Goal: Information Seeking & Learning: Learn about a topic

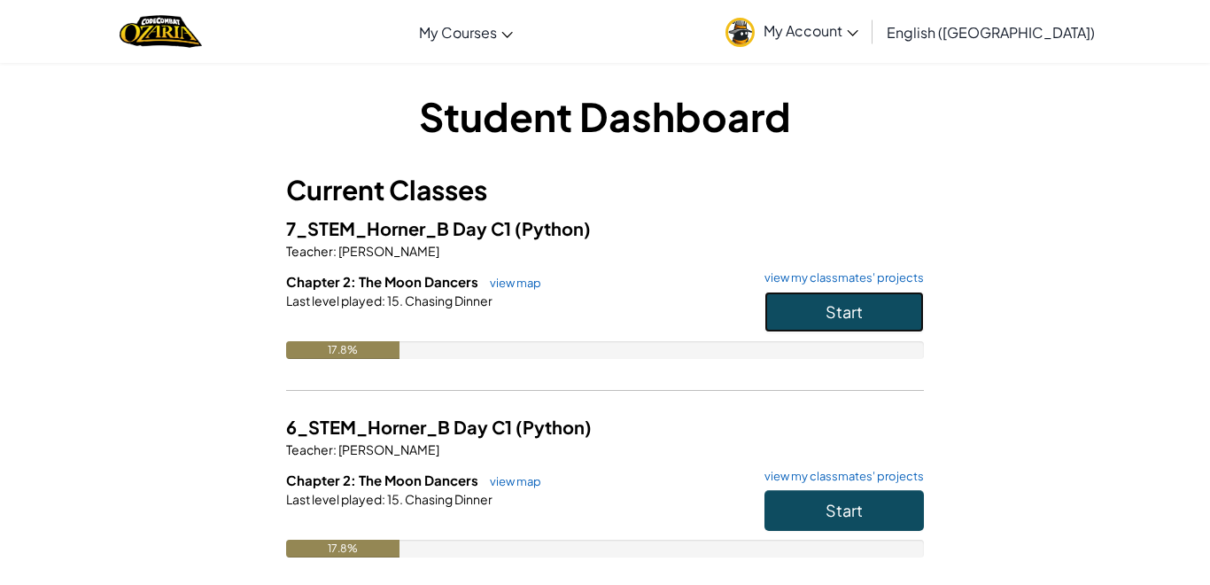
click at [873, 319] on button "Start" at bounding box center [844, 312] width 159 height 41
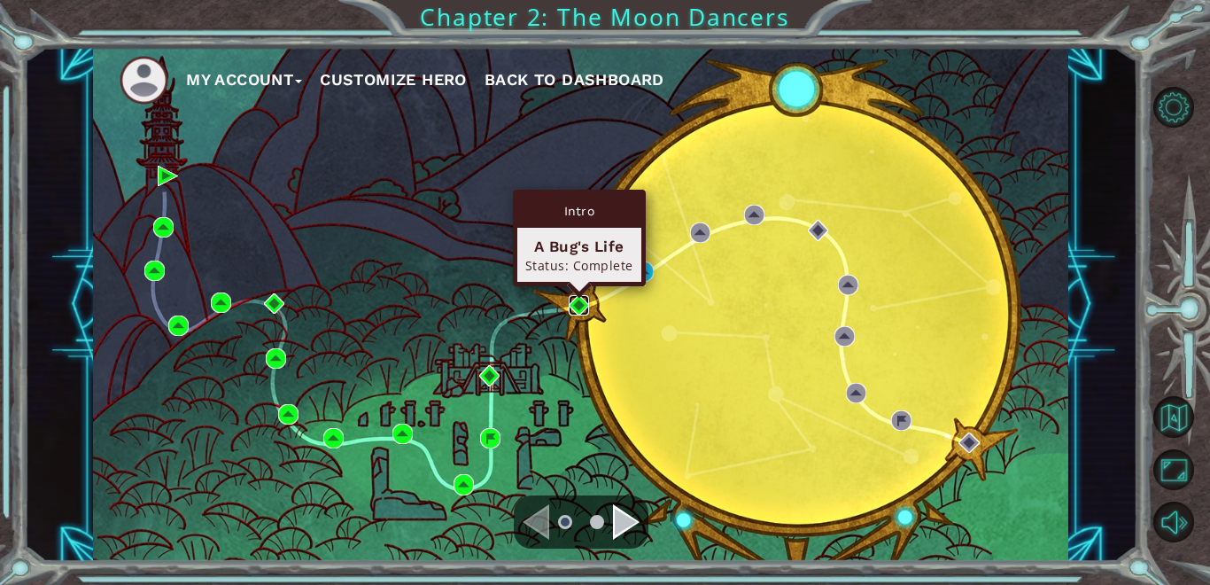
click at [584, 306] on img at bounding box center [579, 305] width 20 height 20
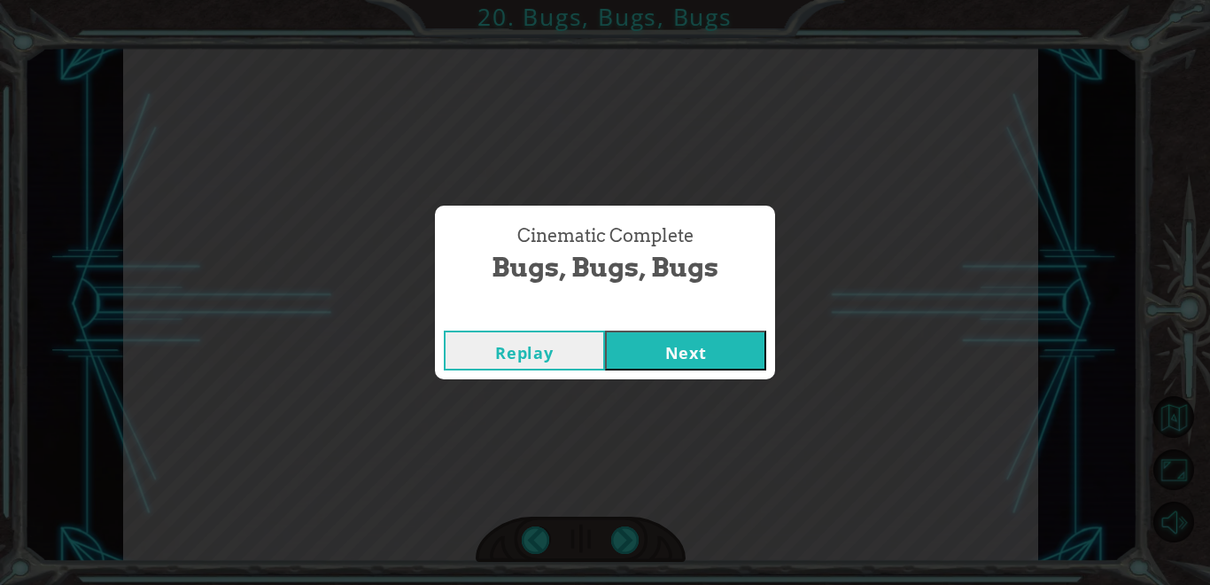
click at [704, 357] on button "Next" at bounding box center [685, 351] width 161 height 40
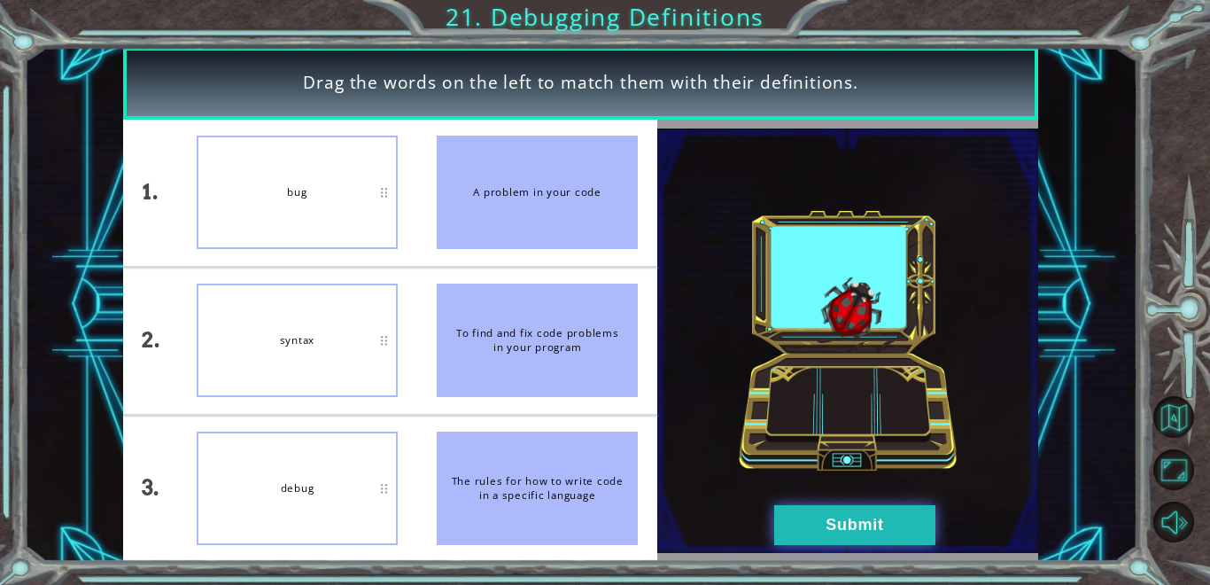
click at [860, 514] on button "Submit" at bounding box center [854, 525] width 161 height 40
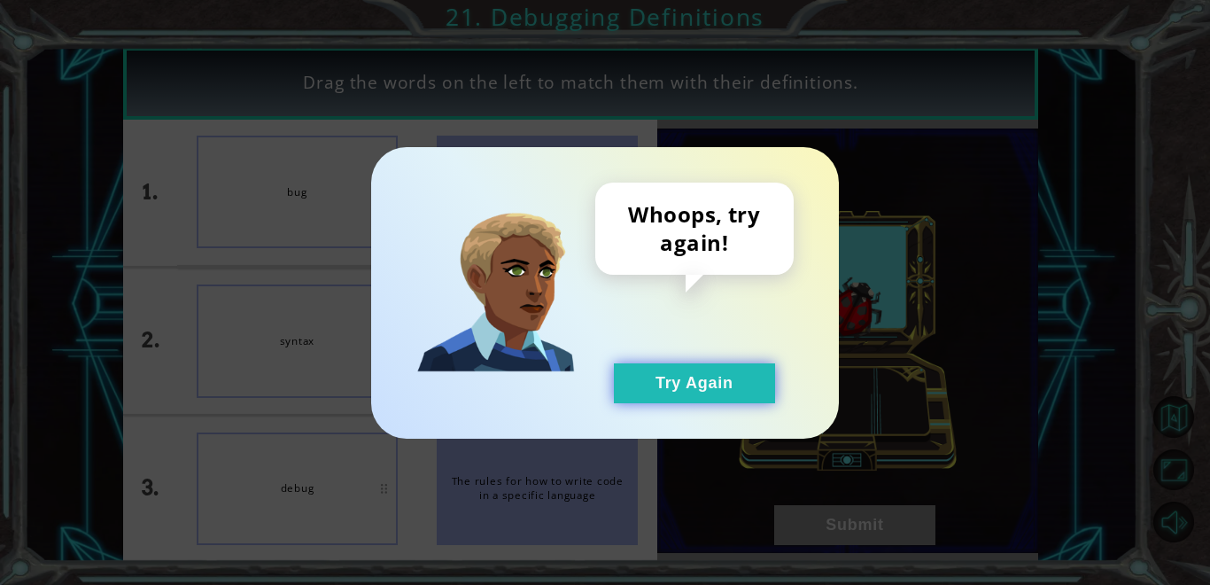
click at [717, 392] on button "Try Again" at bounding box center [694, 383] width 161 height 40
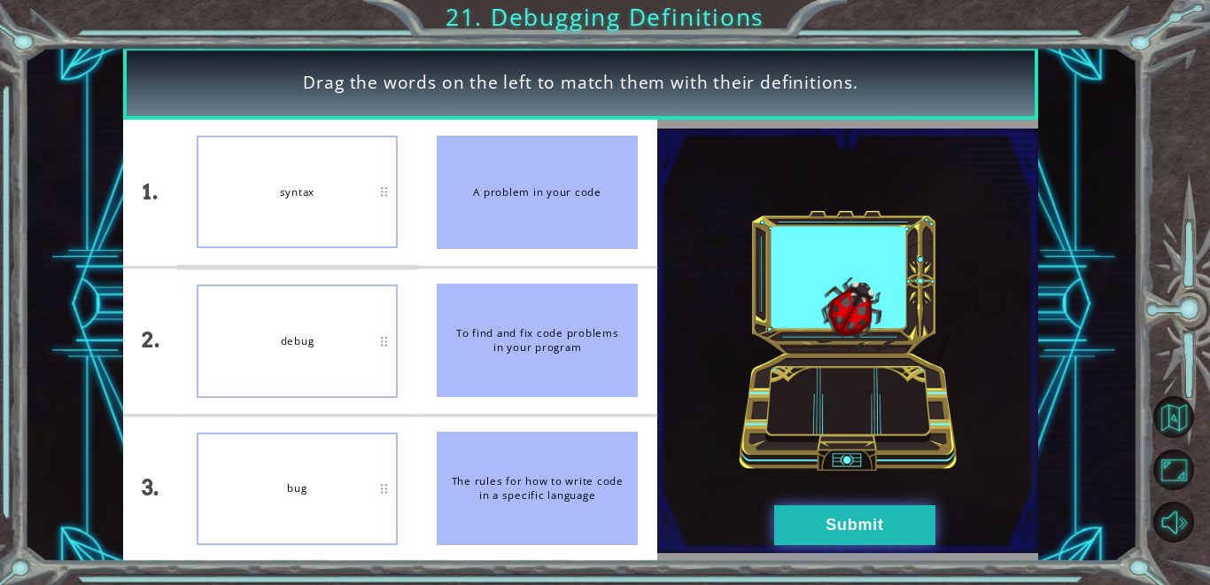
click at [864, 520] on button "Submit" at bounding box center [854, 525] width 161 height 40
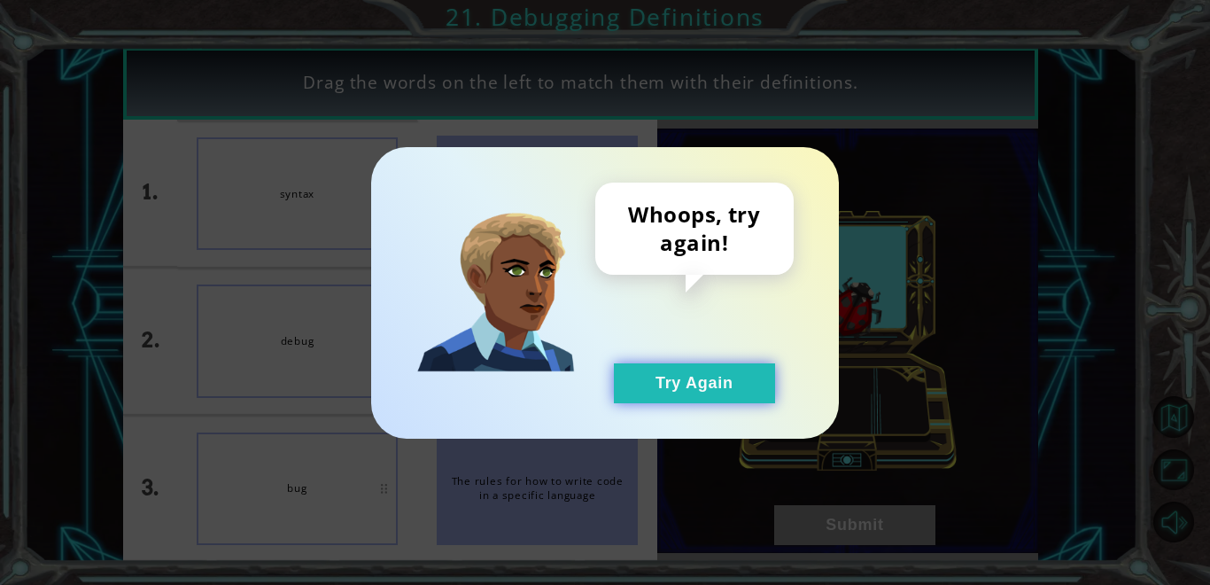
click at [684, 387] on button "Try Again" at bounding box center [694, 383] width 161 height 40
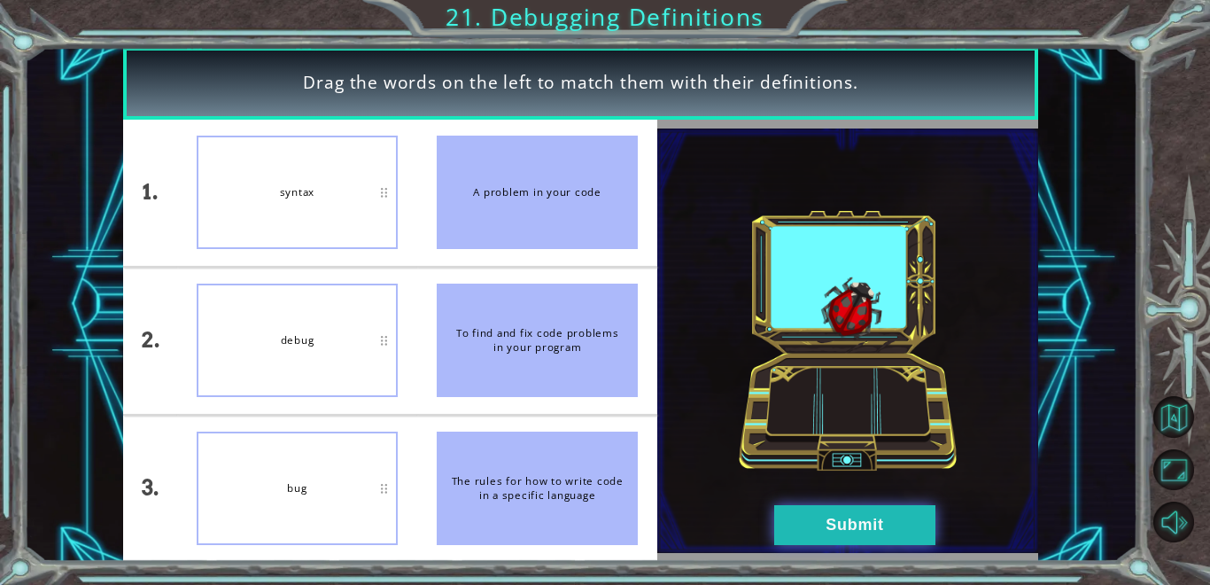
click at [894, 516] on button "Submit" at bounding box center [854, 525] width 161 height 40
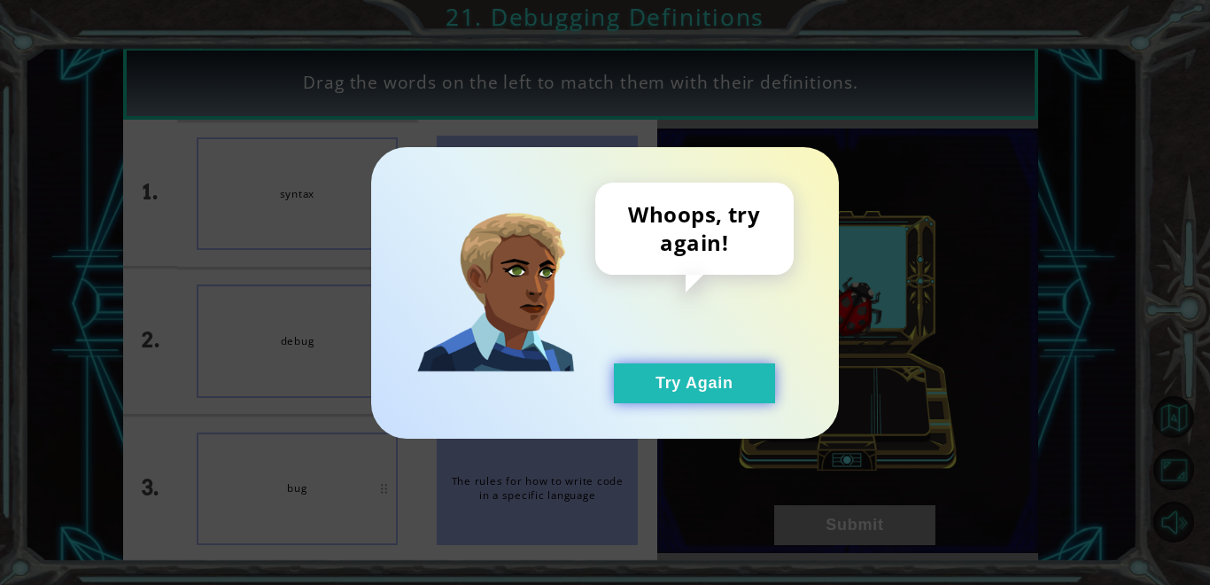
click at [741, 392] on button "Try Again" at bounding box center [694, 383] width 161 height 40
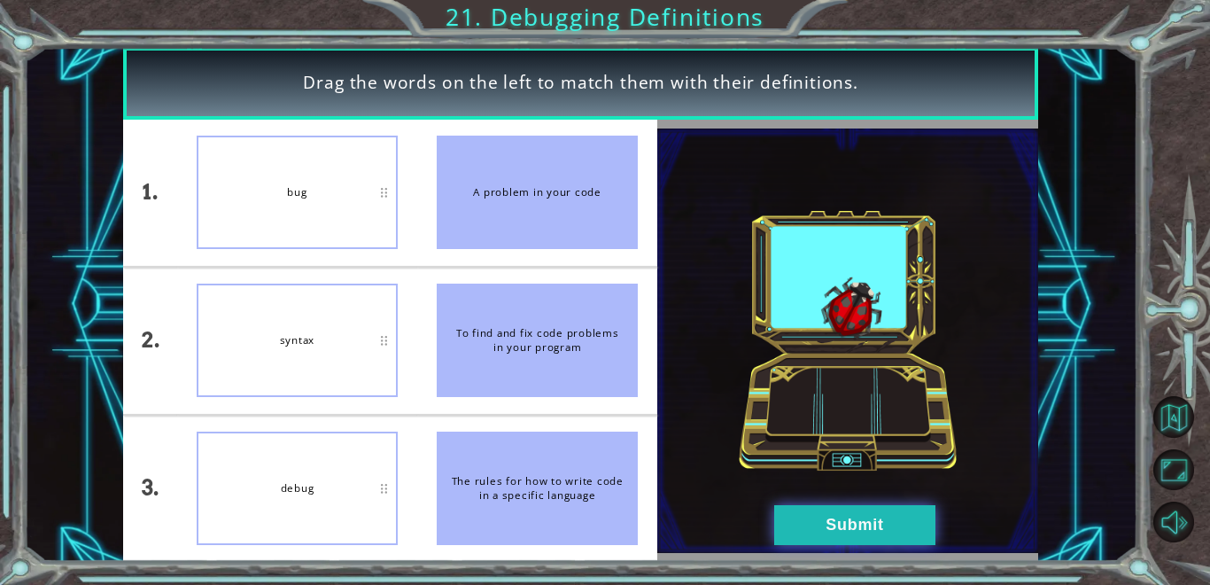
click at [815, 526] on button "Submit" at bounding box center [854, 525] width 161 height 40
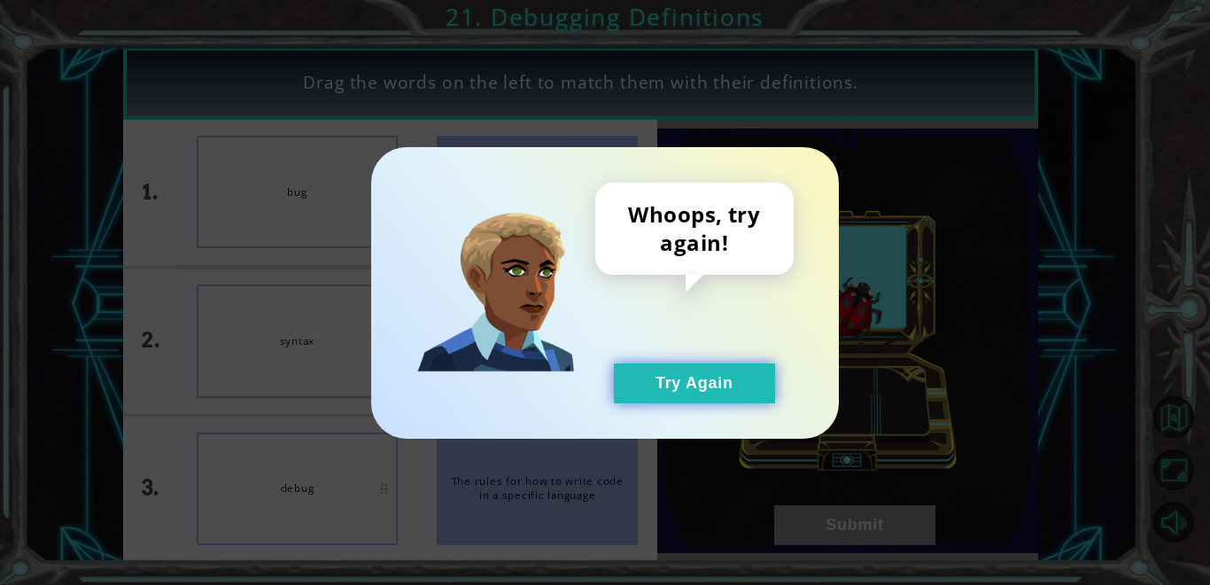
click at [742, 395] on button "Try Again" at bounding box center [694, 383] width 161 height 40
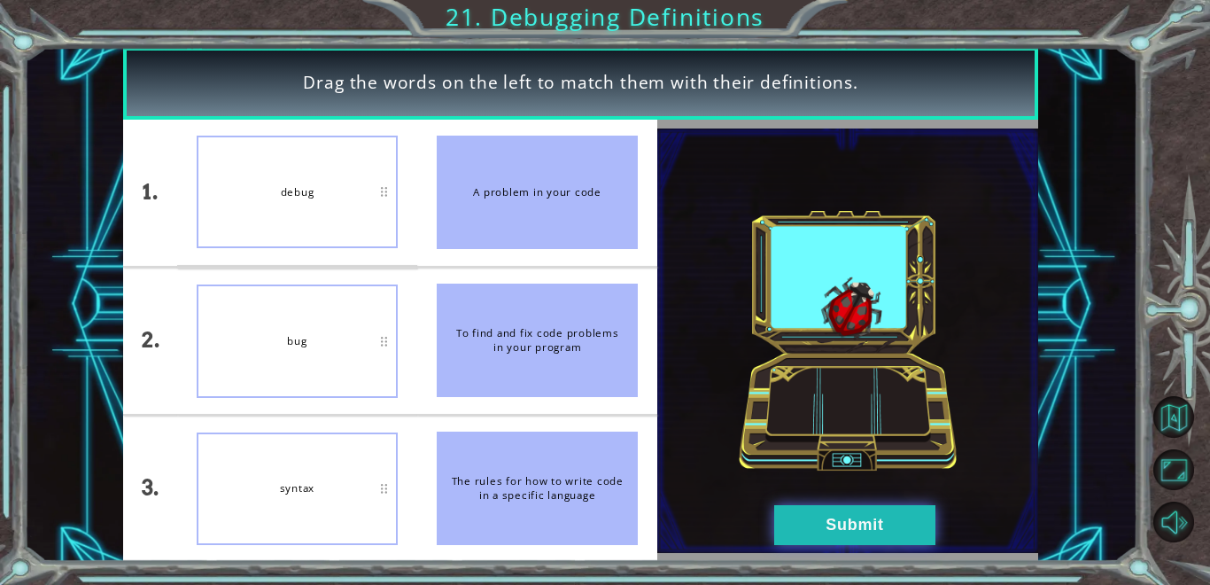
click at [893, 539] on button "Submit" at bounding box center [854, 525] width 161 height 40
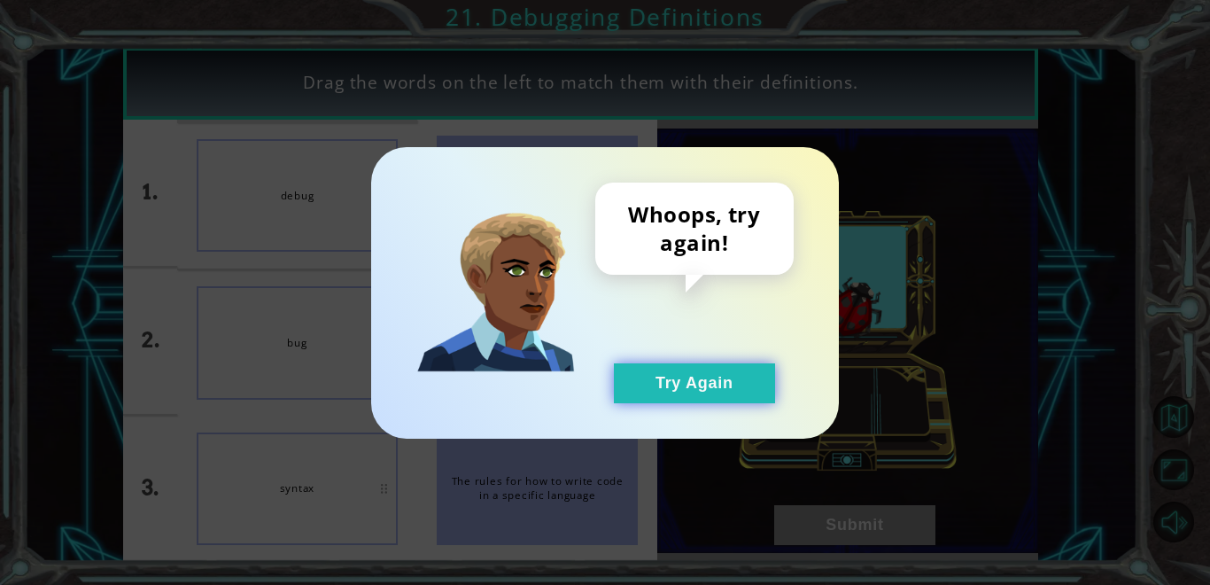
click at [705, 374] on button "Try Again" at bounding box center [694, 383] width 161 height 40
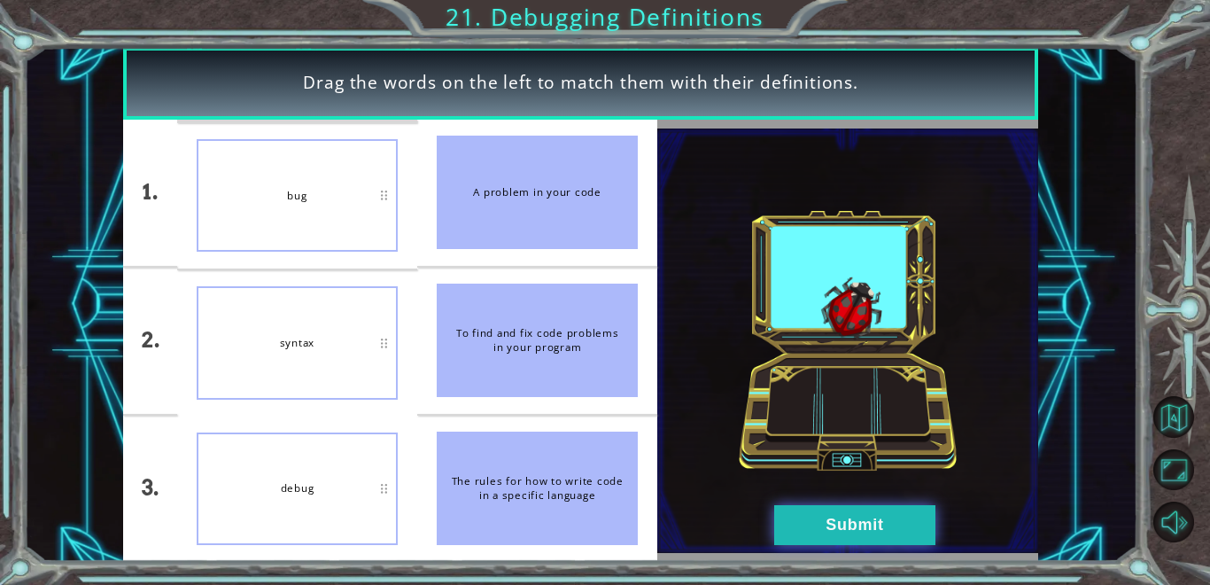
click at [874, 525] on button "Submit" at bounding box center [854, 525] width 161 height 40
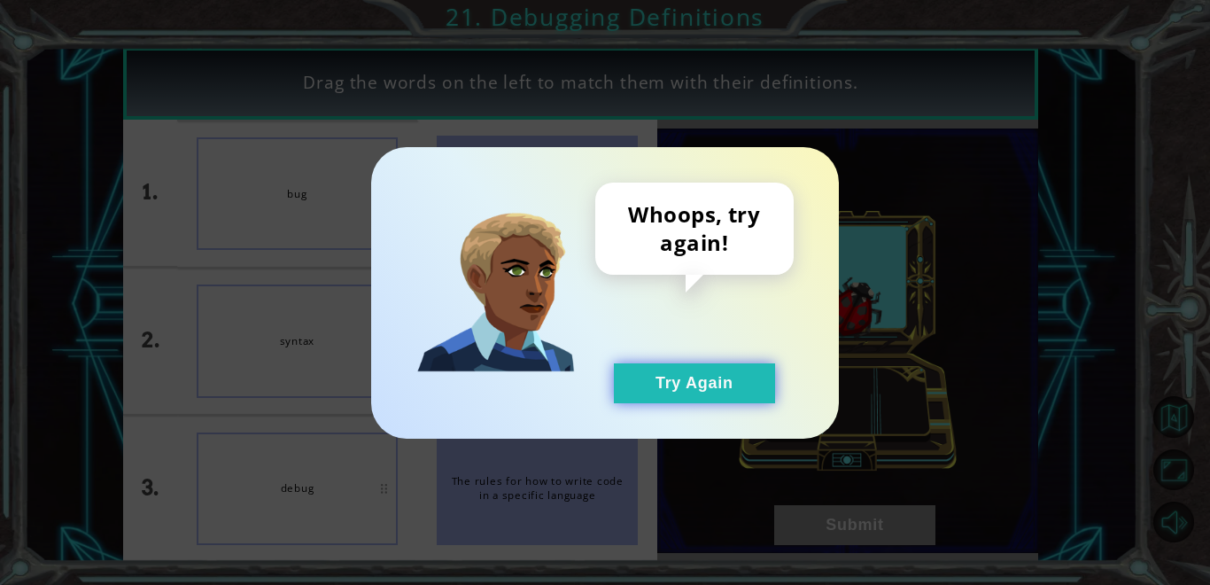
click at [666, 372] on button "Try Again" at bounding box center [694, 383] width 161 height 40
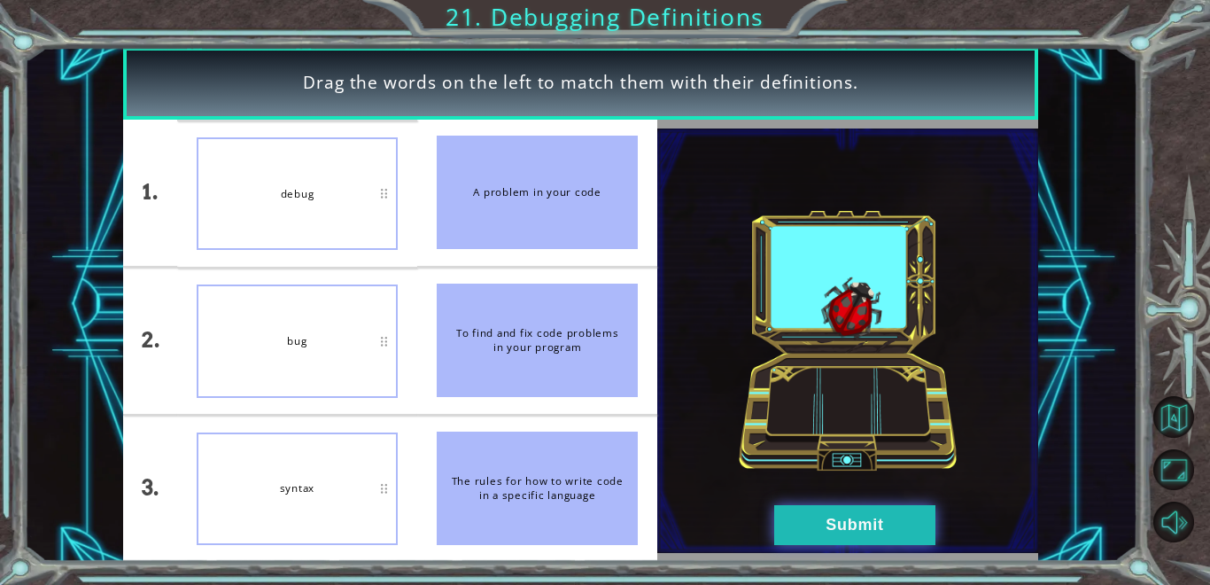
click at [804, 538] on button "Submit" at bounding box center [854, 525] width 161 height 40
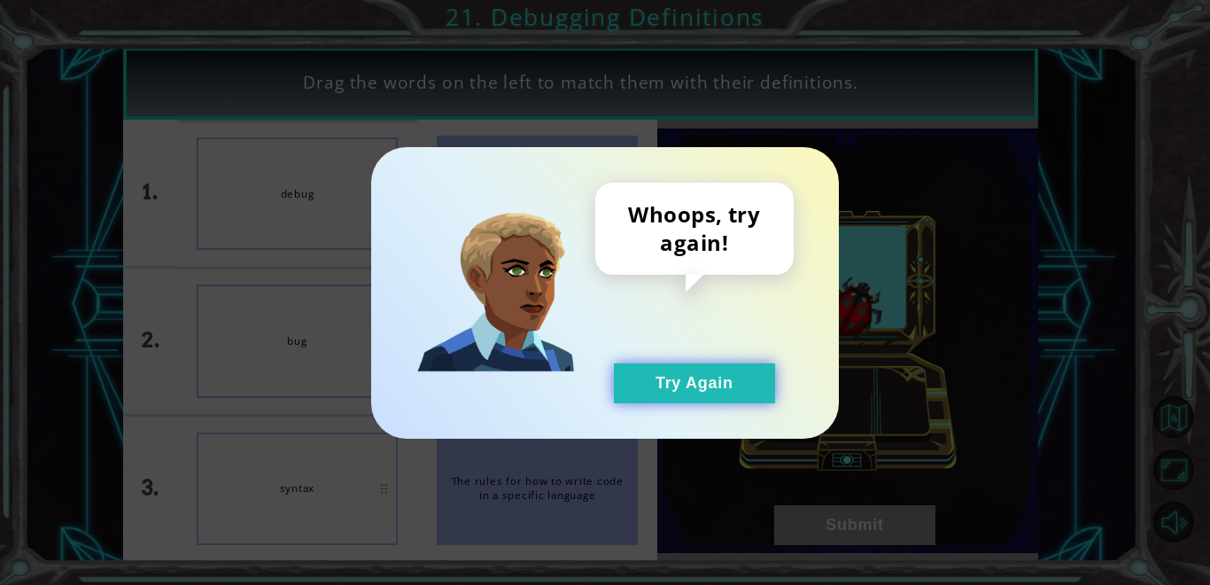
click at [710, 379] on button "Try Again" at bounding box center [694, 383] width 161 height 40
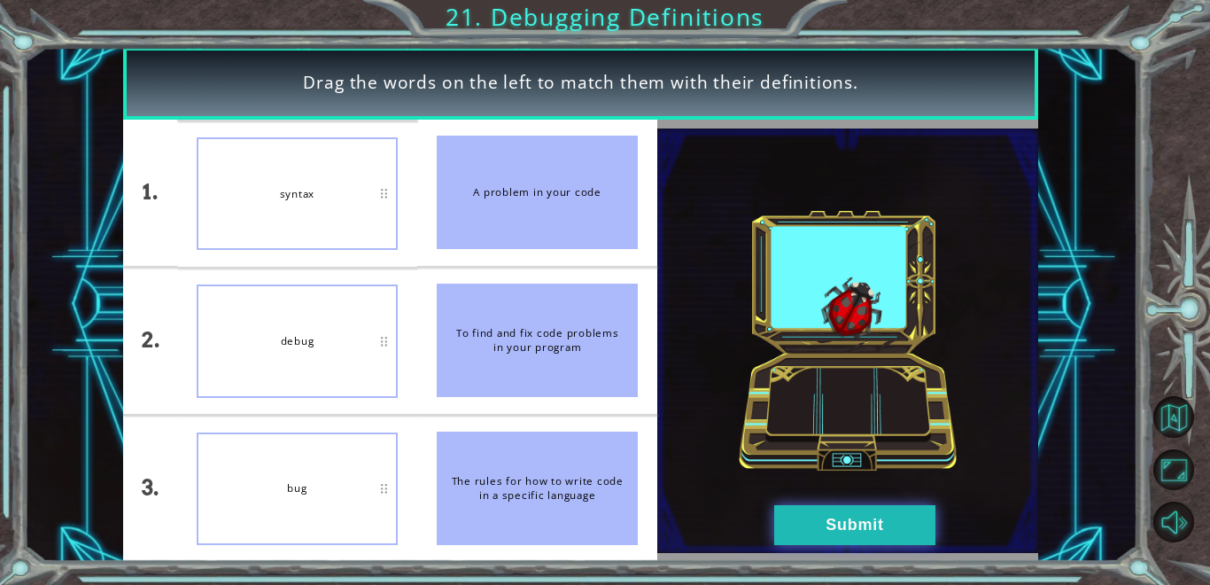
click at [891, 525] on button "Submit" at bounding box center [854, 525] width 161 height 40
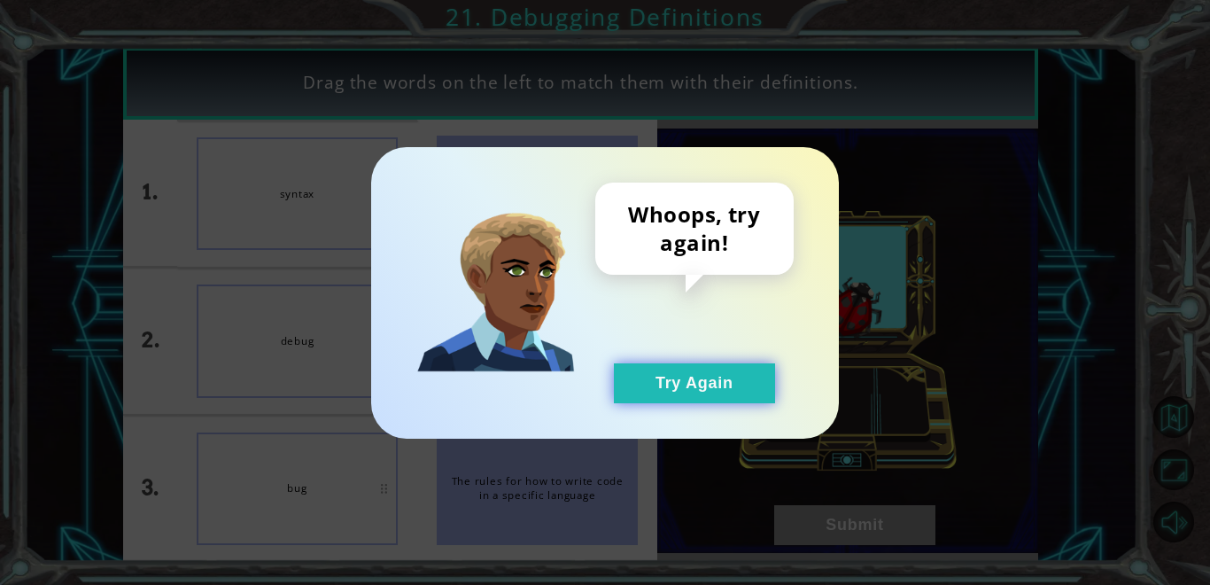
click at [706, 401] on button "Try Again" at bounding box center [694, 383] width 161 height 40
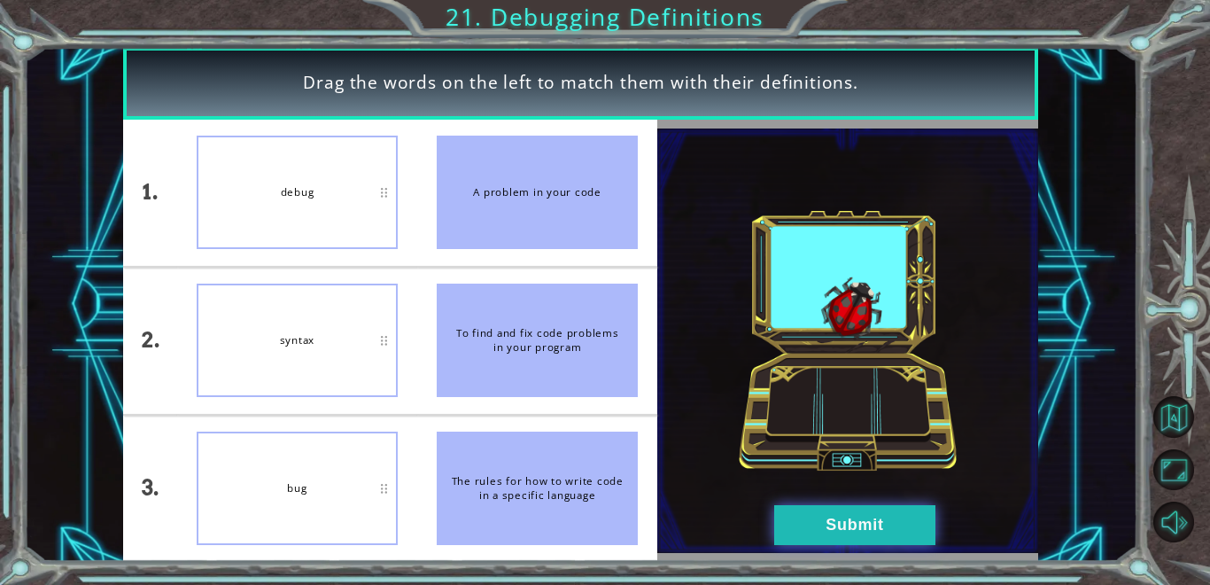
click at [863, 520] on button "Submit" at bounding box center [854, 525] width 161 height 40
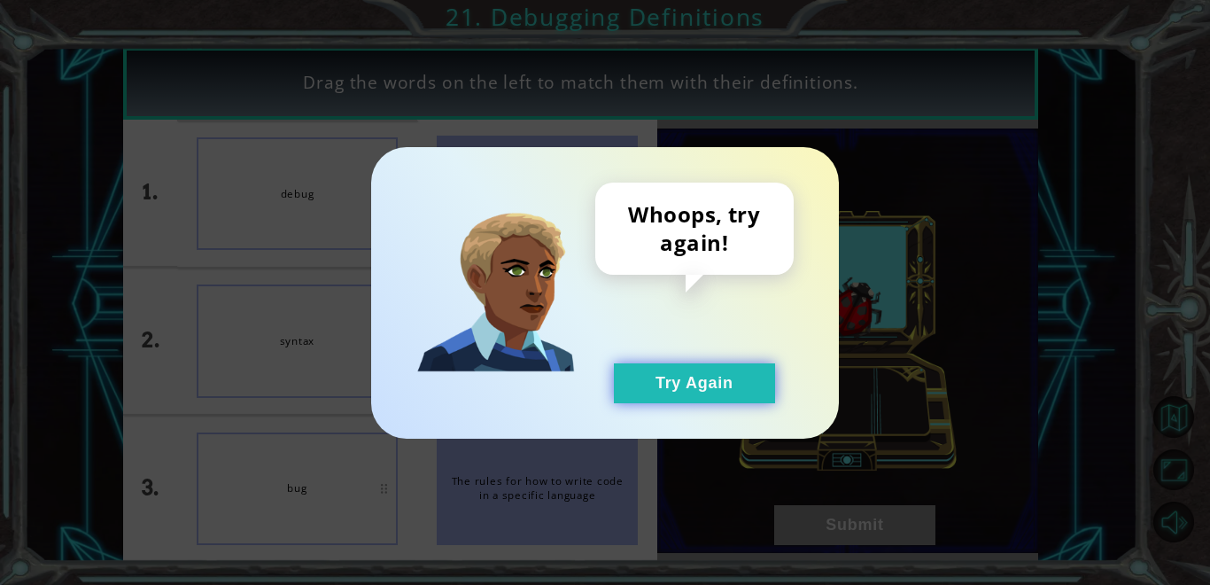
click at [691, 384] on button "Try Again" at bounding box center [694, 383] width 161 height 40
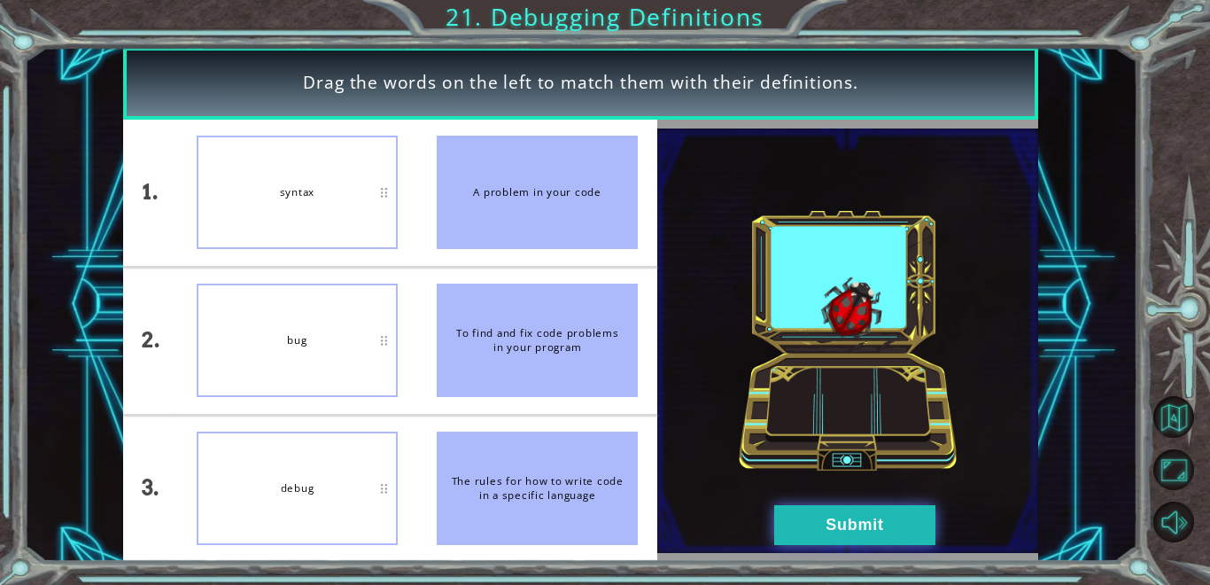
click at [924, 519] on button "Submit" at bounding box center [854, 525] width 161 height 40
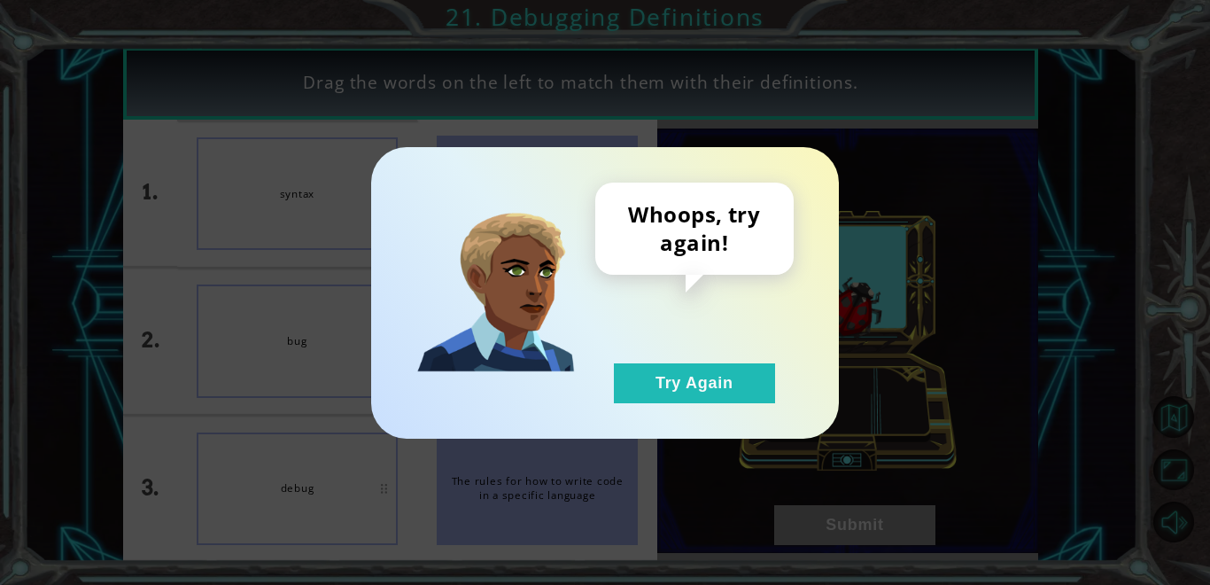
click at [700, 361] on div "Whoops, try again! Try Again" at bounding box center [694, 293] width 198 height 221
click at [665, 394] on button "Try Again" at bounding box center [694, 383] width 161 height 40
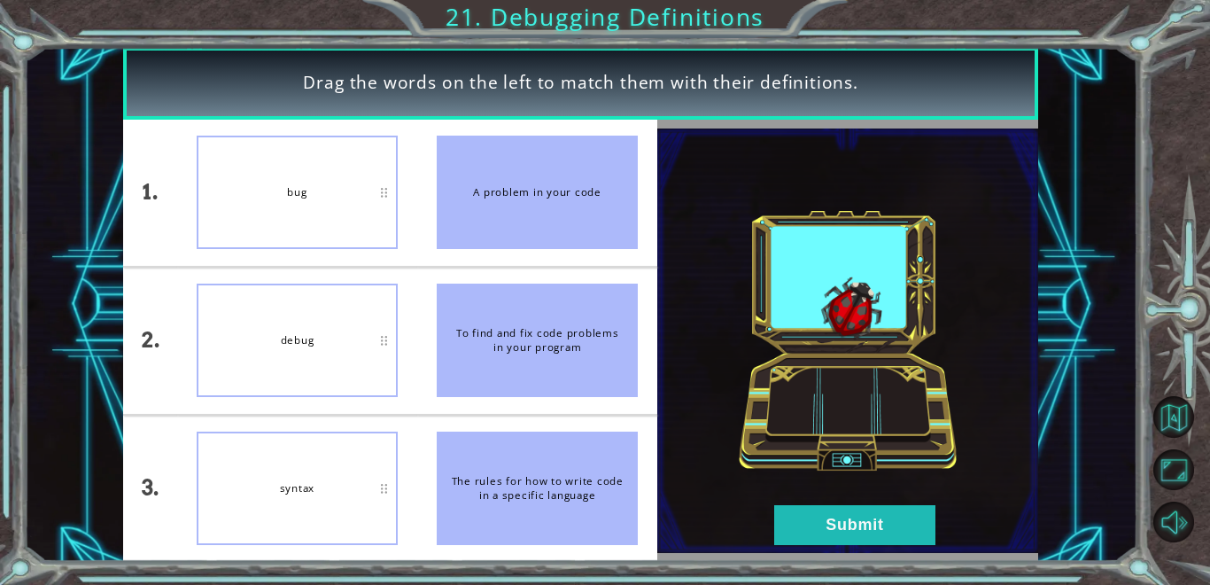
click at [851, 567] on div "Drag the words on the left to match them with their definitions. 1. 2. 3. bug d…" at bounding box center [605, 292] width 1210 height 585
click at [807, 517] on button "Submit" at bounding box center [854, 525] width 161 height 40
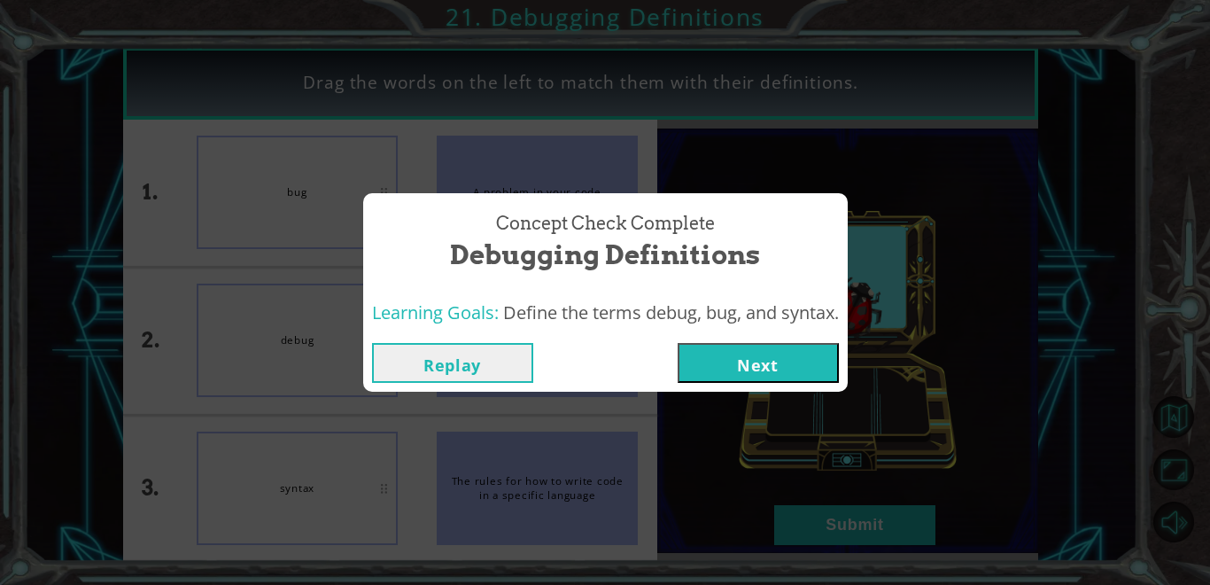
click at [743, 371] on button "Next" at bounding box center [758, 363] width 161 height 40
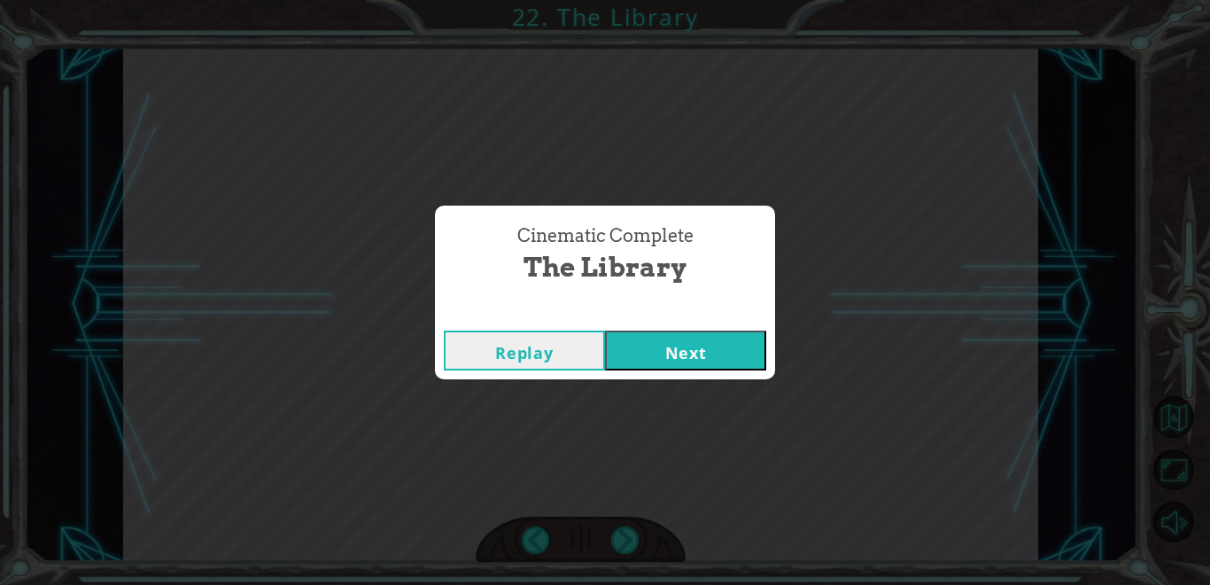
click at [707, 343] on button "Next" at bounding box center [685, 351] width 161 height 40
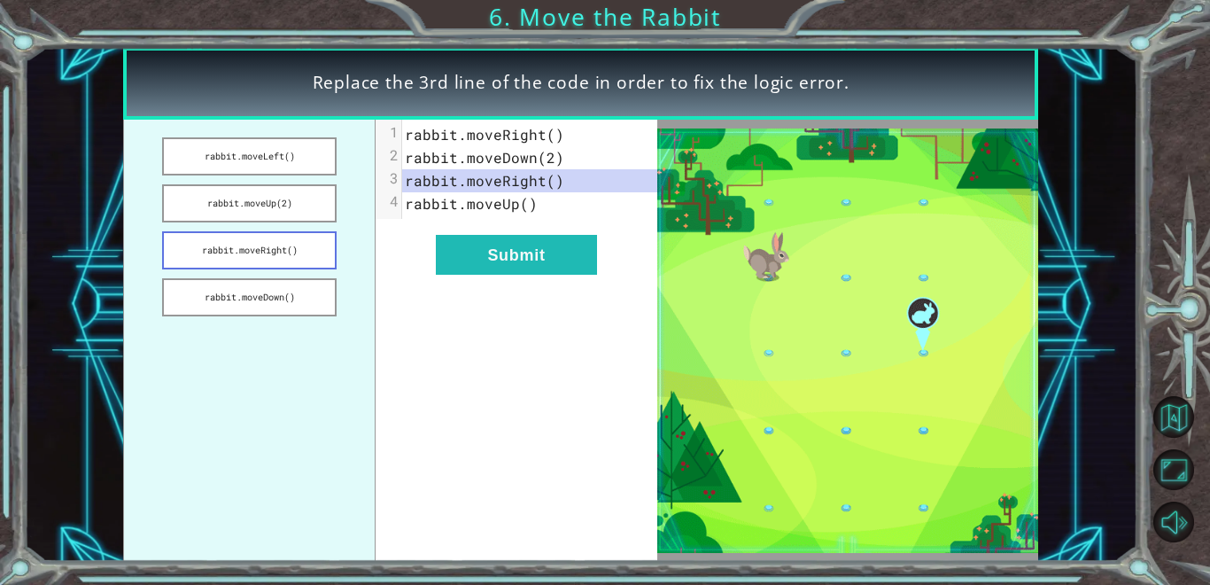
click at [336, 253] on button "rabbit.moveRight()" at bounding box center [249, 250] width 175 height 38
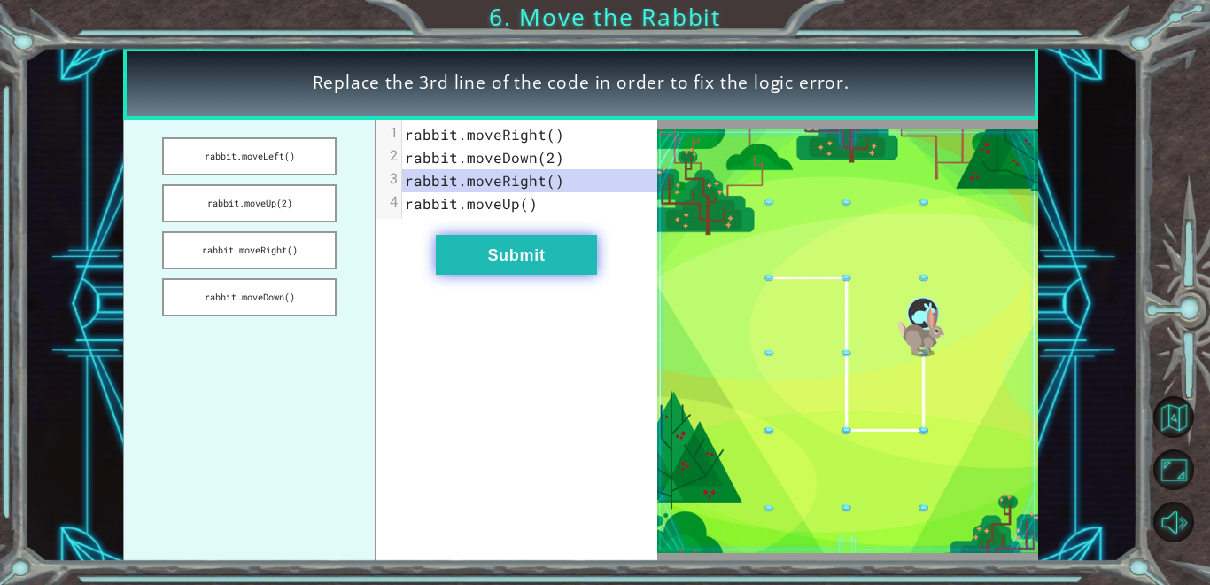
click at [464, 261] on button "Submit" at bounding box center [516, 255] width 161 height 40
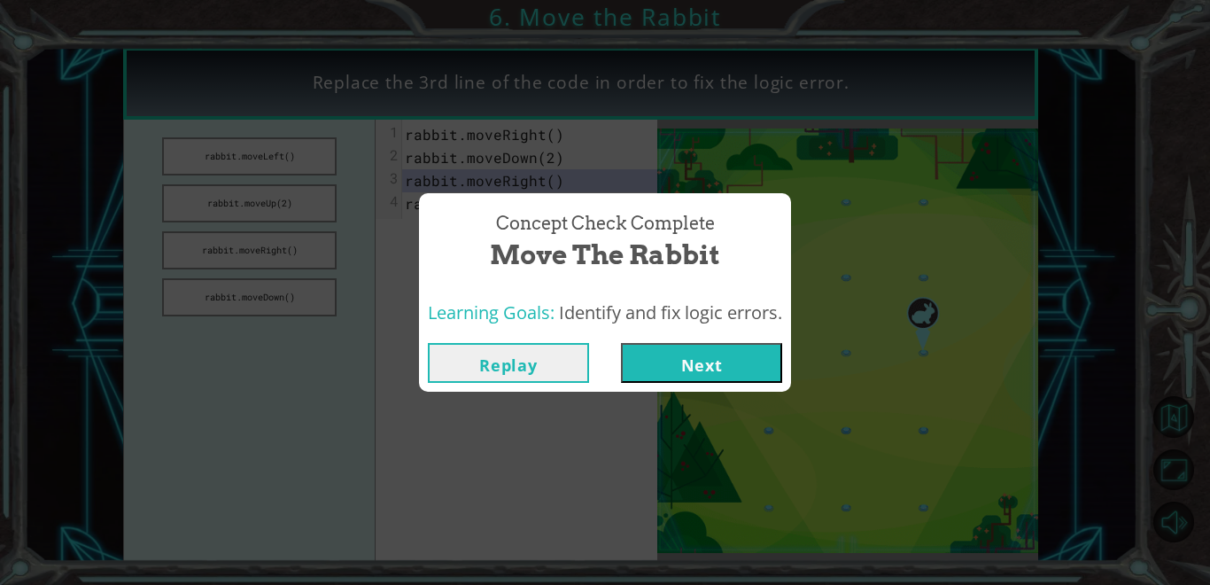
click at [755, 364] on button "Next" at bounding box center [701, 363] width 161 height 40
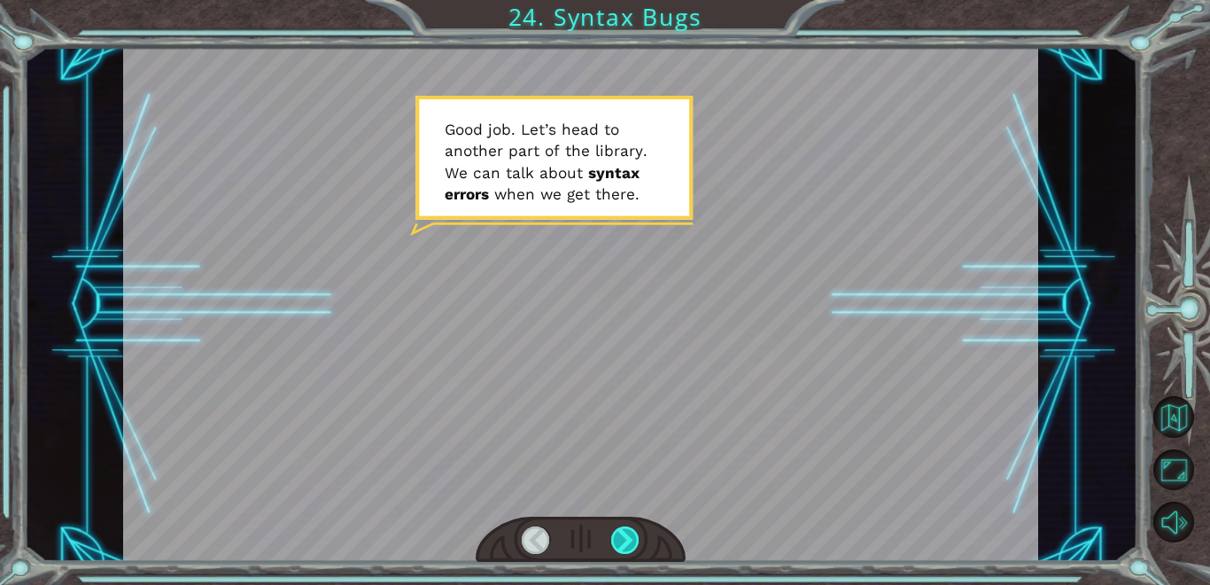
click at [623, 531] on div at bounding box center [625, 539] width 28 height 27
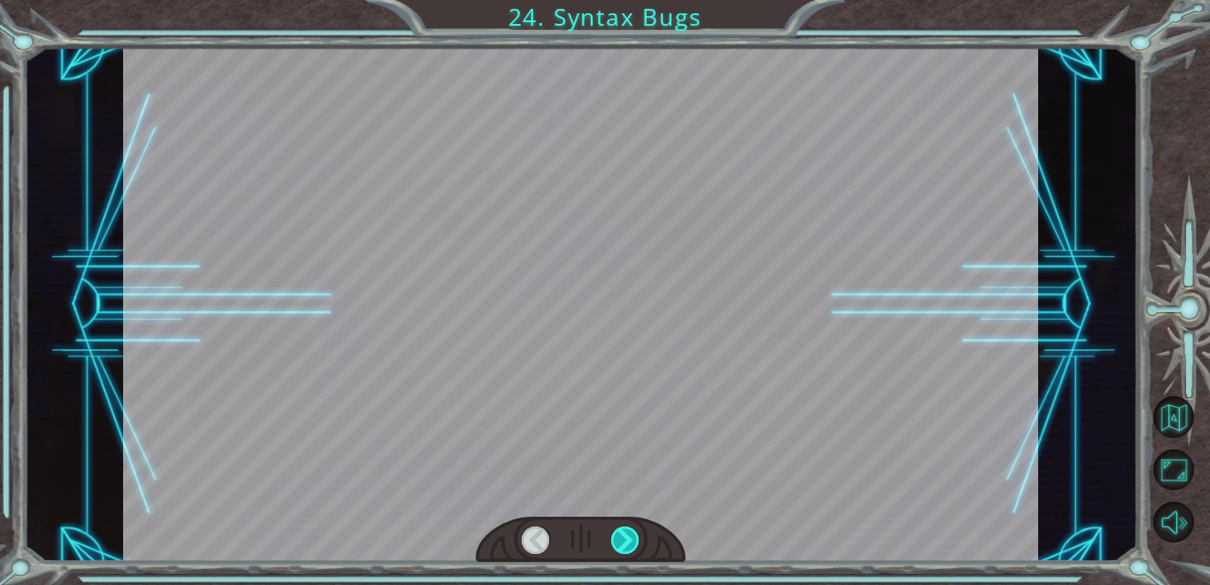
click at [623, 531] on div at bounding box center [625, 539] width 28 height 27
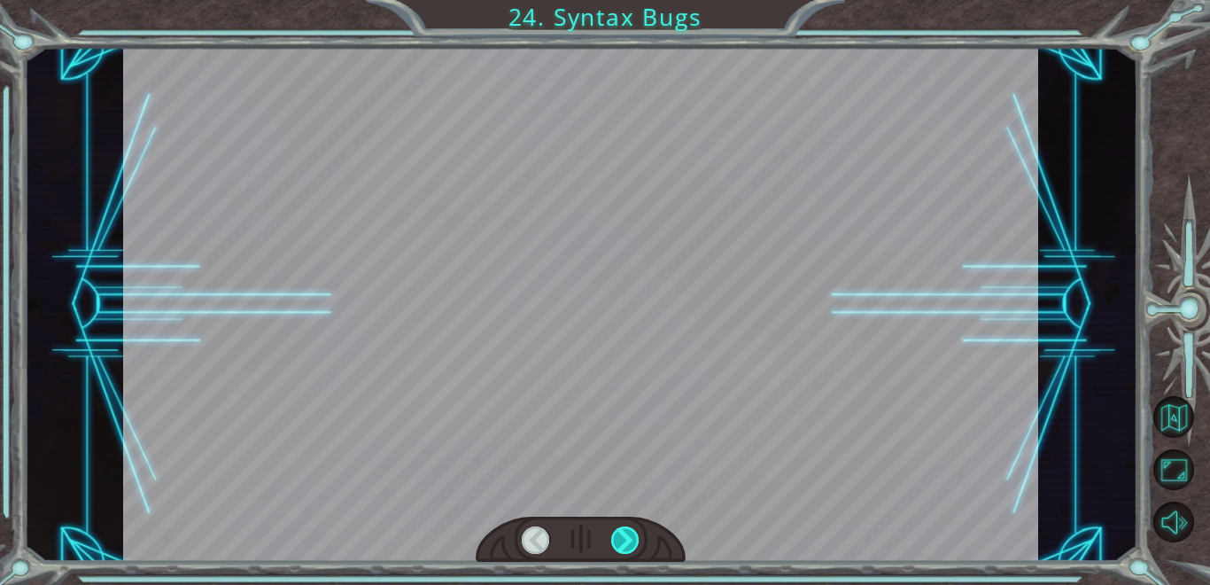
click at [623, 531] on div at bounding box center [625, 539] width 28 height 27
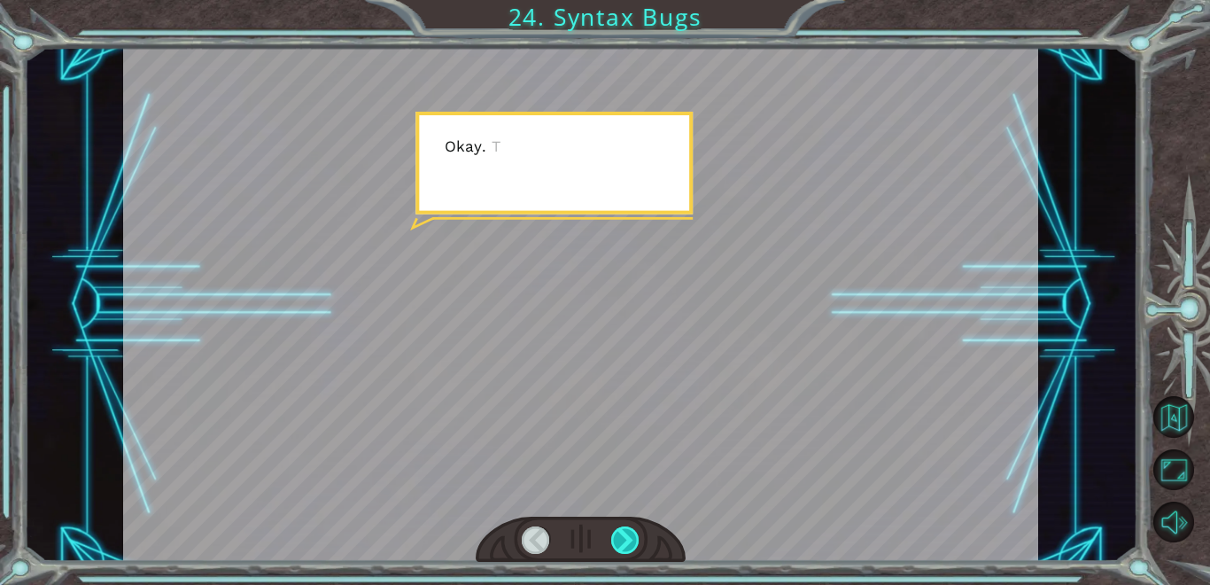
click at [623, 531] on div at bounding box center [625, 539] width 28 height 27
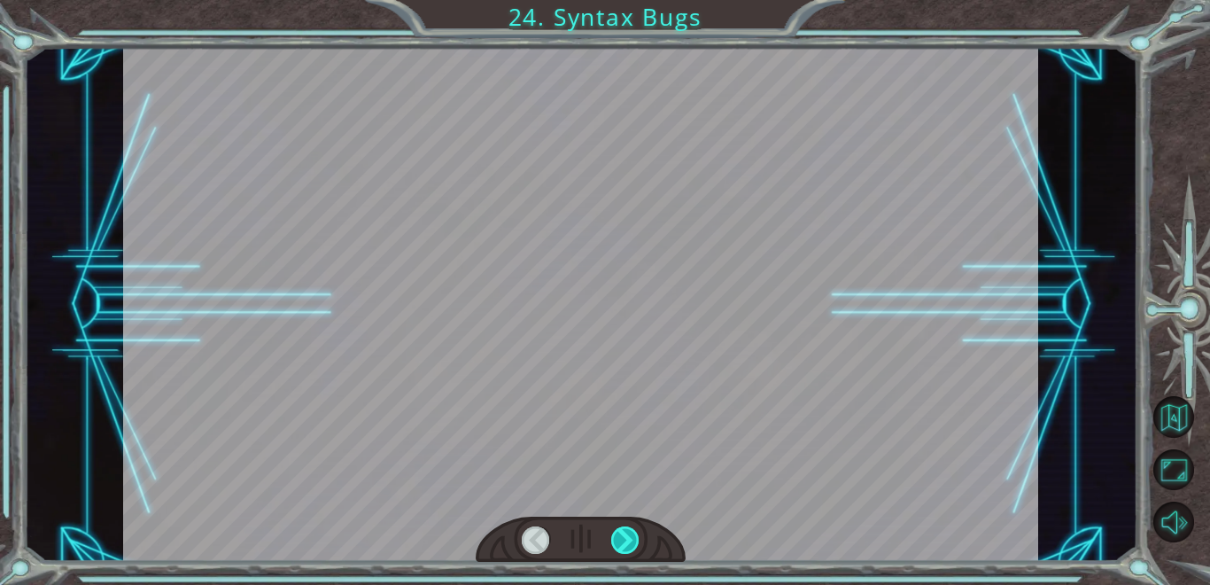
click at [623, 531] on div at bounding box center [625, 539] width 28 height 27
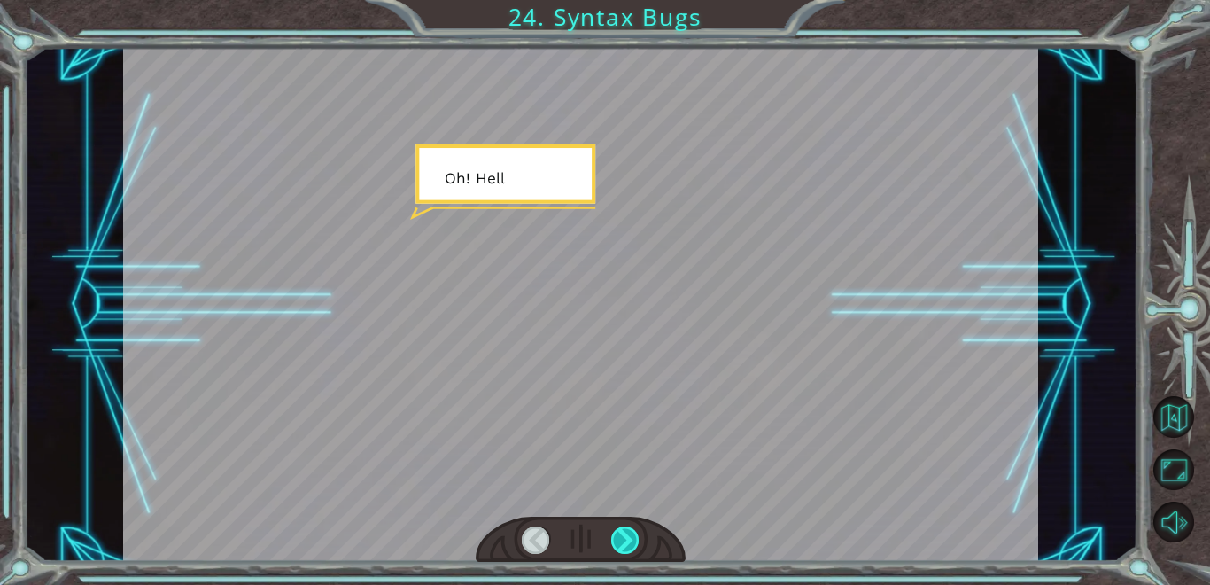
click at [623, 531] on div at bounding box center [625, 539] width 28 height 27
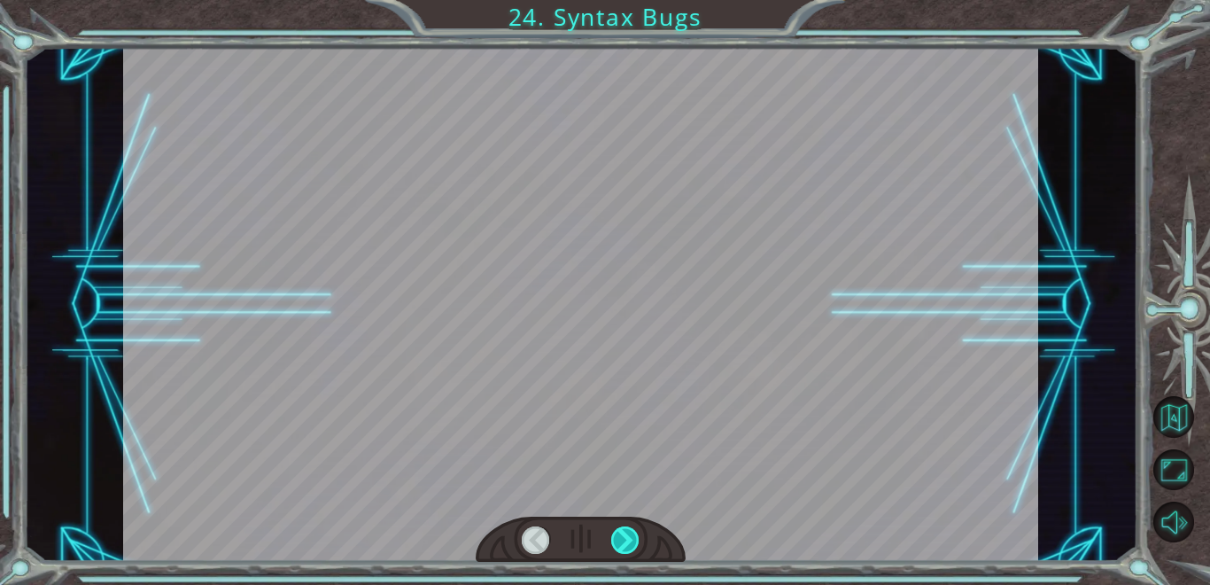
click at [623, 531] on div at bounding box center [625, 539] width 28 height 27
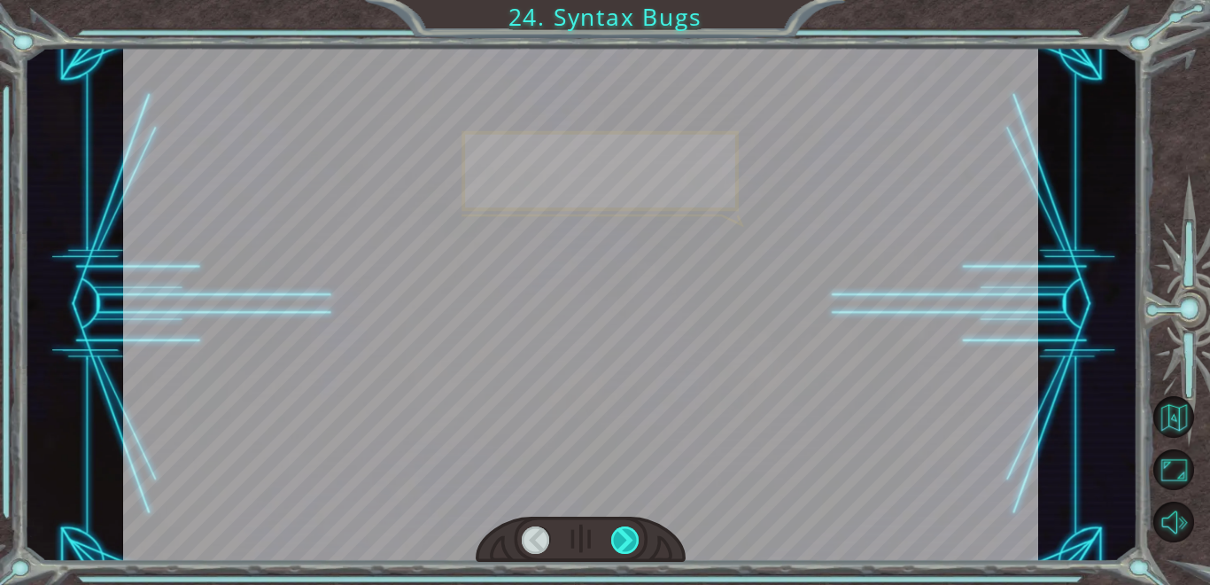
click at [623, 531] on div at bounding box center [625, 539] width 28 height 27
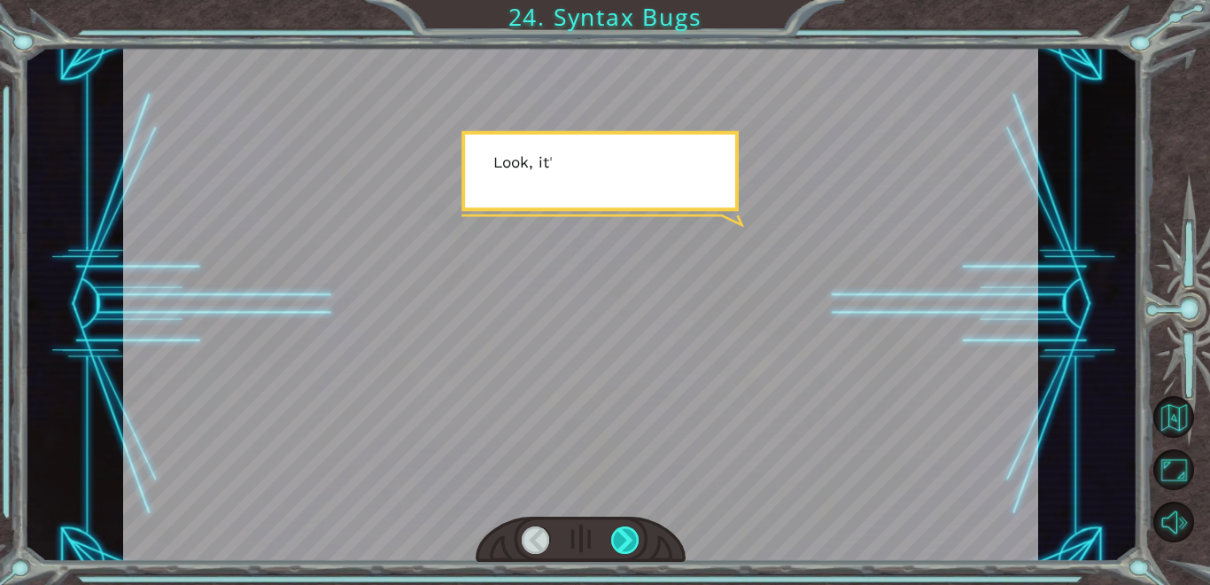
click at [623, 531] on div at bounding box center [625, 539] width 28 height 27
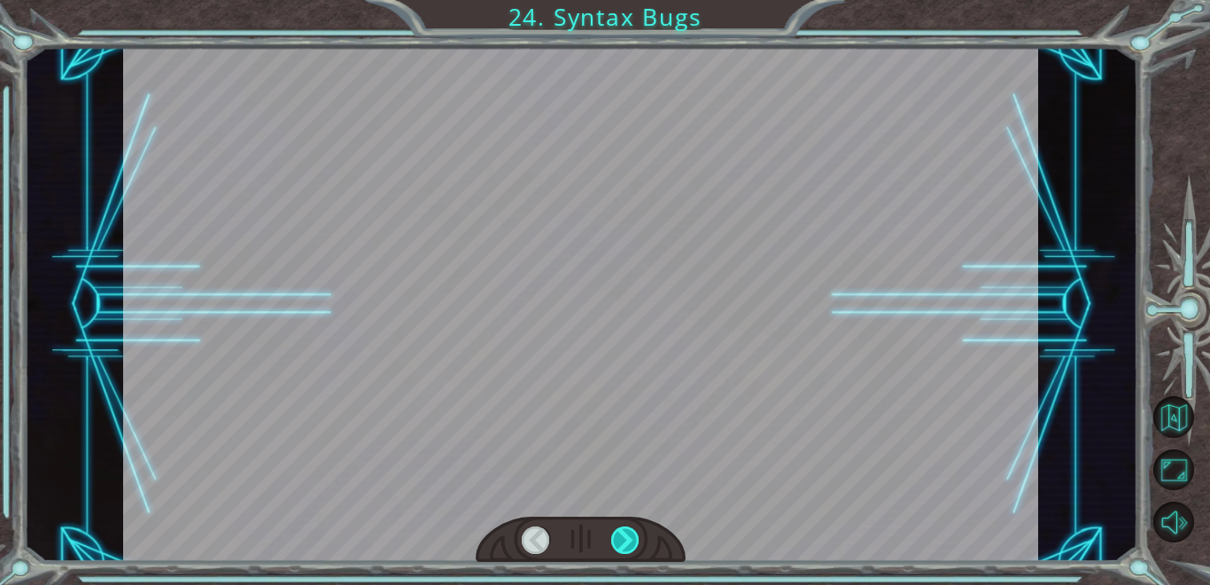
click at [623, 531] on div at bounding box center [625, 539] width 28 height 27
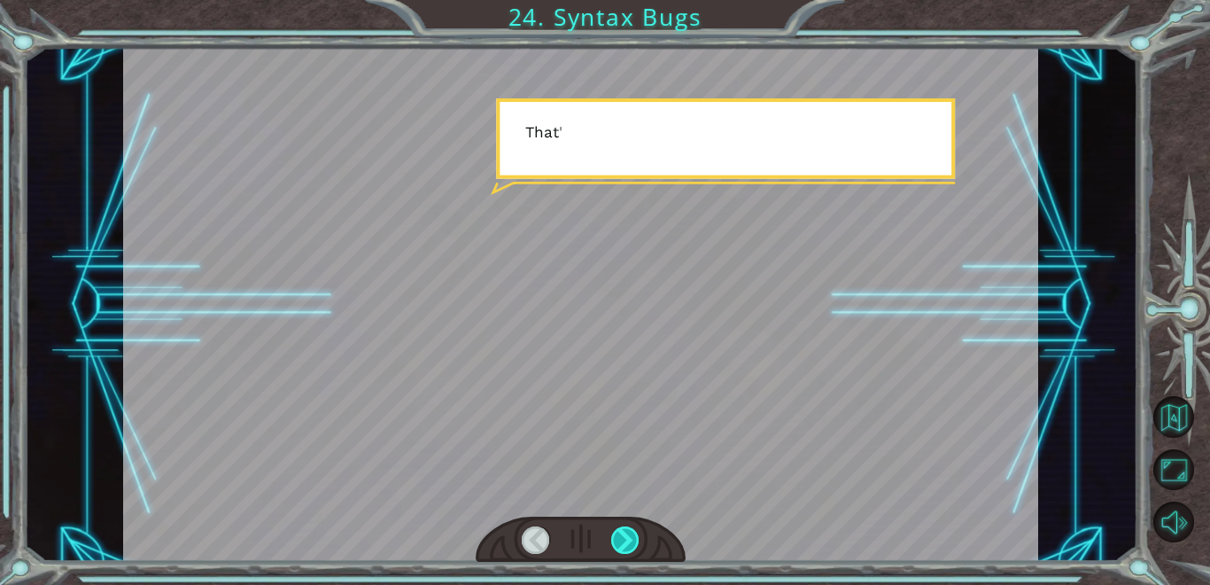
click at [623, 531] on div at bounding box center [625, 539] width 28 height 27
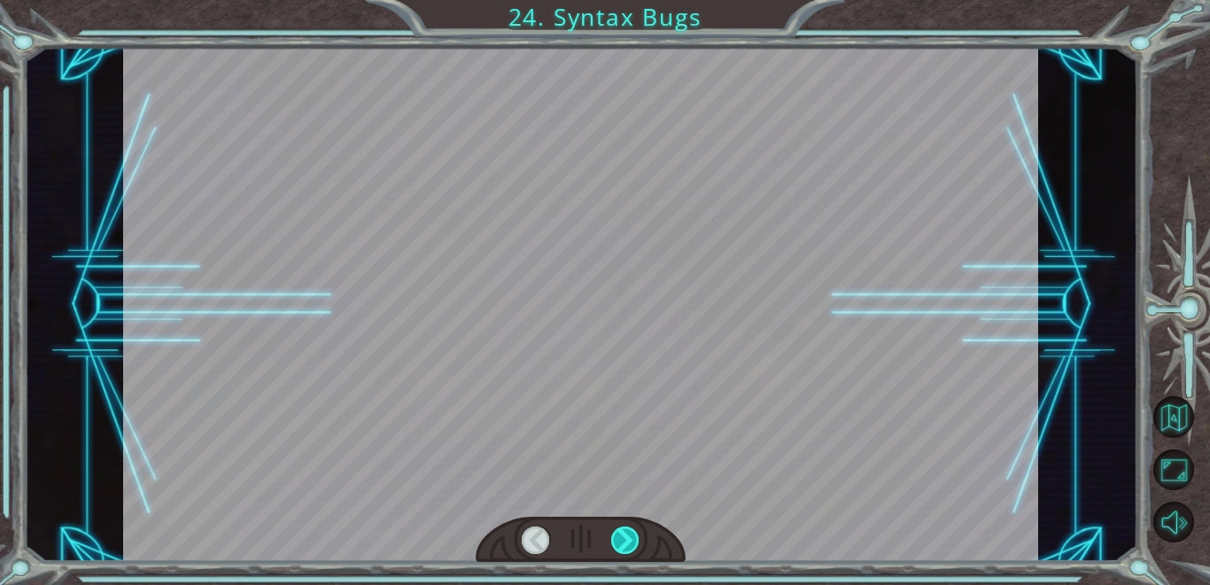
click at [623, 531] on div at bounding box center [625, 539] width 28 height 27
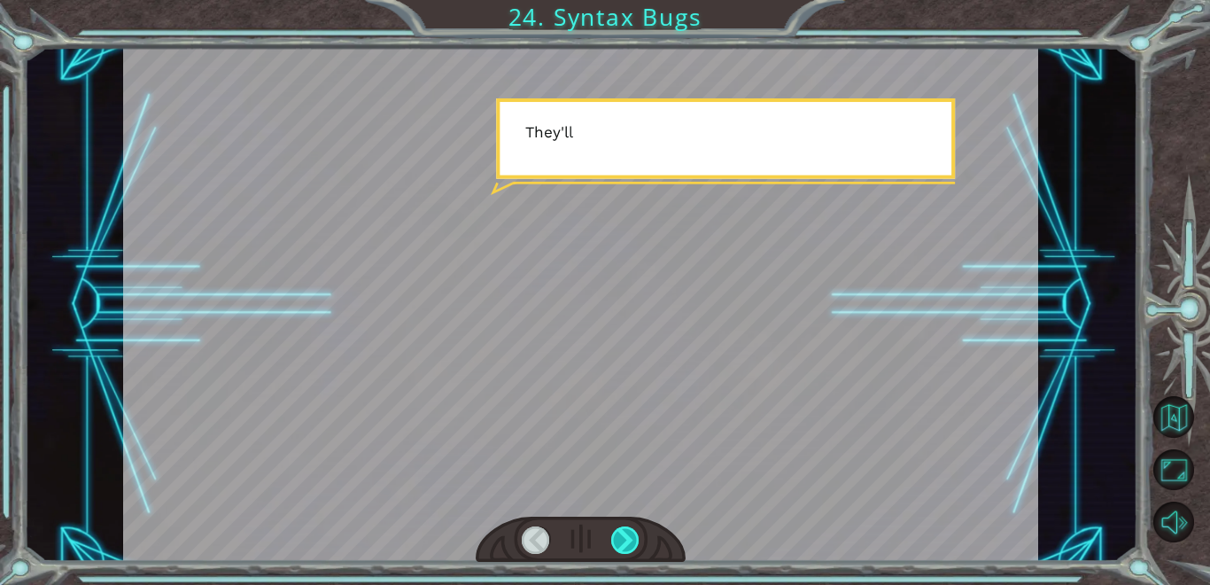
click at [623, 531] on div at bounding box center [625, 539] width 28 height 27
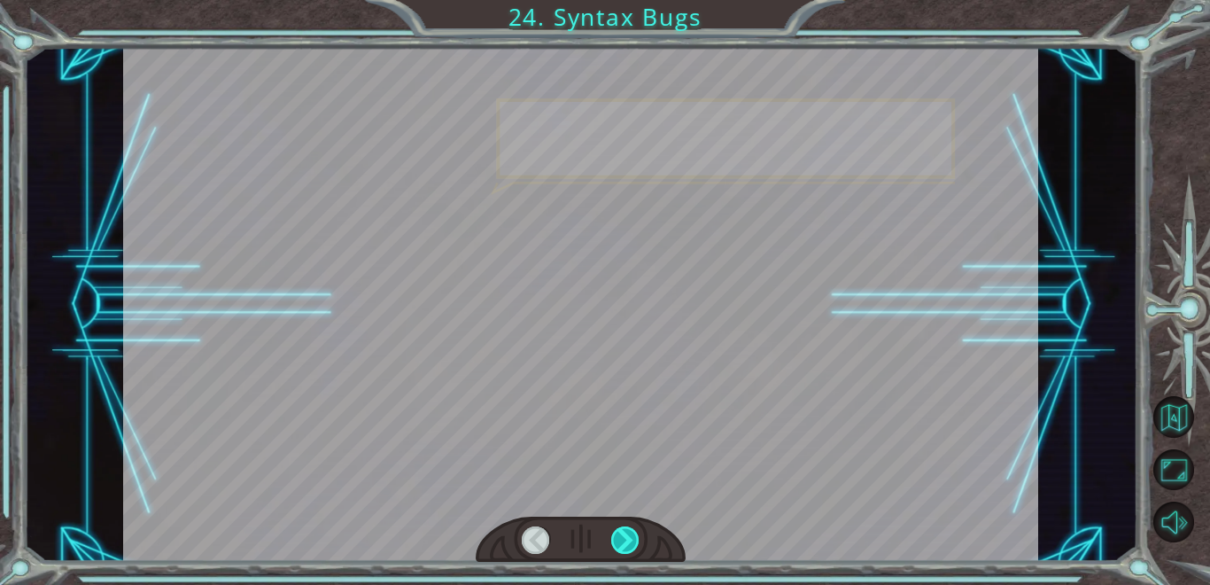
click at [623, 531] on div at bounding box center [625, 539] width 28 height 27
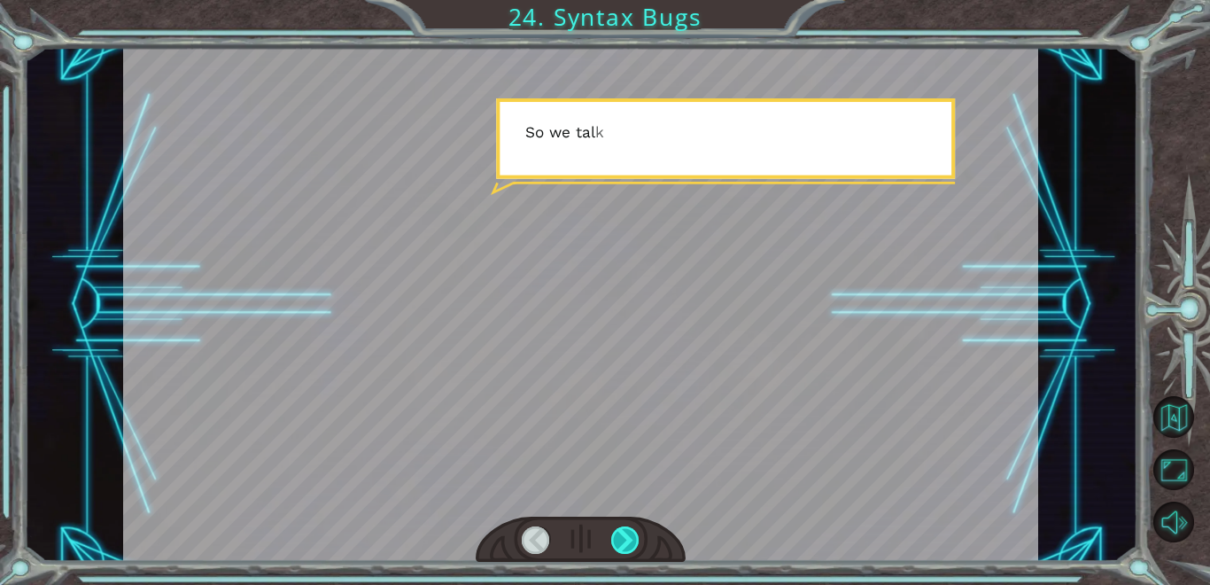
click at [623, 531] on div at bounding box center [625, 539] width 28 height 27
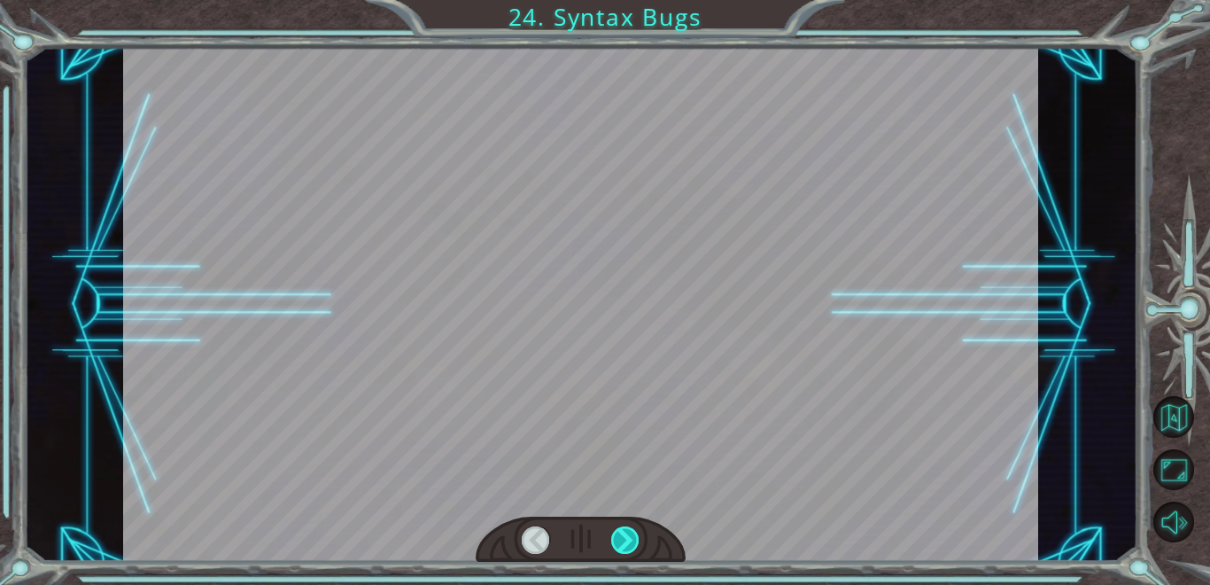
click at [623, 531] on div at bounding box center [625, 539] width 28 height 27
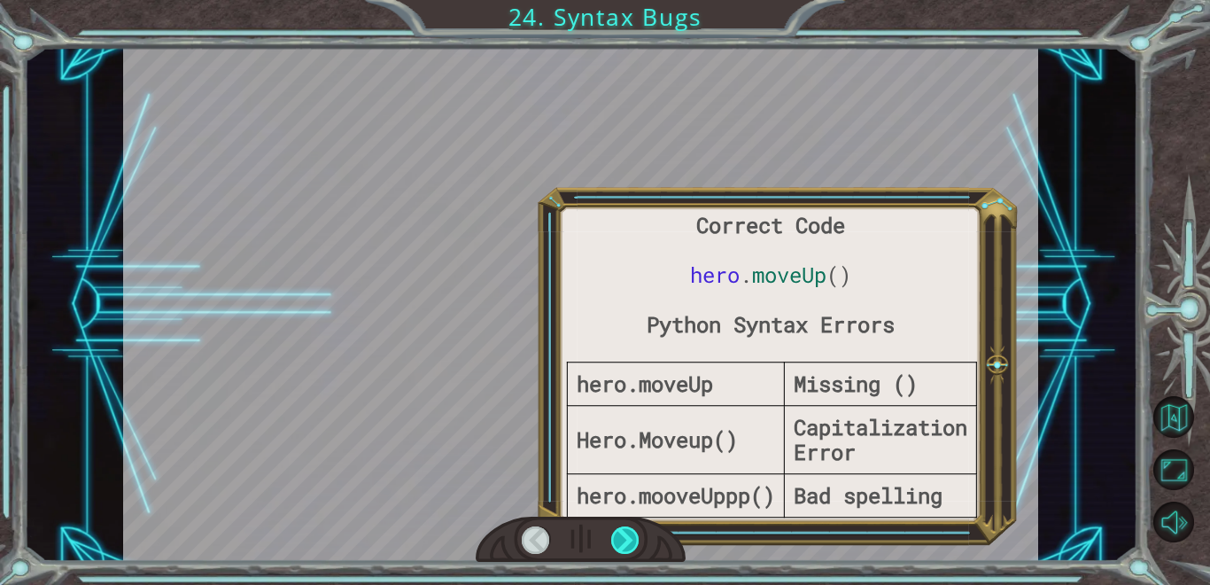
click at [623, 531] on div at bounding box center [625, 539] width 28 height 27
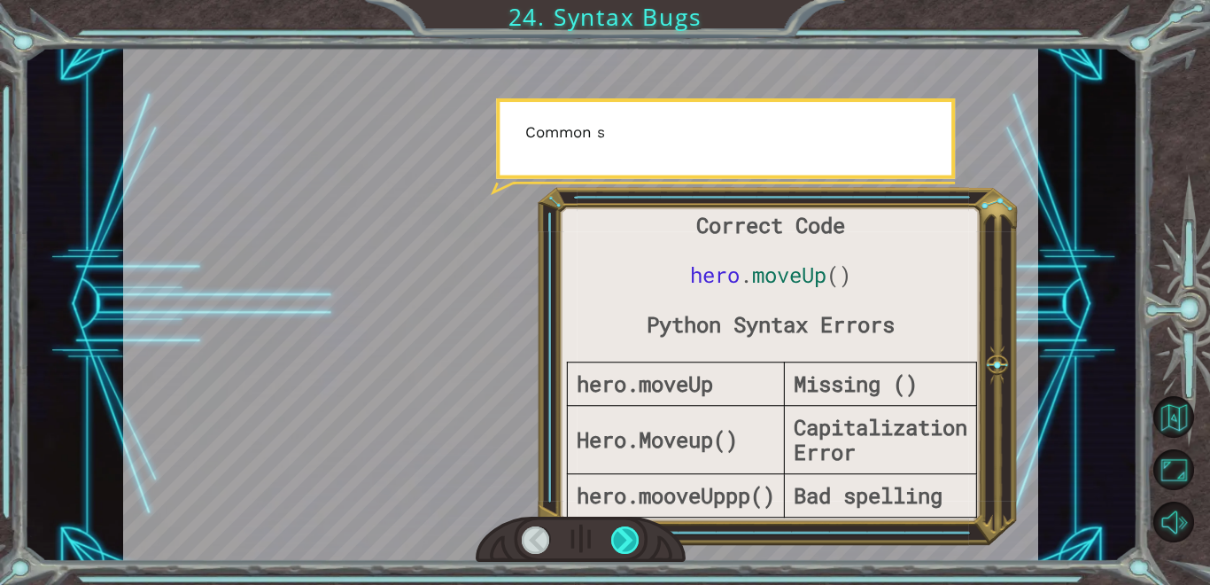
click at [623, 531] on div at bounding box center [625, 539] width 28 height 27
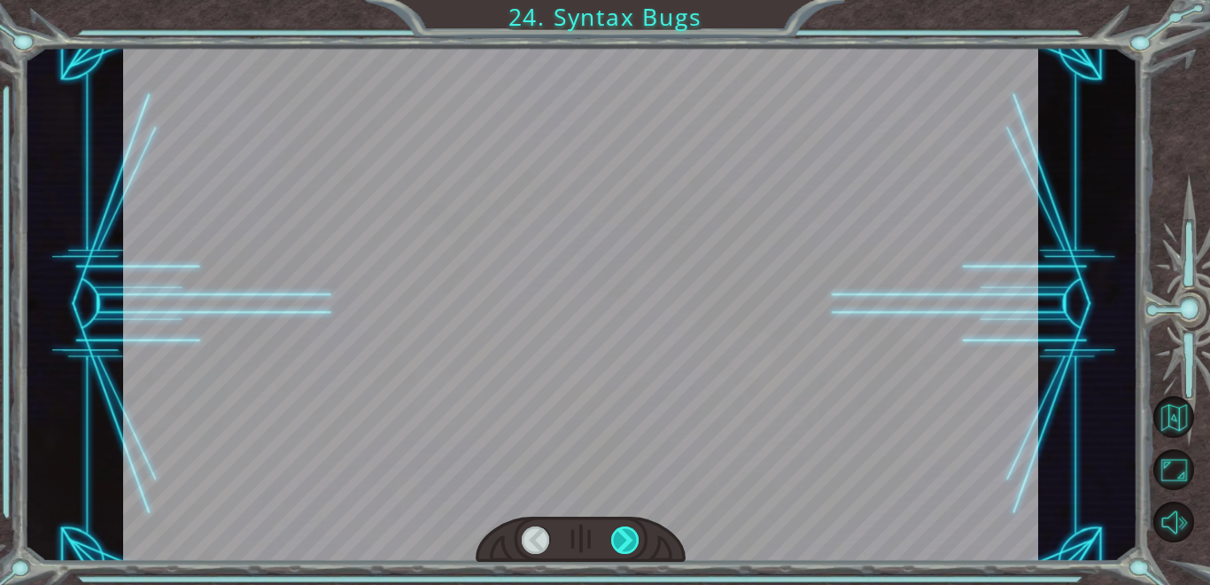
click at [623, 531] on div at bounding box center [625, 539] width 28 height 27
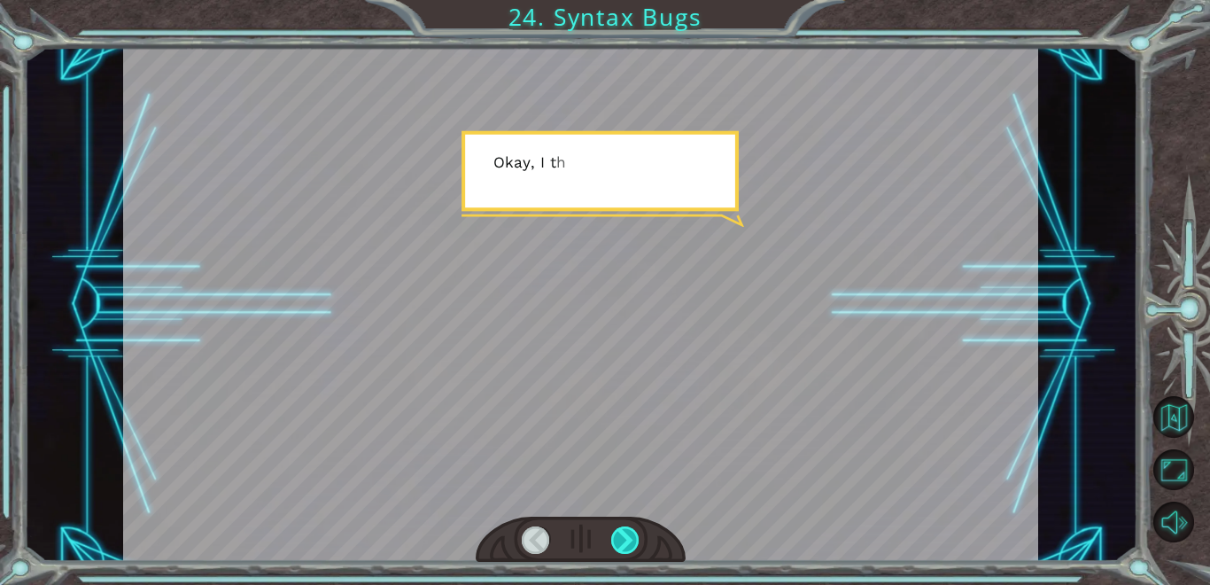
click at [623, 531] on div at bounding box center [625, 539] width 28 height 27
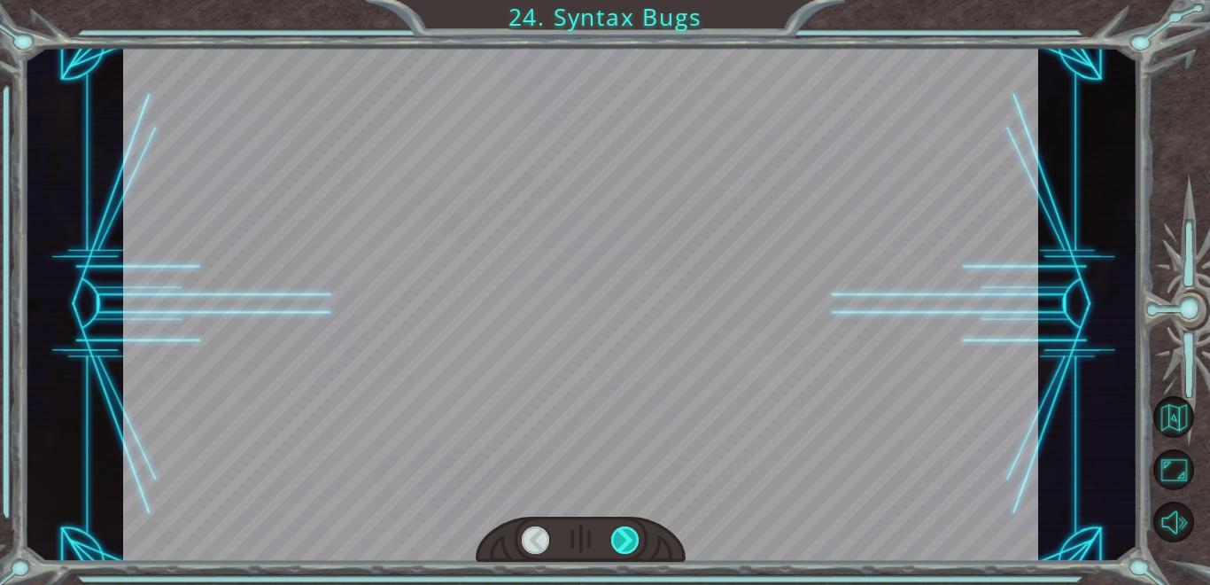
click at [623, 531] on div at bounding box center [625, 539] width 28 height 27
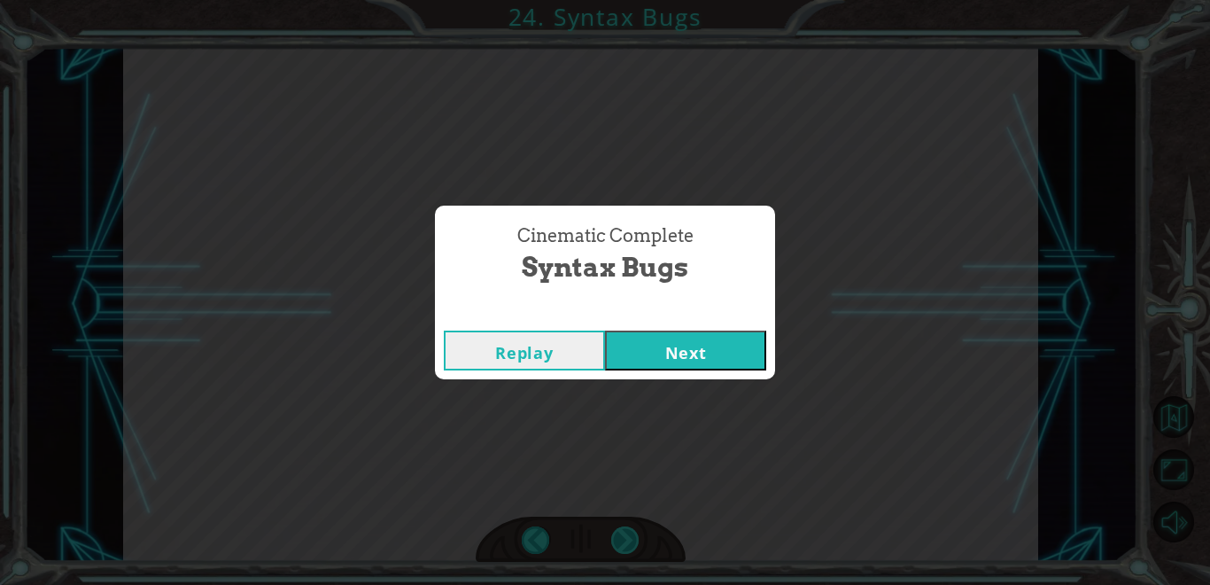
click at [623, 531] on div "Cinematic Complete Syntax Bugs Replay Next" at bounding box center [605, 292] width 1210 height 585
click at [643, 362] on button "Next" at bounding box center [685, 351] width 161 height 40
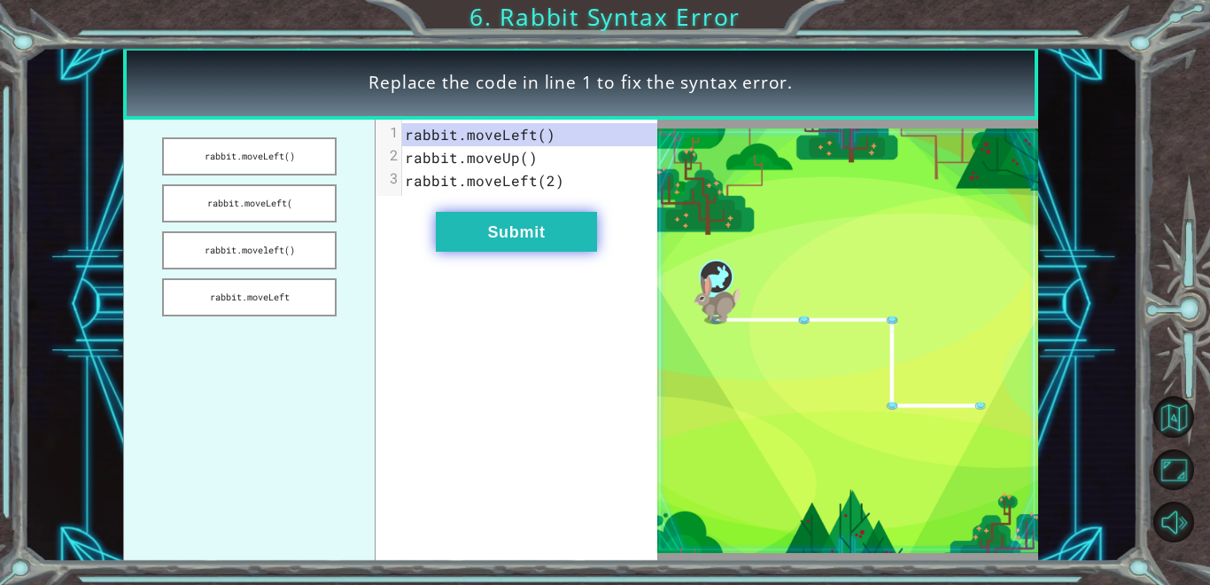
click at [555, 229] on button "Submit" at bounding box center [516, 232] width 161 height 40
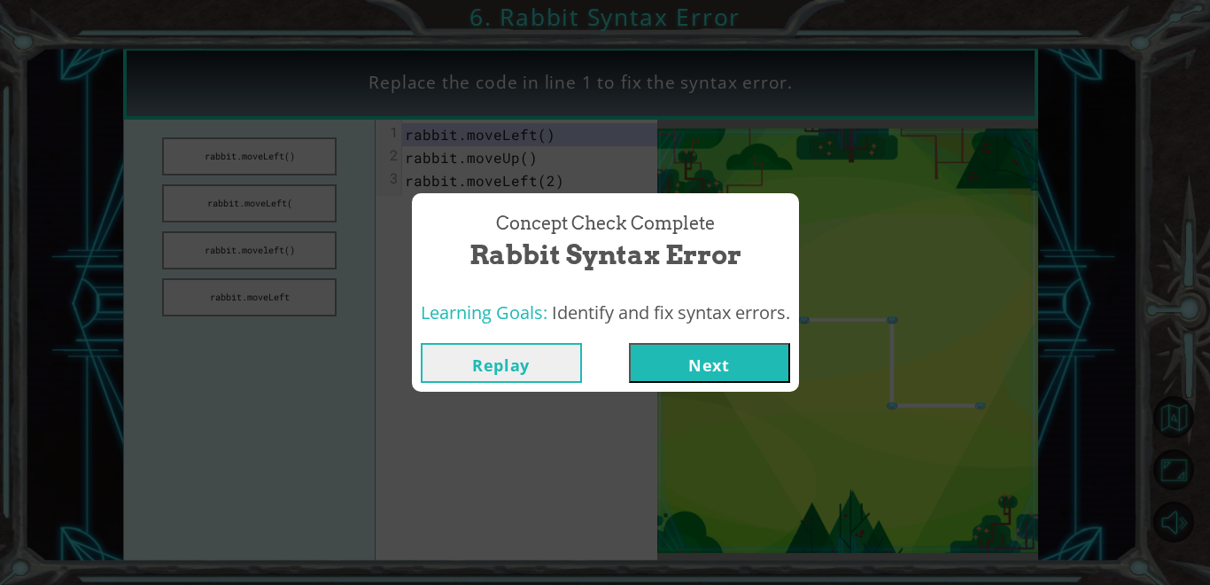
click at [735, 360] on button "Next" at bounding box center [709, 363] width 161 height 40
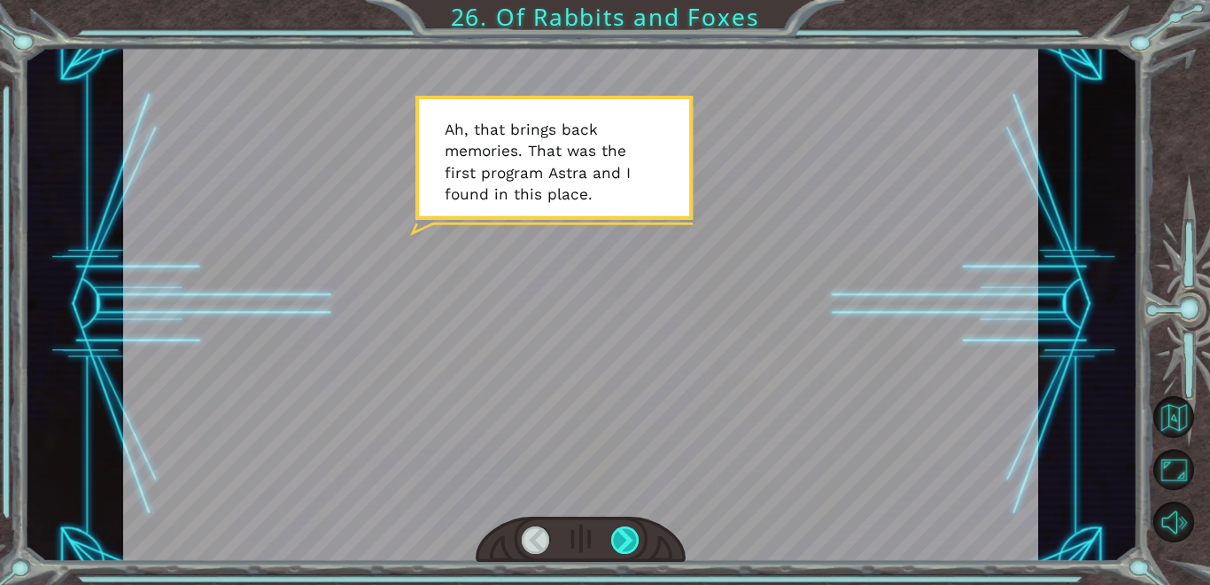
click at [629, 528] on div at bounding box center [625, 539] width 28 height 27
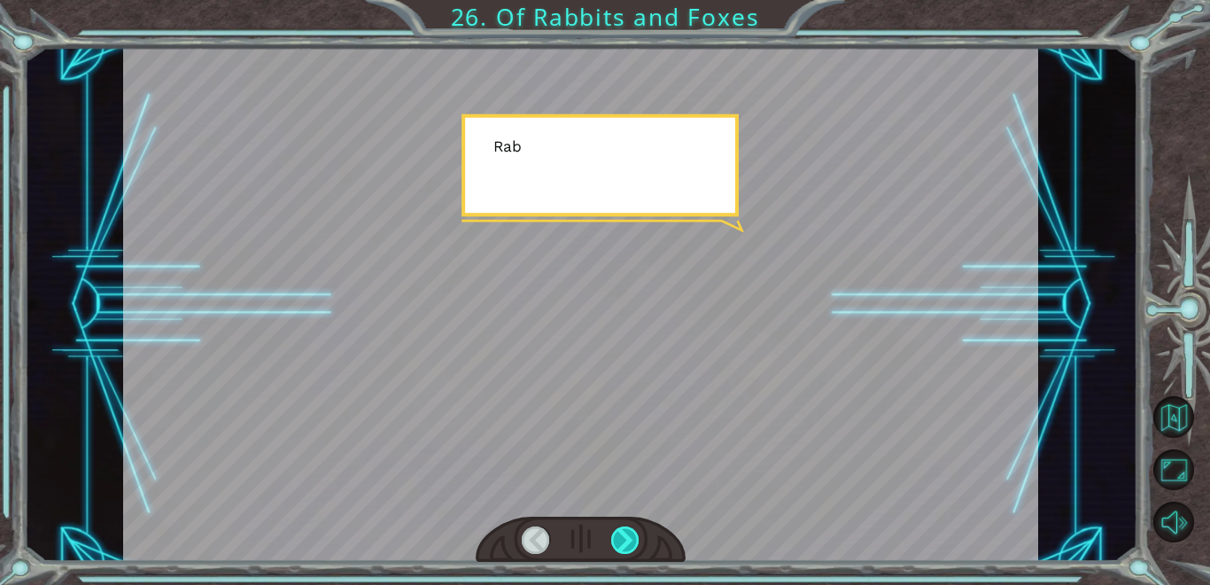
click at [629, 528] on div at bounding box center [625, 539] width 28 height 27
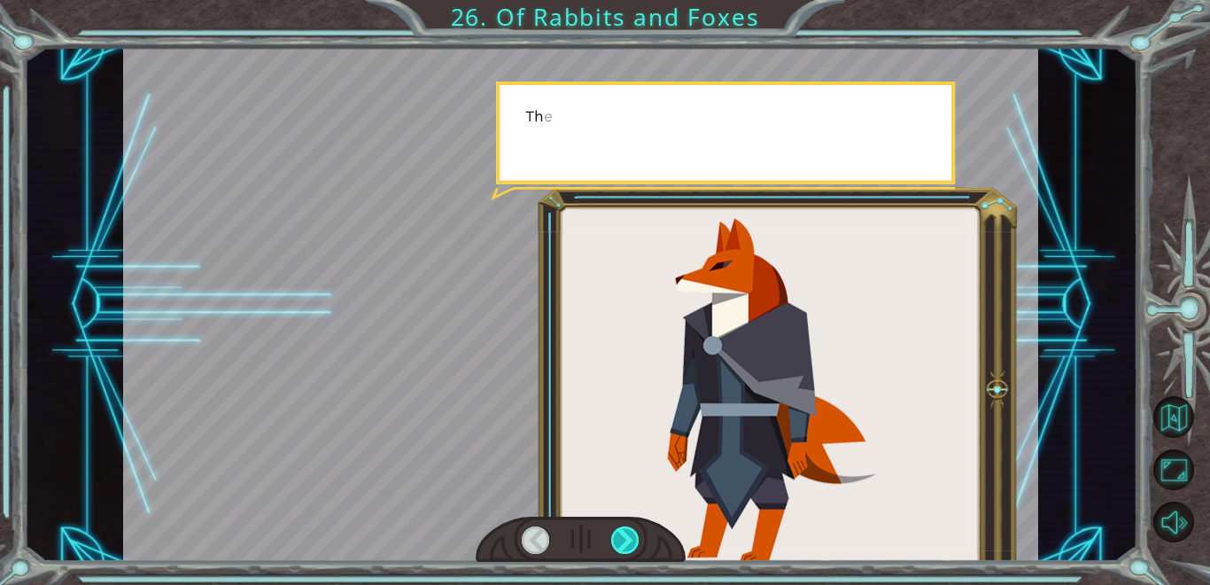
click at [629, 528] on div at bounding box center [625, 539] width 28 height 27
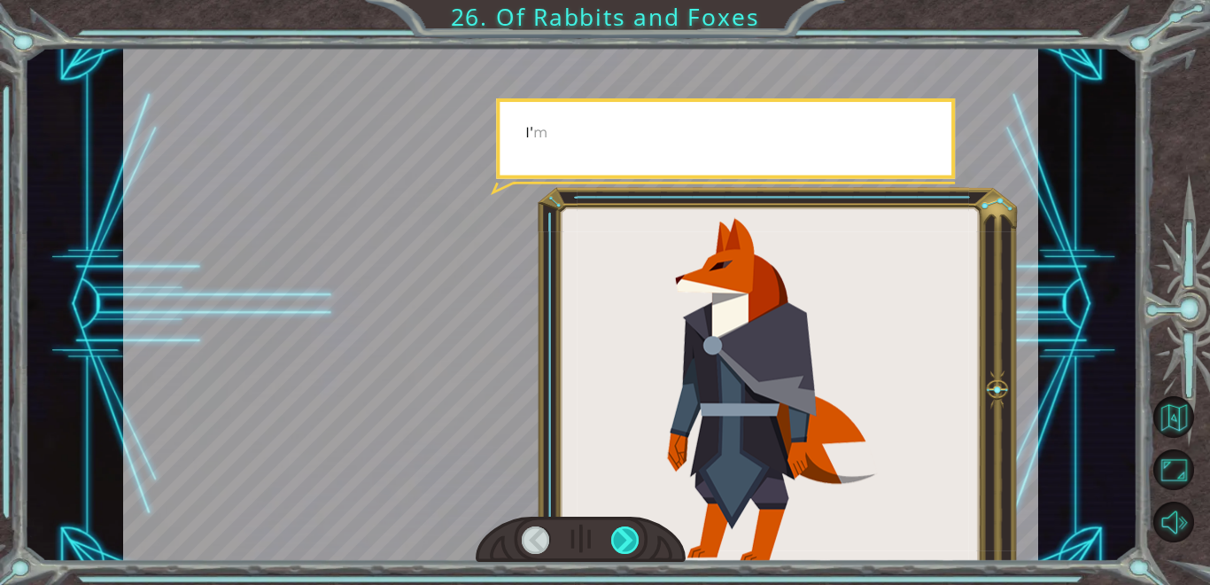
click at [629, 528] on div at bounding box center [625, 539] width 28 height 27
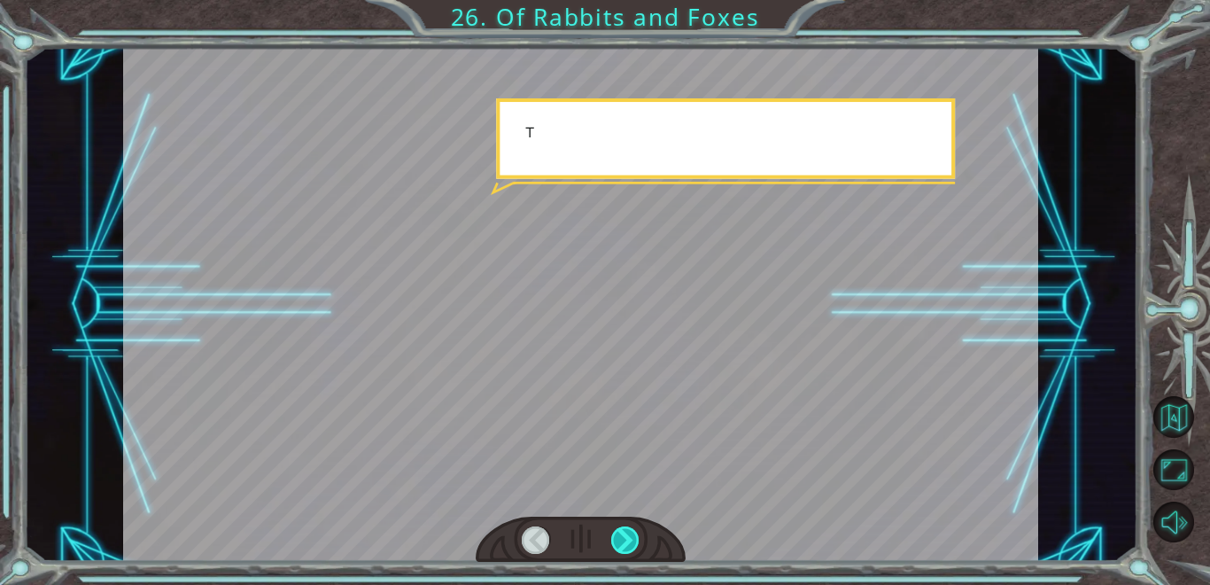
click at [629, 528] on div at bounding box center [625, 539] width 28 height 27
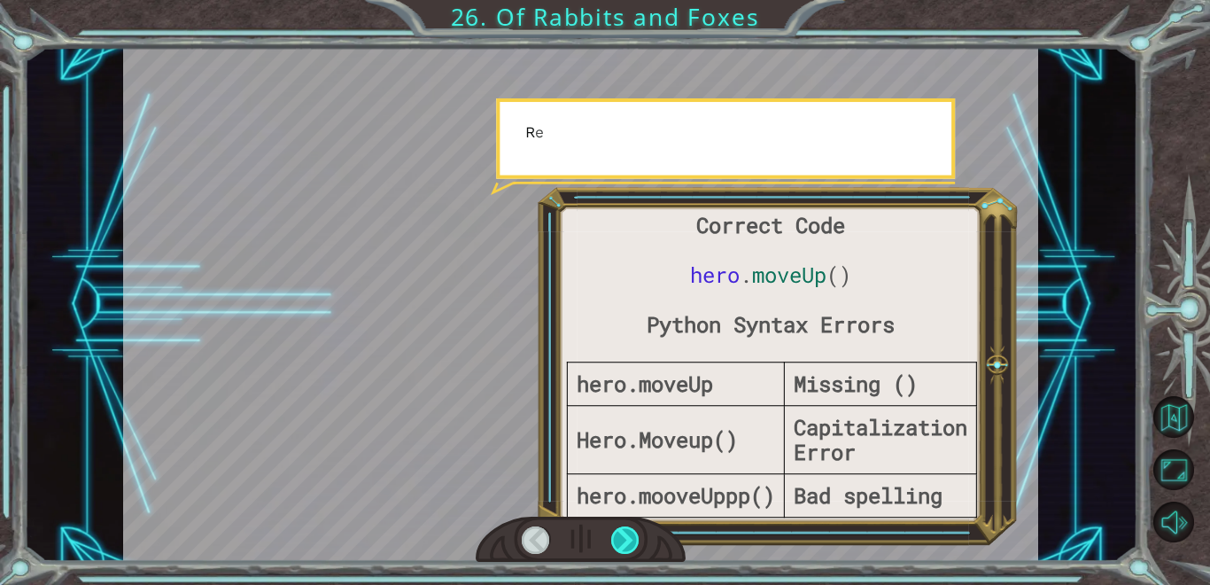
click at [629, 528] on div at bounding box center [625, 539] width 28 height 27
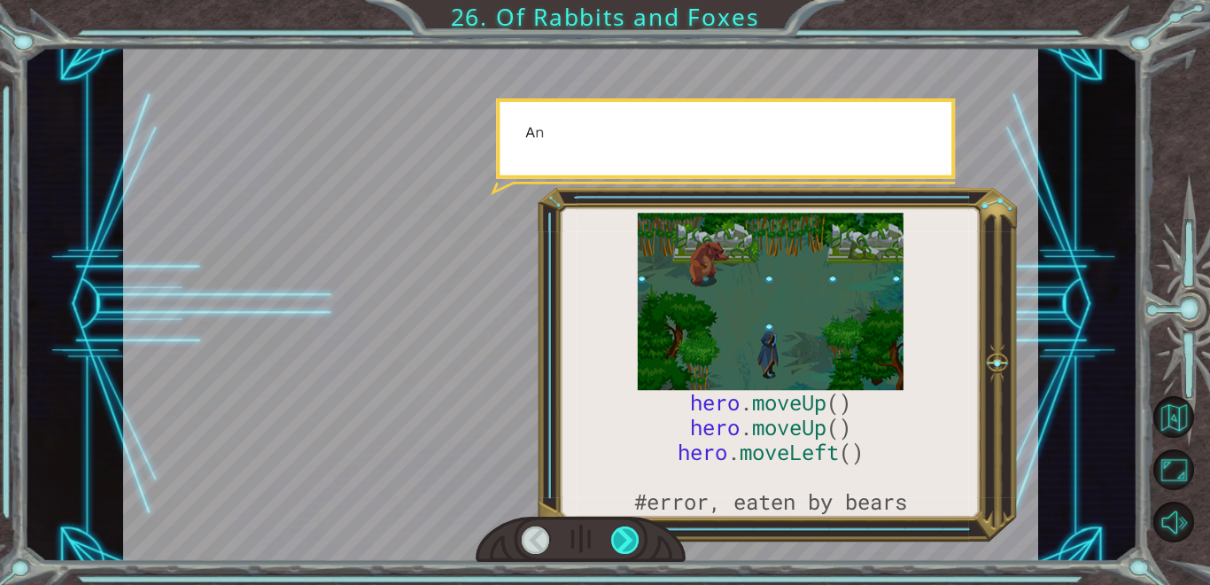
click at [629, 528] on div at bounding box center [625, 539] width 28 height 27
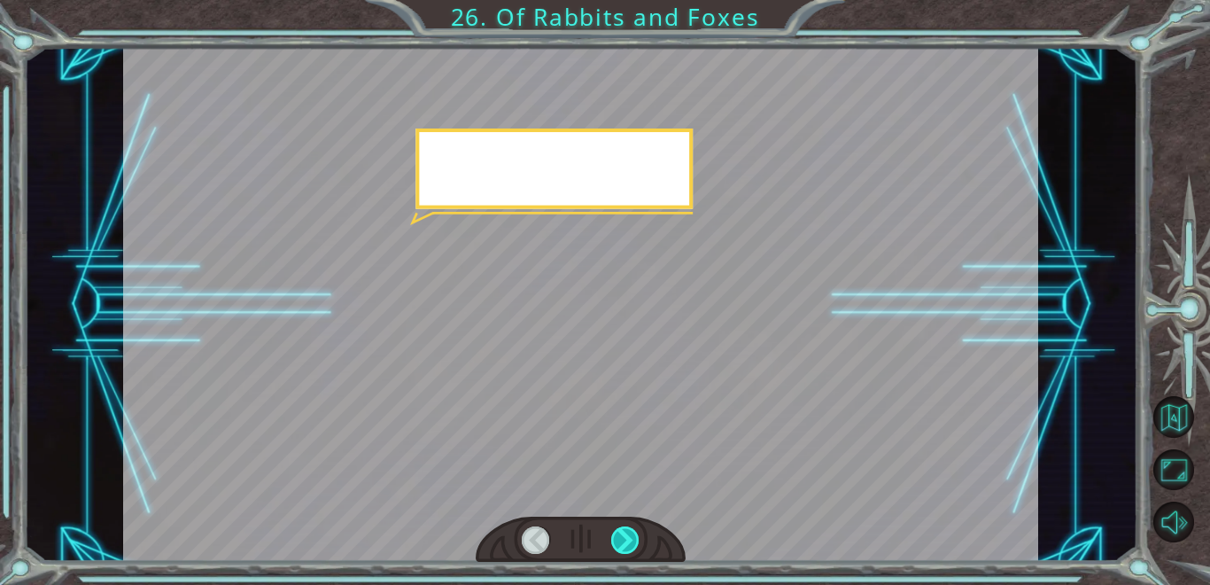
click at [629, 528] on div at bounding box center [625, 539] width 28 height 27
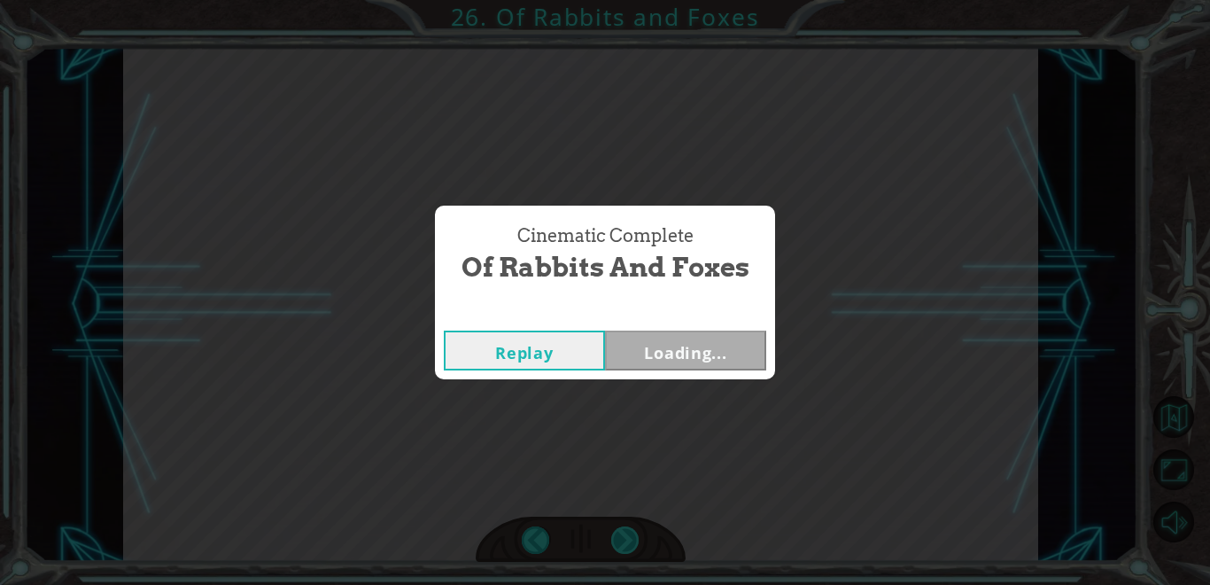
click at [629, 528] on div "Cinematic Complete Of Rabbits and Foxes Replay Loading..." at bounding box center [605, 292] width 1210 height 585
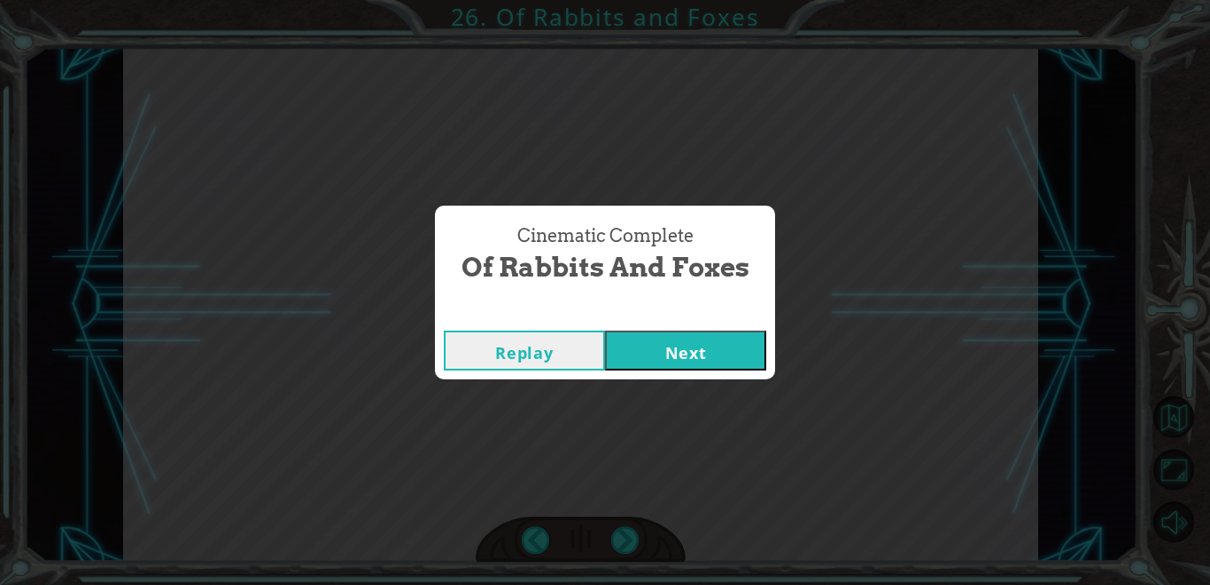
click at [650, 342] on button "Next" at bounding box center [685, 351] width 161 height 40
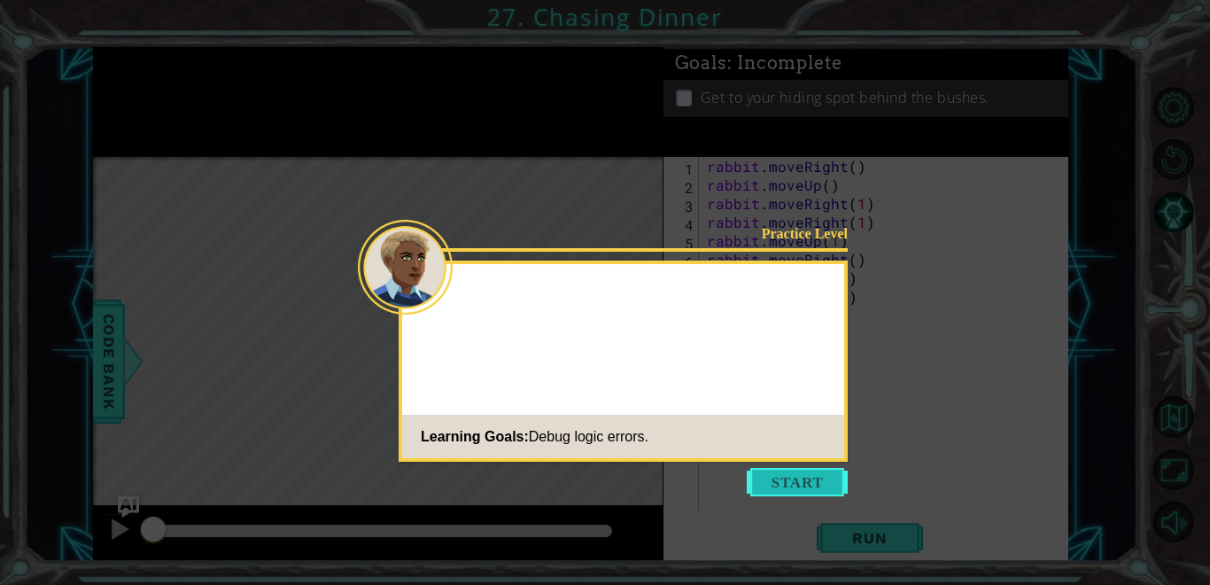
click at [784, 489] on button "Start" at bounding box center [797, 482] width 101 height 28
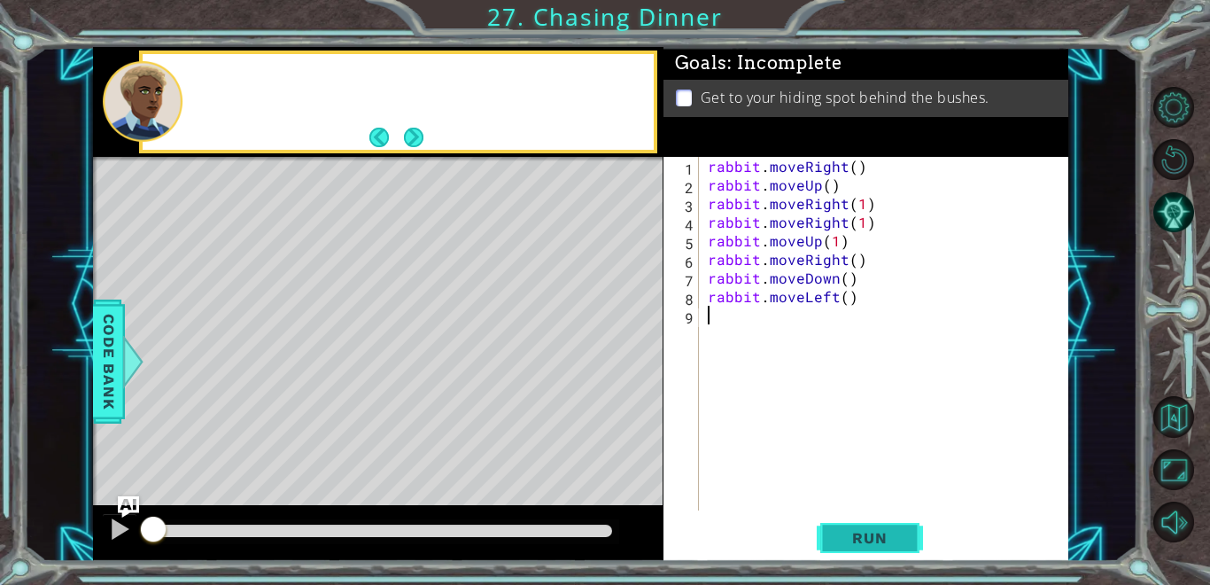
click at [844, 543] on span "Run" at bounding box center [870, 538] width 70 height 18
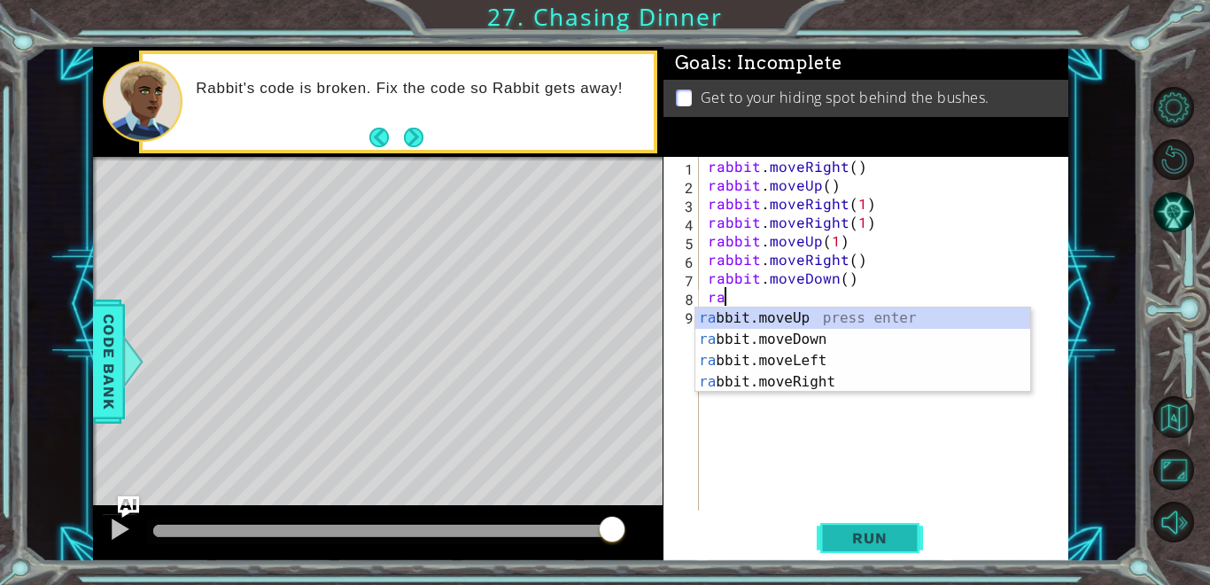
type textarea "r"
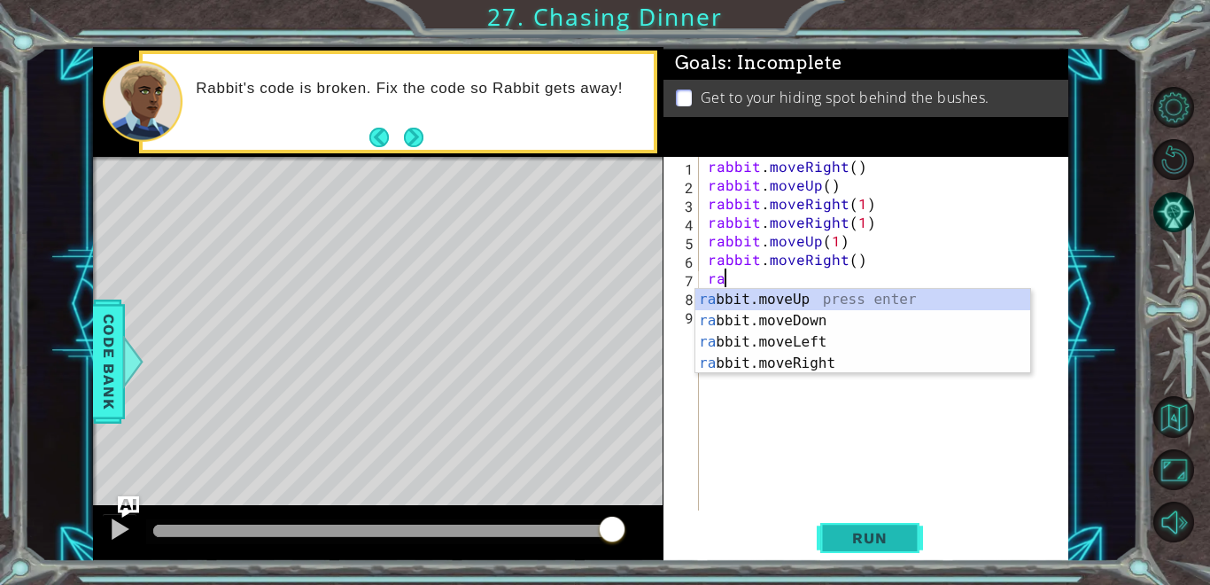
type textarea "r"
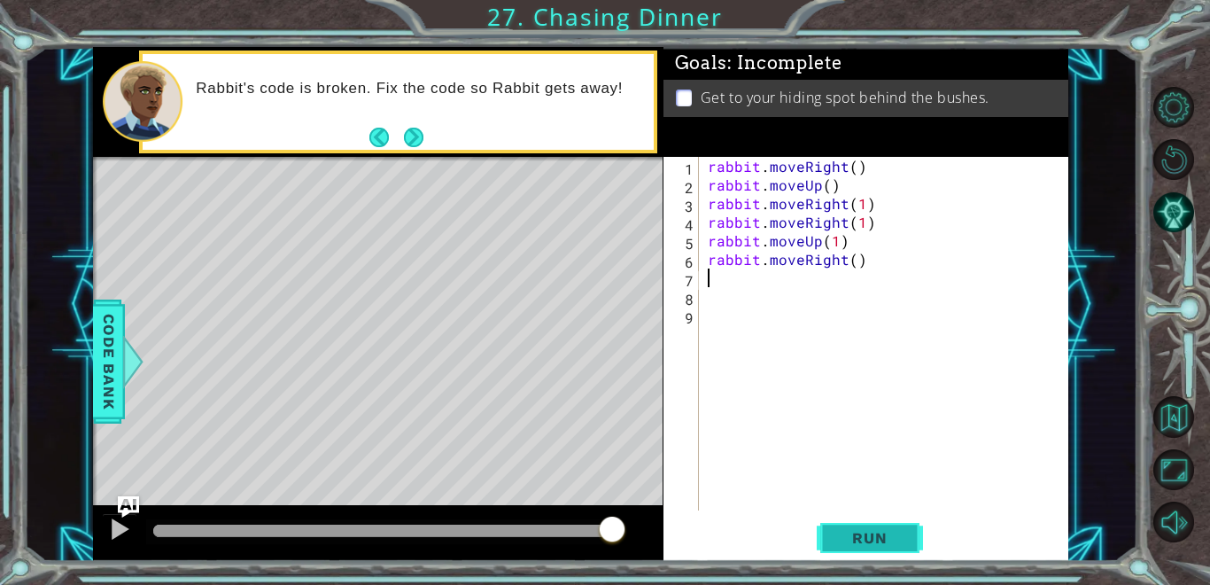
type textarea "rabbit.moveRight()"
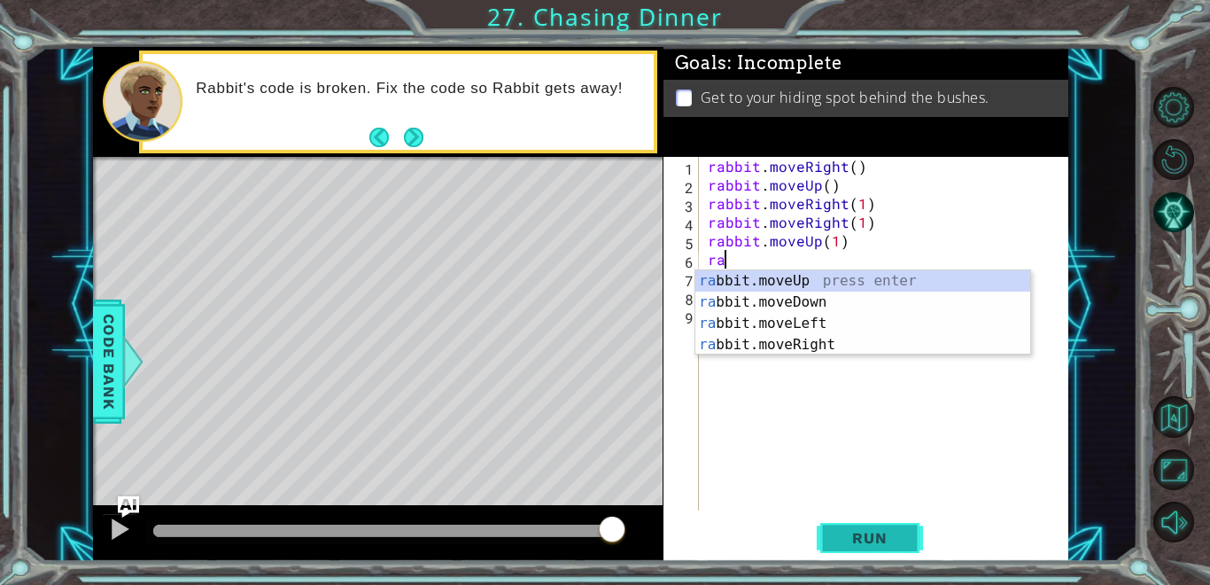
type textarea "r"
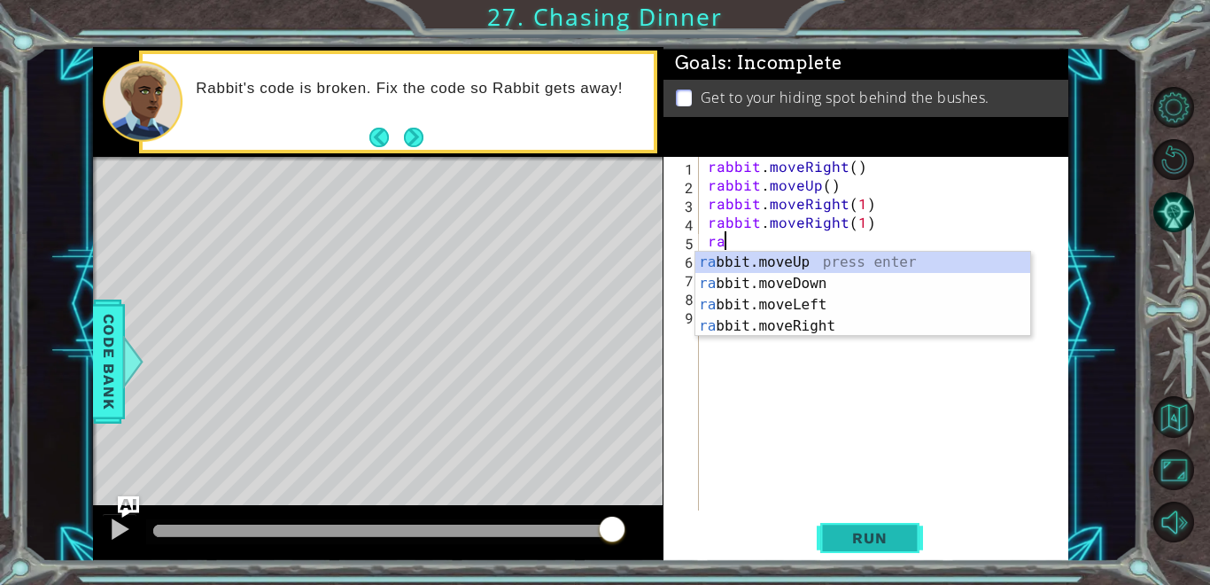
type textarea "r"
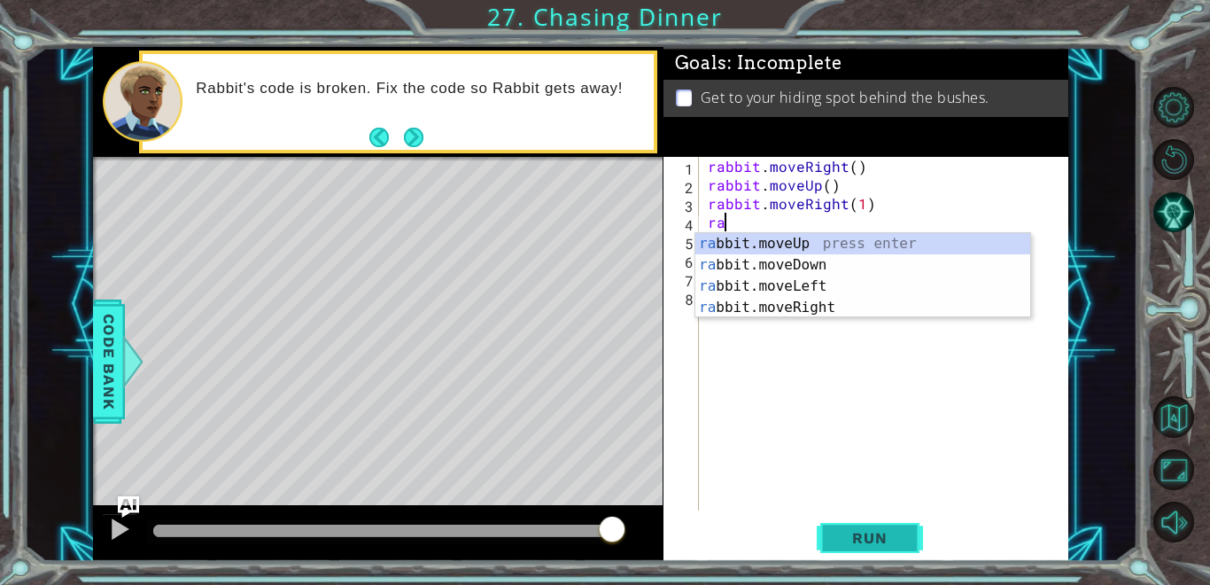
type textarea "r"
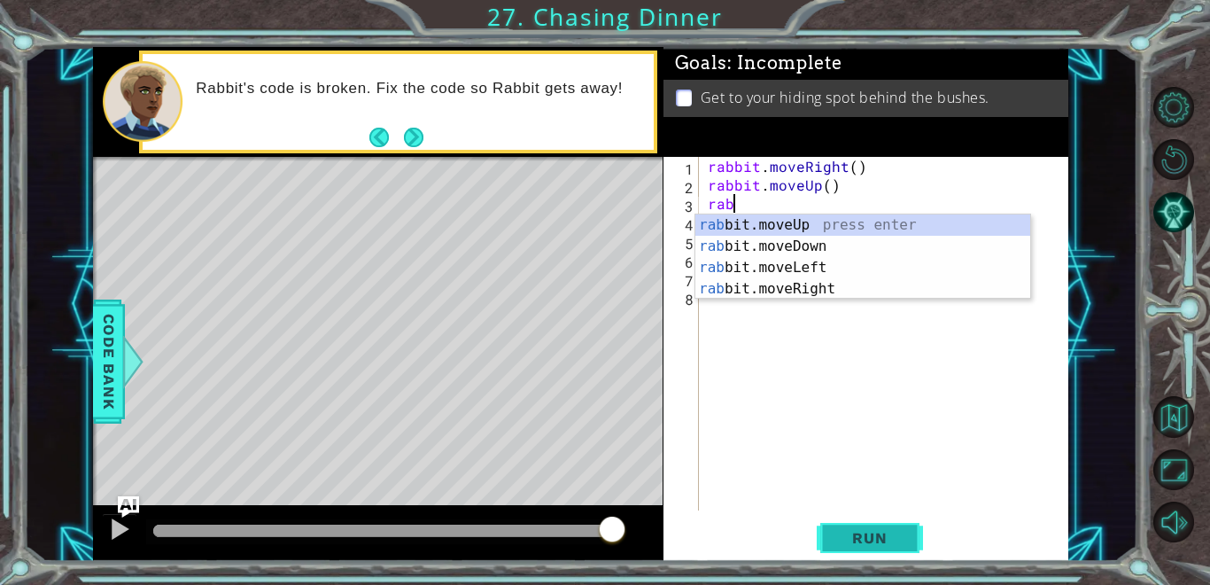
type textarea "r"
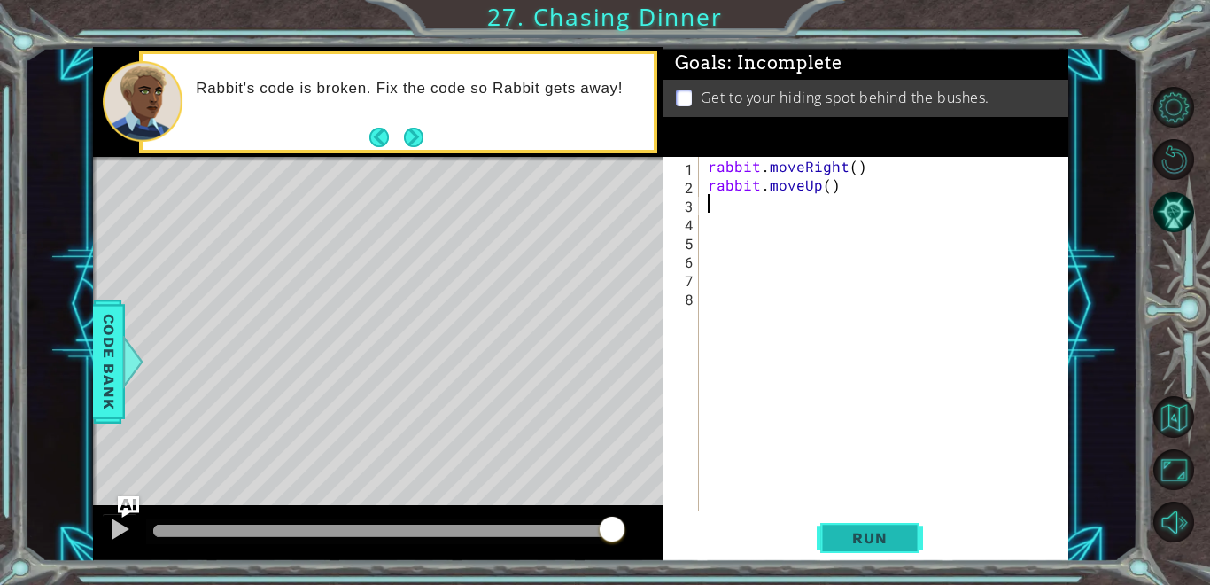
type textarea "rabbit.moveUp()"
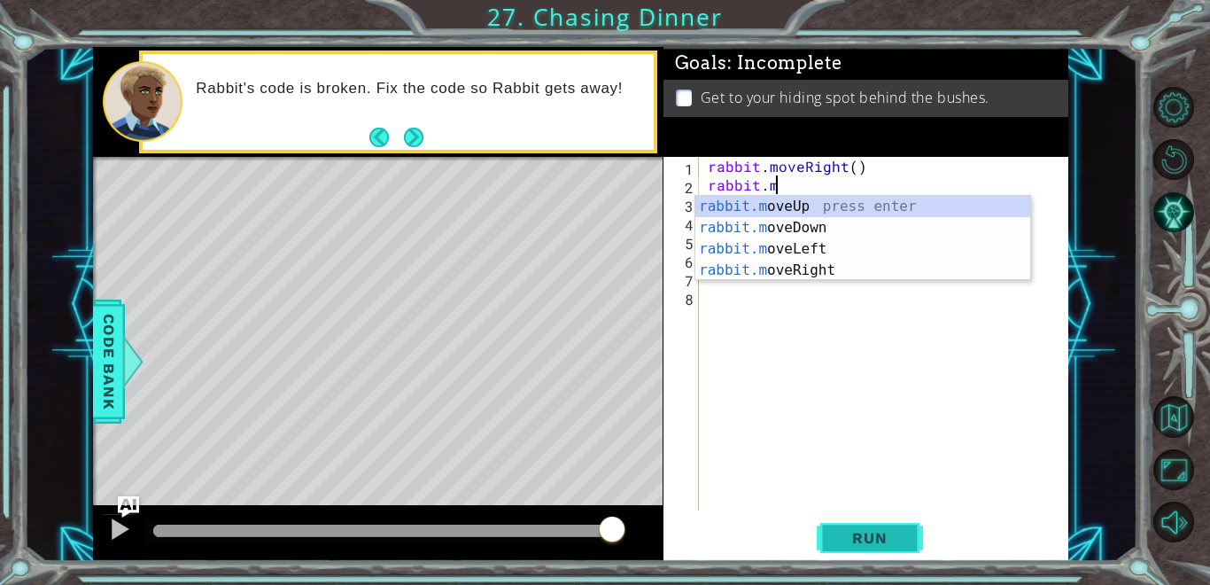
type textarea "r"
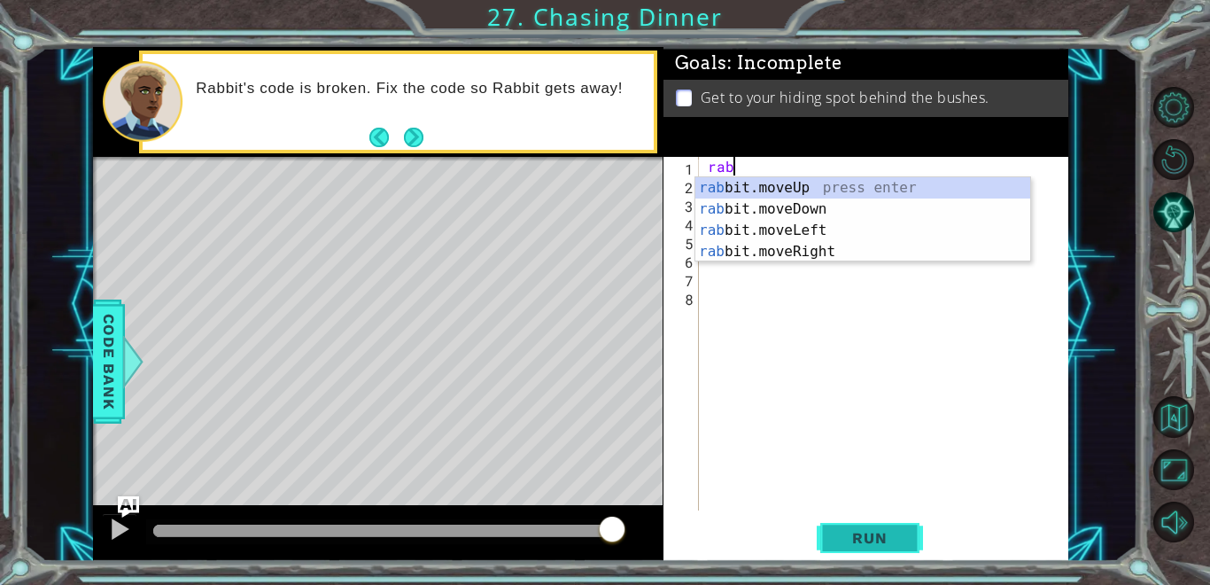
type textarea "r"
click at [822, 247] on div "ra b bit.moveUp press enter ra b bit.moveDown press enter ra b bit.moveLeft pre…" at bounding box center [863, 241] width 335 height 128
type textarea "rabbit.moveRight(1)"
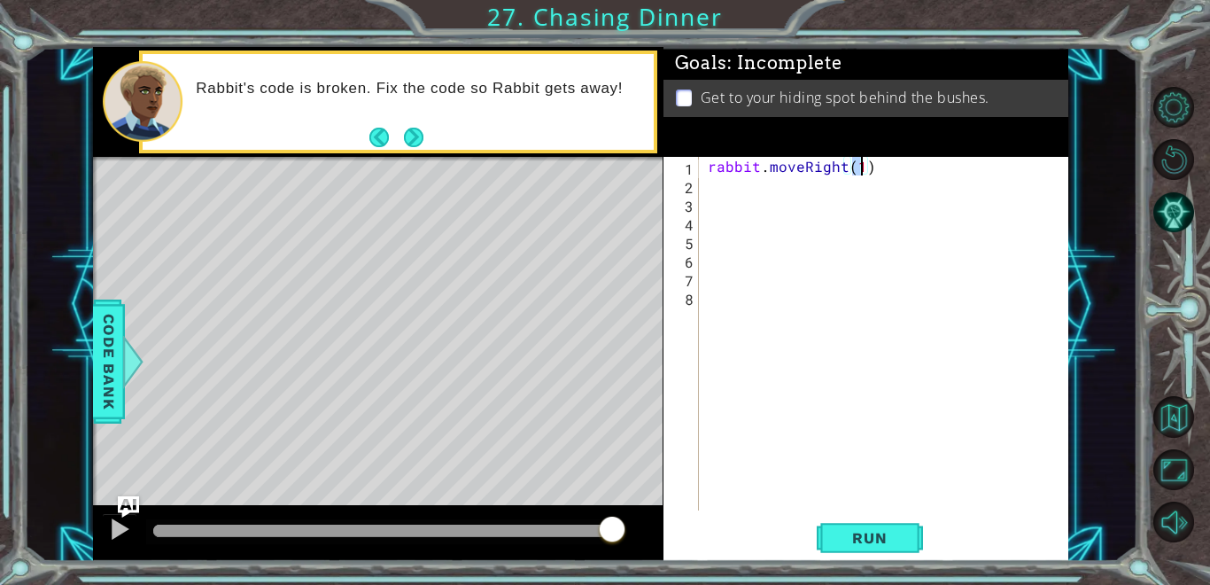
click at [715, 186] on div "rabbit . moveRight ( 1 )" at bounding box center [889, 352] width 370 height 391
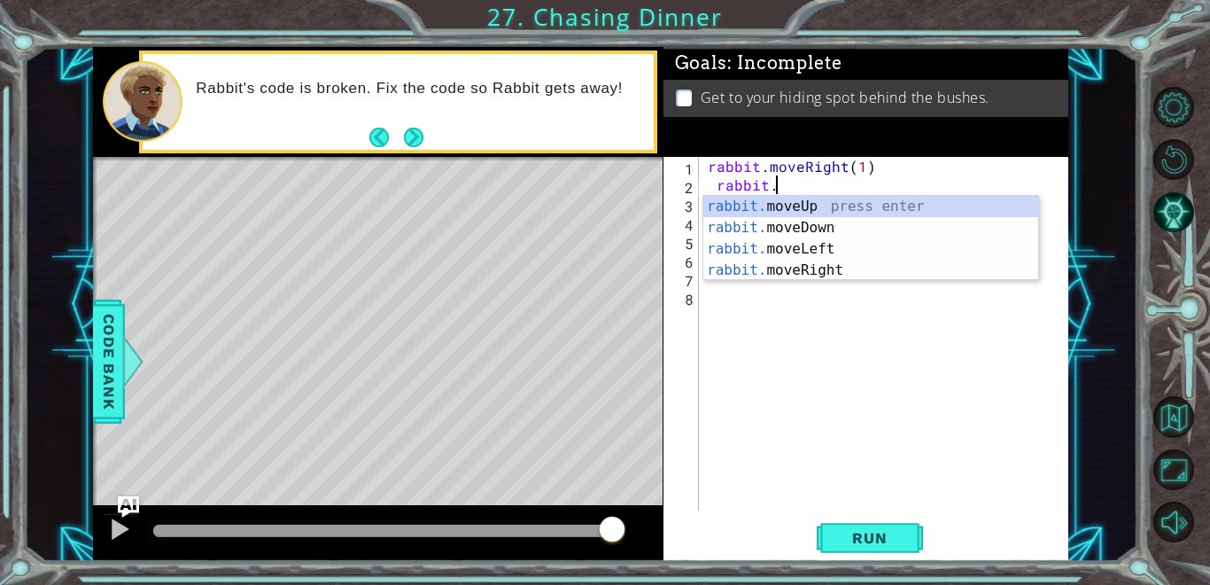
scroll to position [0, 4]
click at [822, 209] on div "rabbit.m oveUp press enter rabbit.m oveDown press enter rabbit.m oveLeft press …" at bounding box center [871, 260] width 335 height 128
type textarea "rabbit.moveUp(1)"
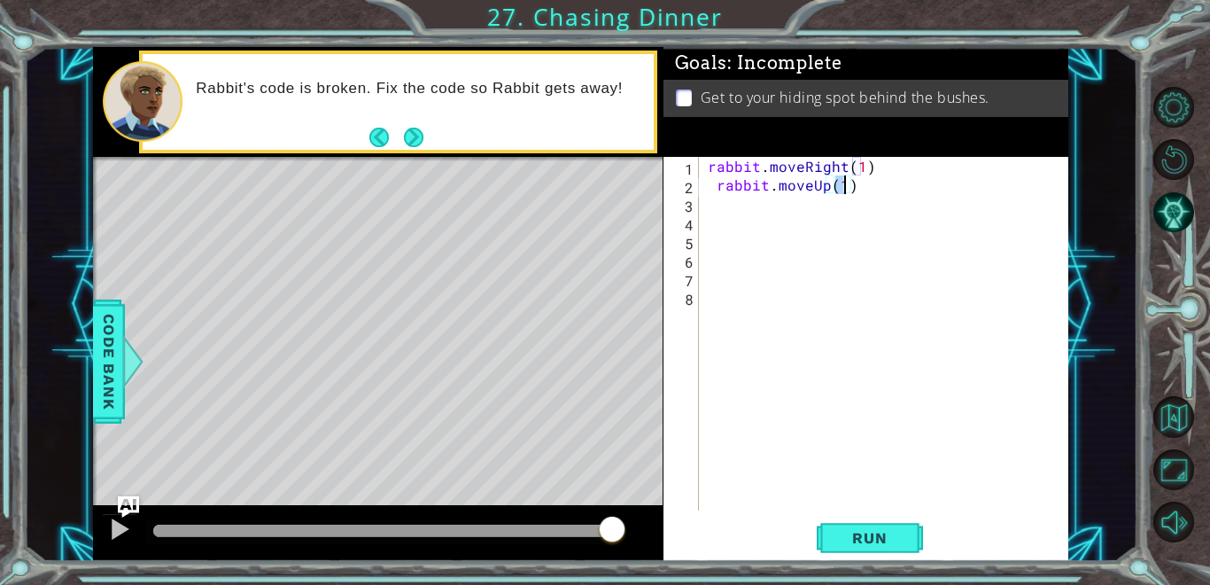
click at [765, 208] on div "rabbit . moveRight ( 1 ) rabbit . moveUp ( 1 )" at bounding box center [889, 352] width 370 height 391
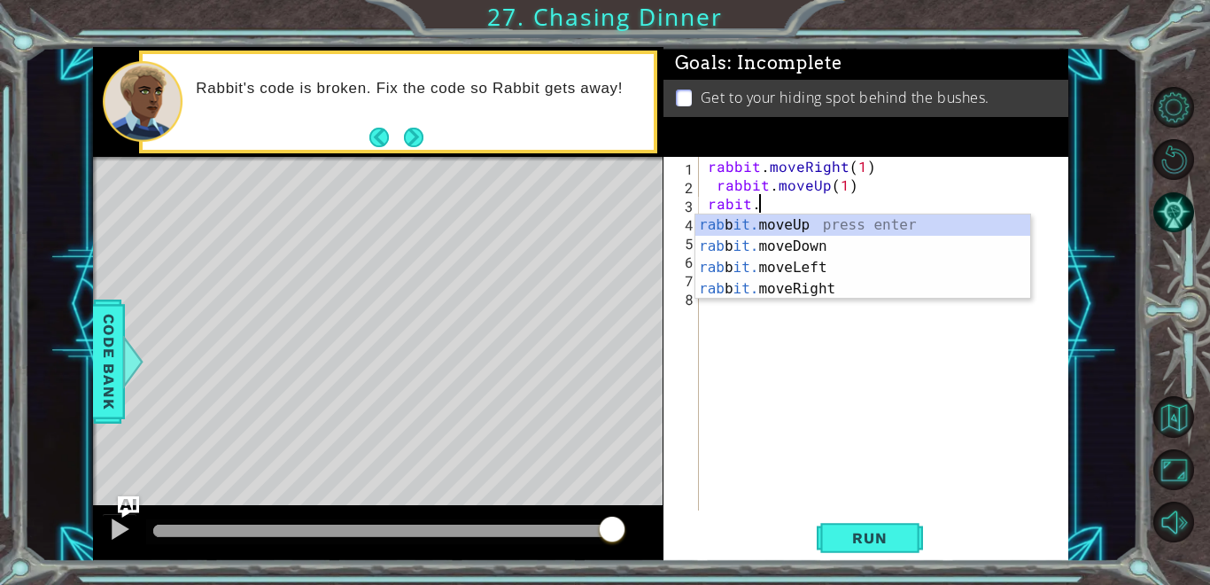
scroll to position [0, 3]
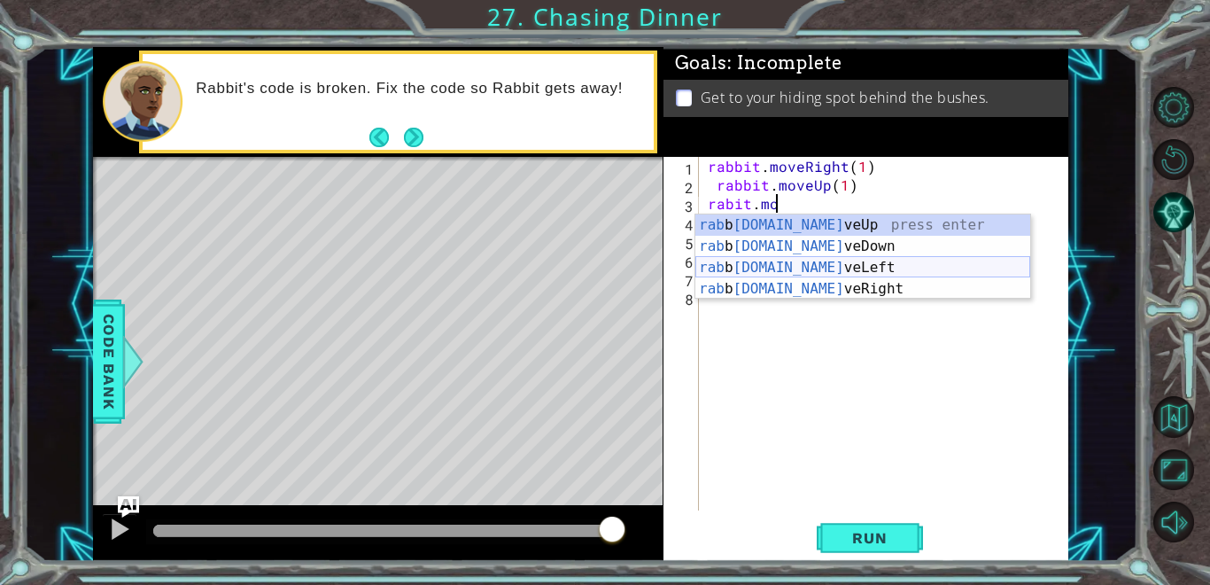
click at [788, 265] on div "rab b [DOMAIN_NAME] veUp press enter rab b [DOMAIN_NAME] veDown press enter rab…" at bounding box center [863, 278] width 335 height 128
type textarea "rabbit.moveLeft(1)"
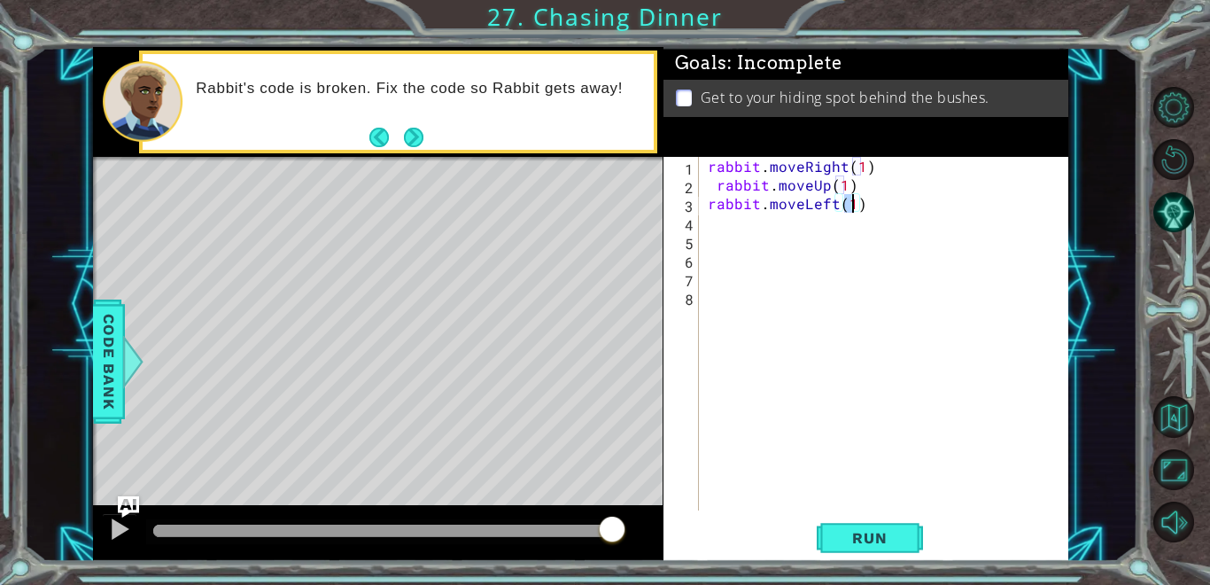
click at [711, 227] on div "rabbit . moveRight ( 1 ) rabbit . moveUp ( 1 ) rabbit . moveLeft ( 1 )" at bounding box center [889, 352] width 370 height 391
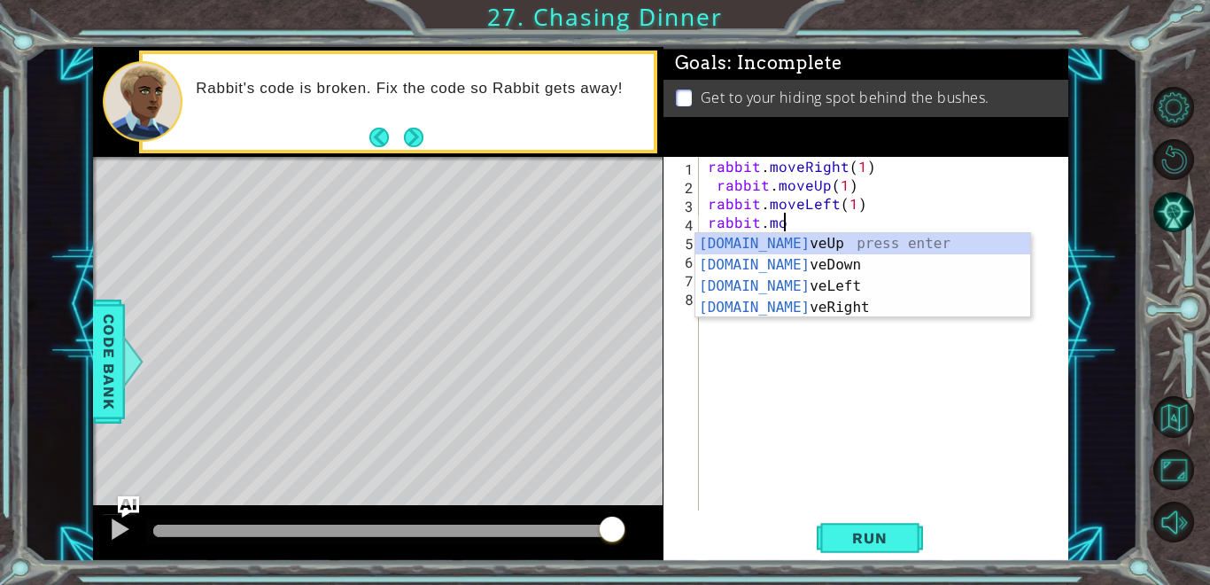
scroll to position [0, 4]
click at [741, 262] on div "[DOMAIN_NAME] veUp press enter [DOMAIN_NAME] veDown press enter [DOMAIN_NAME] v…" at bounding box center [863, 297] width 335 height 128
type textarea "rabbit.moveDown(1)"
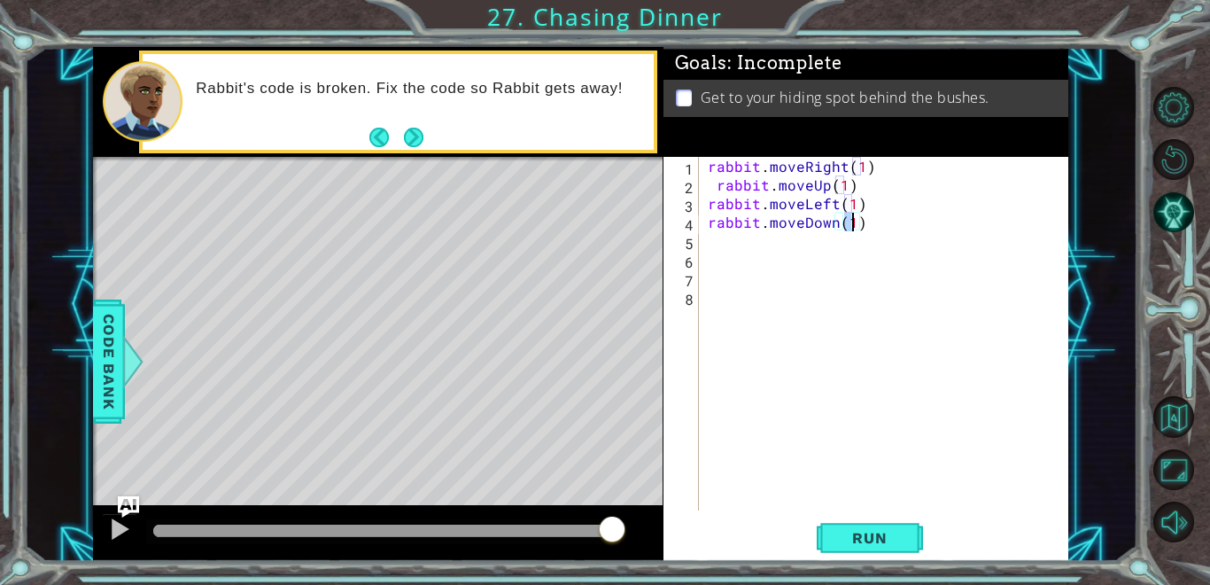
click at [722, 246] on div "rabbit . moveRight ( 1 ) rabbit . moveUp ( 1 ) rabbit . moveLeft ( 1 ) rabbit .…" at bounding box center [889, 352] width 370 height 391
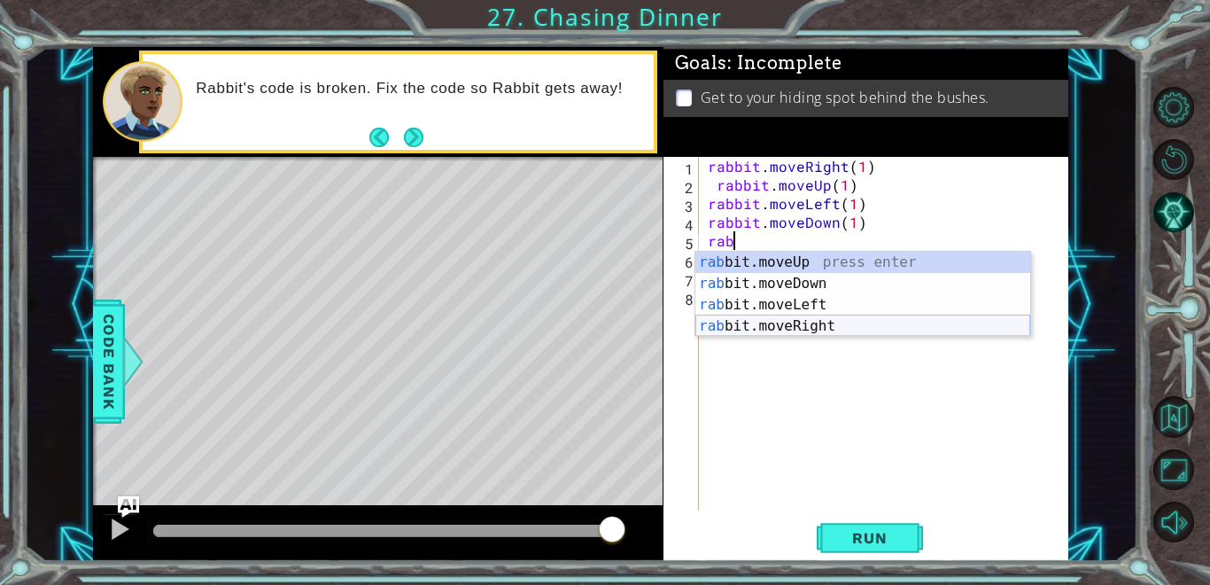
click at [769, 322] on div "rab bit.moveUp press enter rab bit.moveDown press enter rab bit.moveLeft press …" at bounding box center [863, 316] width 335 height 128
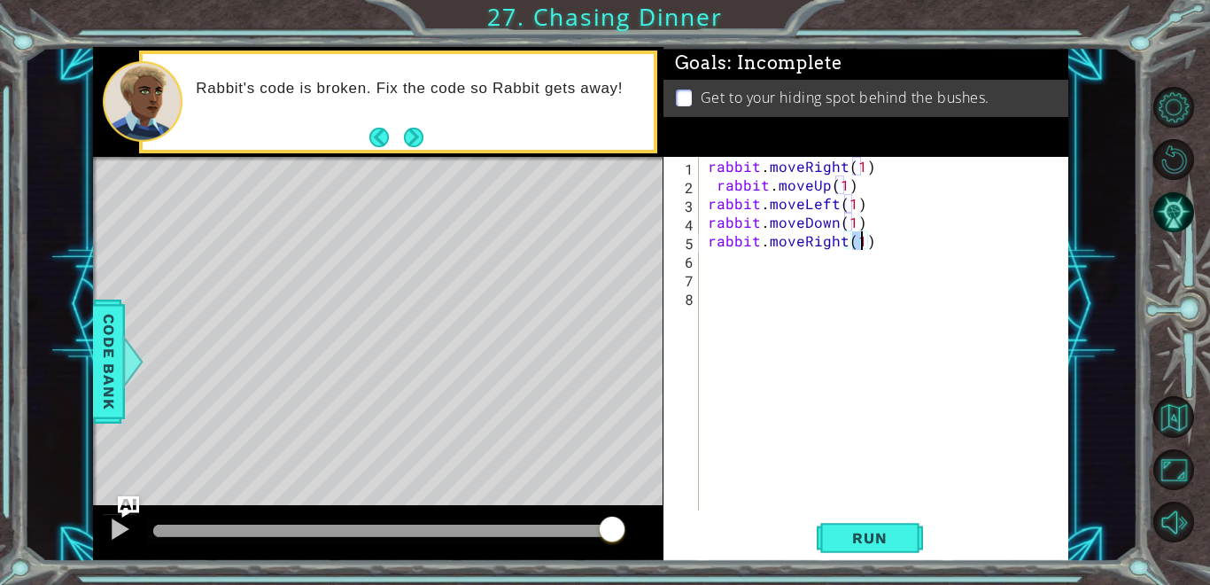
type textarea "rabbit.moveRight(1)"
click at [703, 264] on div "rabbit.moveRight(1) 1 2 3 4 5 6 7 8 rabbit . moveRight ( 1 ) rabbit . moveUp ( …" at bounding box center [864, 334] width 401 height 354
click at [716, 262] on div "rabbit . moveRight ( 1 ) rabbit . moveUp ( 1 ) rabbit . moveLeft ( 1 ) rabbit .…" at bounding box center [889, 352] width 370 height 391
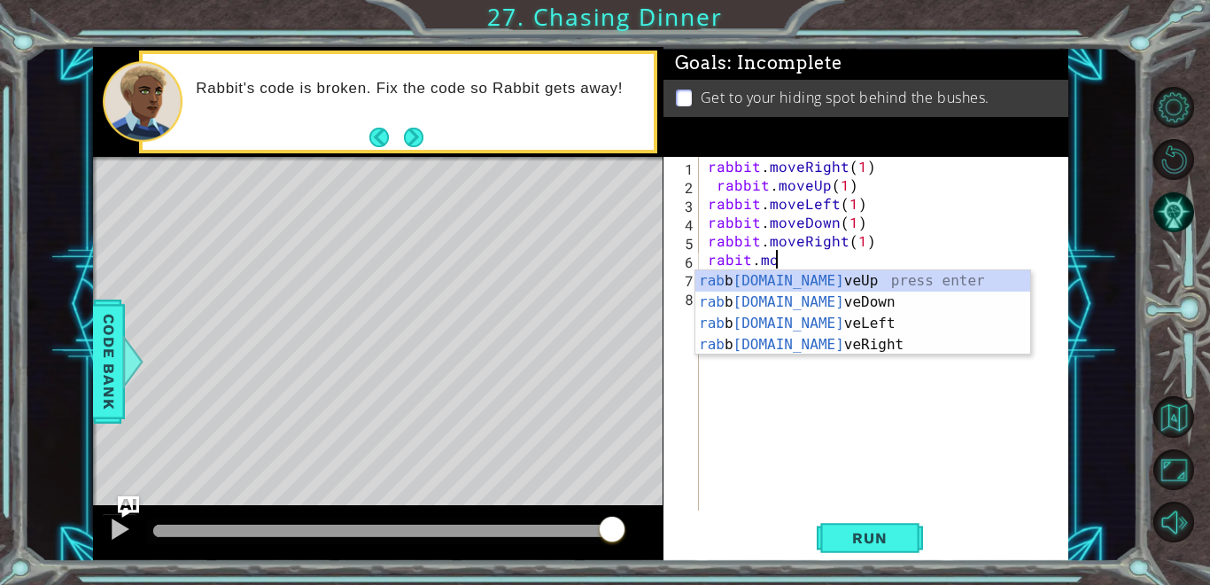
scroll to position [0, 3]
click at [762, 276] on div "rab b [DOMAIN_NAME] veUp press enter rab b [DOMAIN_NAME] veDown press enter rab…" at bounding box center [863, 334] width 335 height 128
type textarea "rabbit.moveUp(1)"
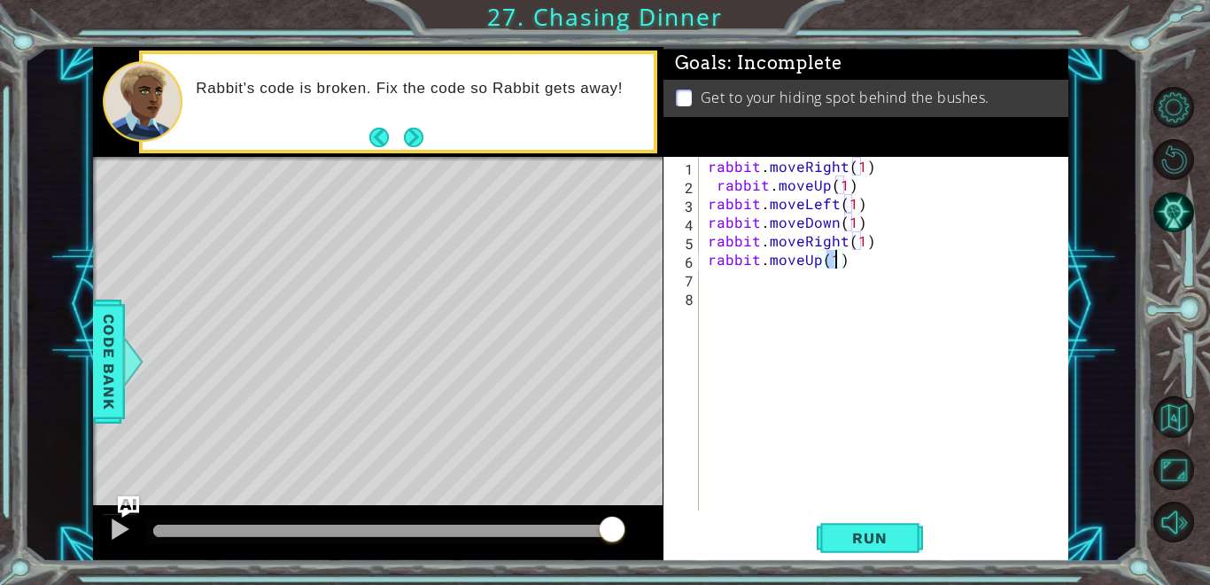
click at [705, 276] on div "rabbit . moveRight ( 1 ) rabbit . moveUp ( 1 ) rabbit . moveLeft ( 1 ) rabbit .…" at bounding box center [889, 352] width 370 height 391
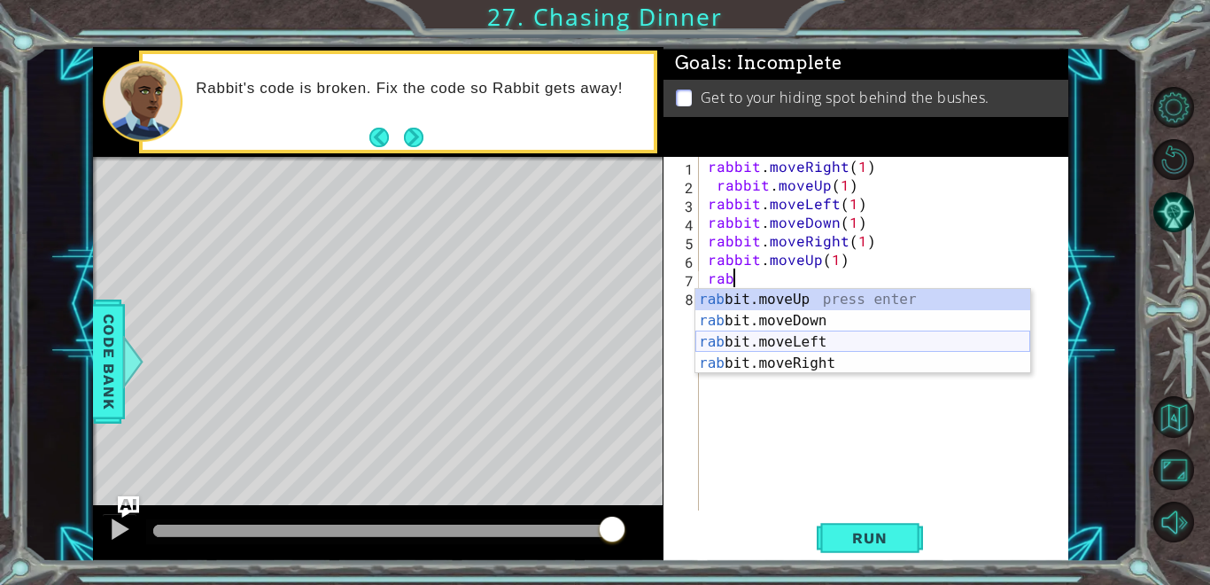
click at [759, 338] on div "rab bit.moveUp press enter rab bit.moveDown press enter rab bit.moveLeft press …" at bounding box center [863, 353] width 335 height 128
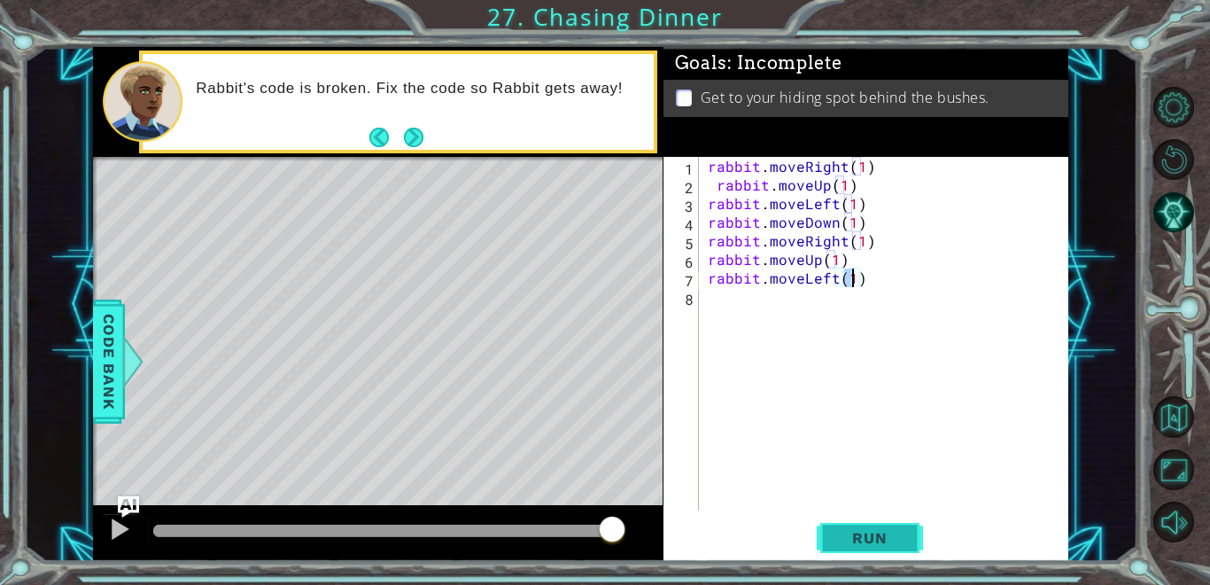
click at [861, 534] on span "Run" at bounding box center [870, 538] width 70 height 18
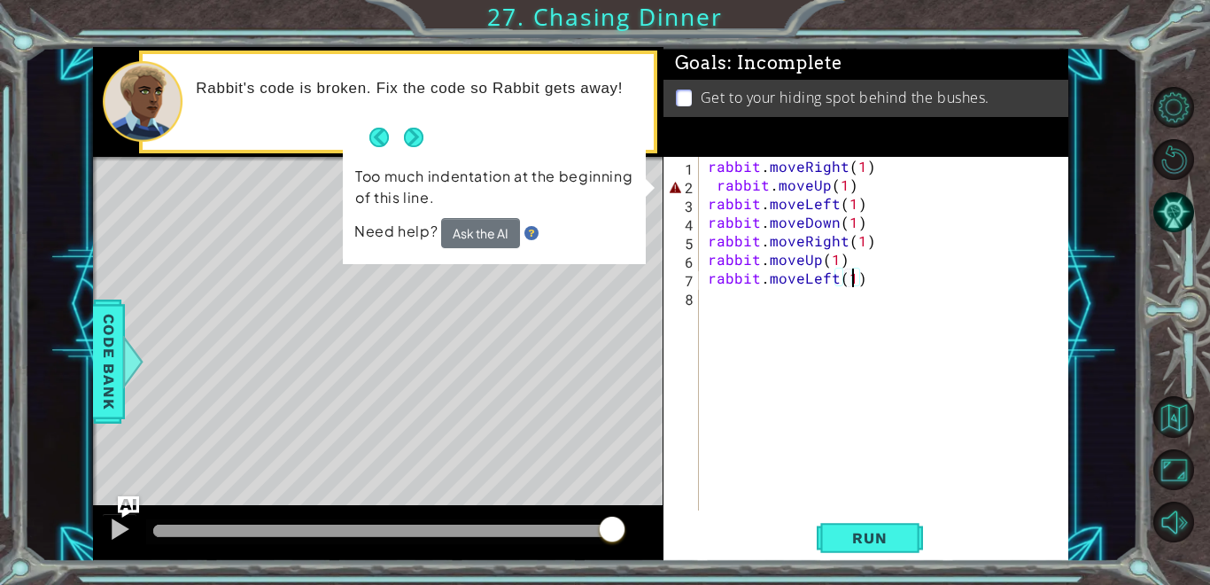
click at [862, 187] on div "rabbit . moveRight ( 1 ) rabbit . moveUp ( 1 ) rabbit . moveLeft ( 1 ) rabbit .…" at bounding box center [889, 352] width 370 height 391
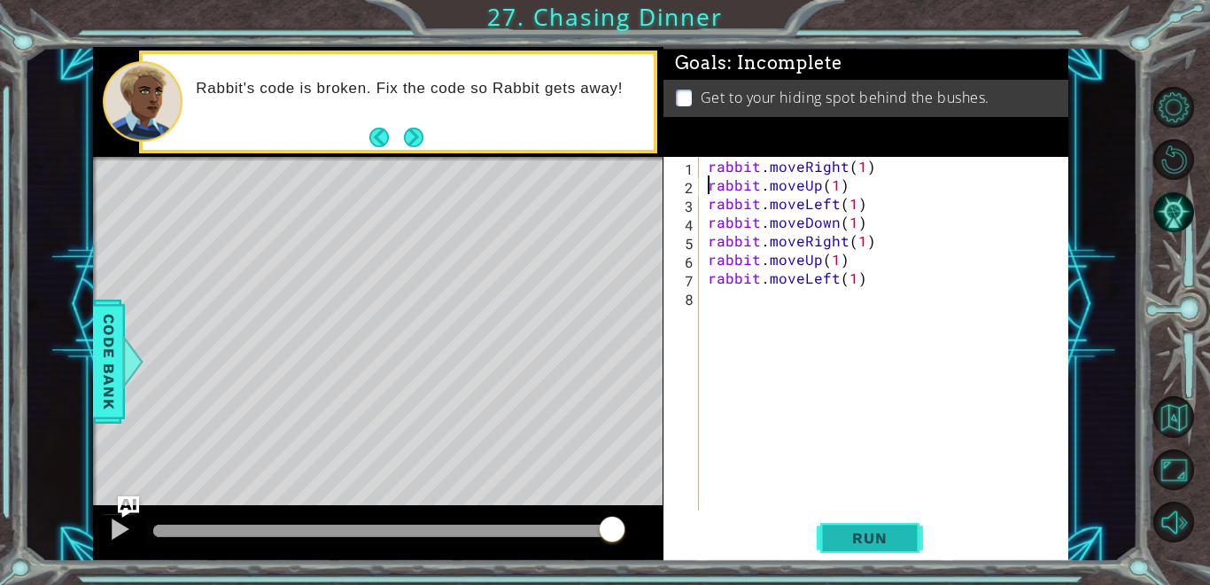
click at [876, 525] on button "Run" at bounding box center [870, 537] width 106 height 41
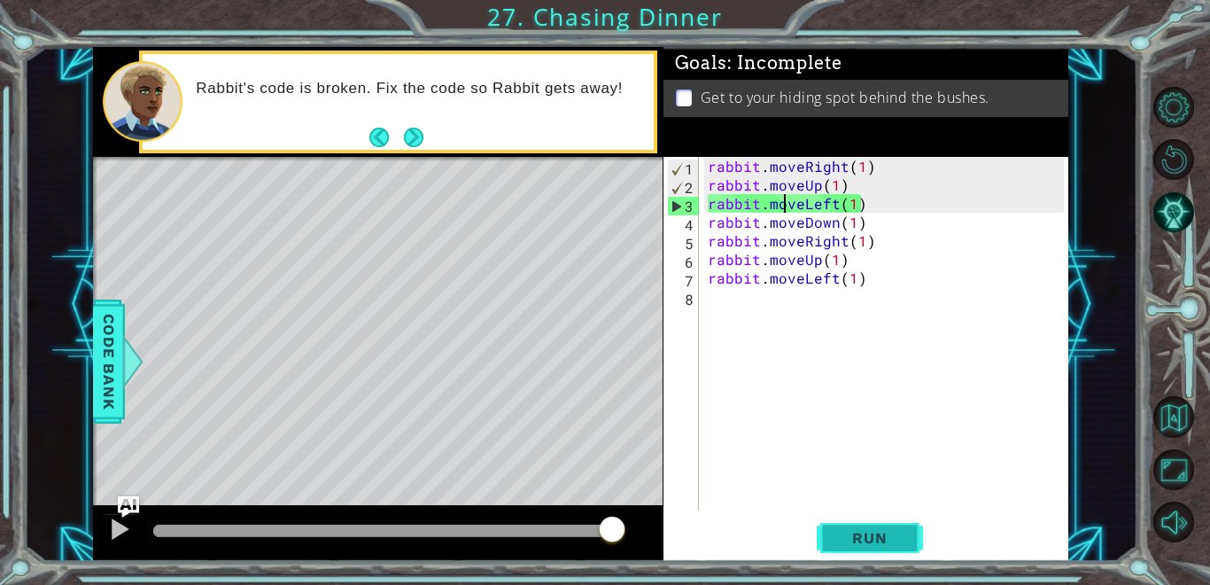
click at [911, 533] on button "Run" at bounding box center [870, 537] width 106 height 41
click at [860, 188] on div "rabbit . moveRight ( 1 ) rabbit . moveUp ( 1 ) rabbit . moveLeft ( 1 ) rabbit .…" at bounding box center [889, 352] width 370 height 391
click at [862, 160] on div "rabbit . moveRight ( 1 ) rabbit . moveUp ( 1 ) rabbit . moveLeft ( 1 ) rabbit .…" at bounding box center [889, 352] width 370 height 391
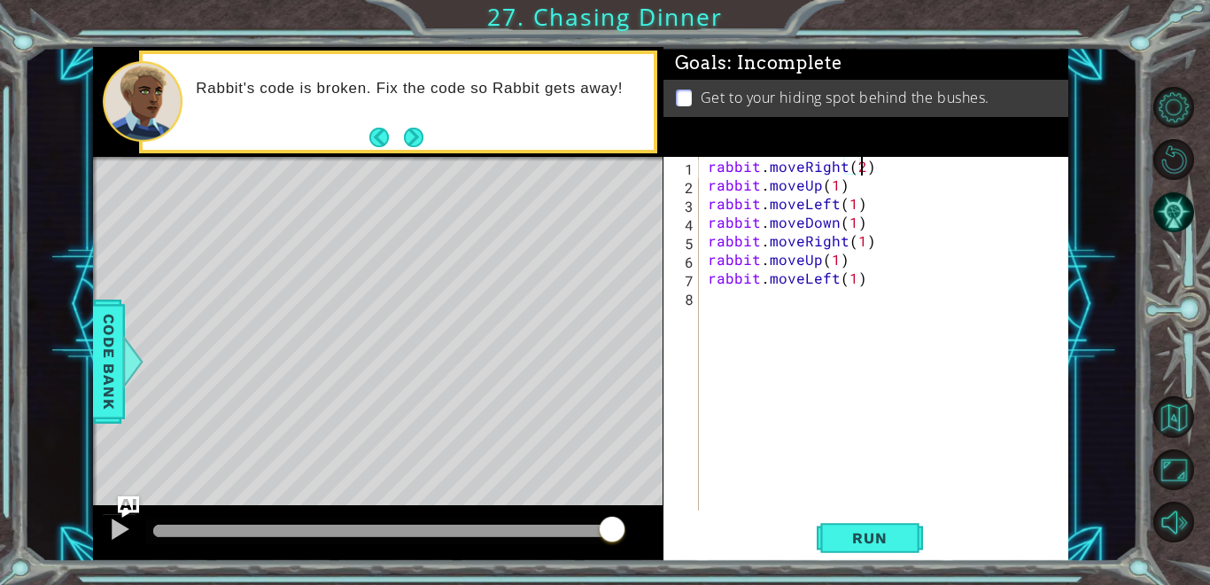
scroll to position [0, 9]
click at [833, 191] on div "rabbit . moveRight ( 2 ) rabbit . moveUp ( 1 ) rabbit . moveLeft ( 1 ) rabbit .…" at bounding box center [889, 352] width 370 height 391
click at [850, 210] on div "rabbit . moveRight ( 2 ) rabbit . moveUp ( 3 ) rabbit . moveLeft ( 1 ) rabbit .…" at bounding box center [889, 352] width 370 height 391
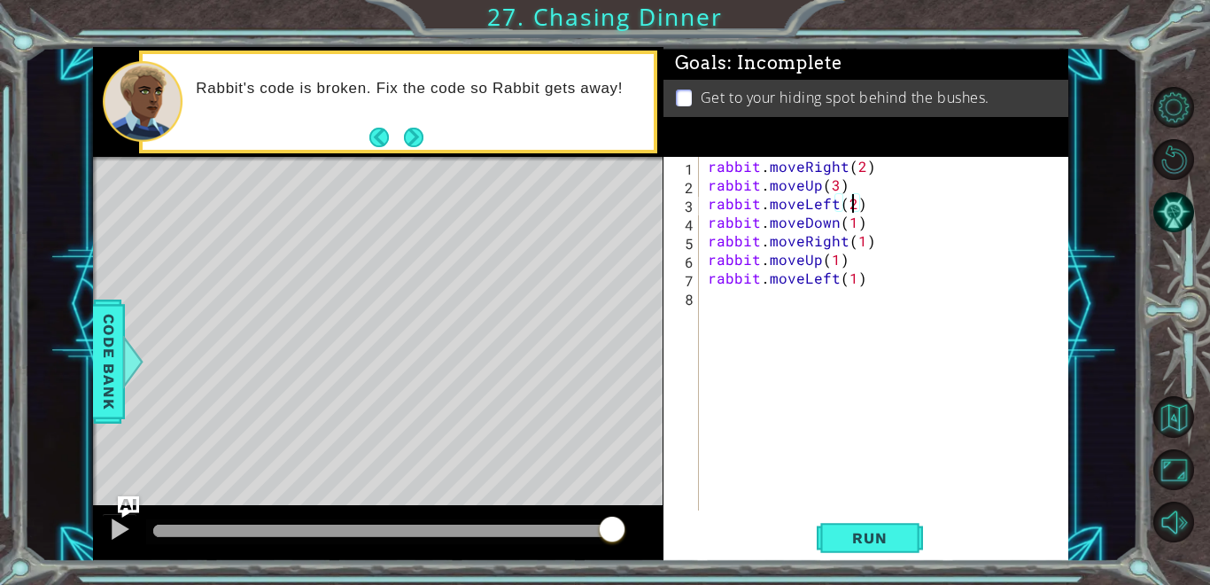
click at [839, 245] on div "rabbit . moveRight ( 2 ) rabbit . moveUp ( 3 ) rabbit . moveLeft ( 2 ) rabbit .…" at bounding box center [889, 352] width 370 height 391
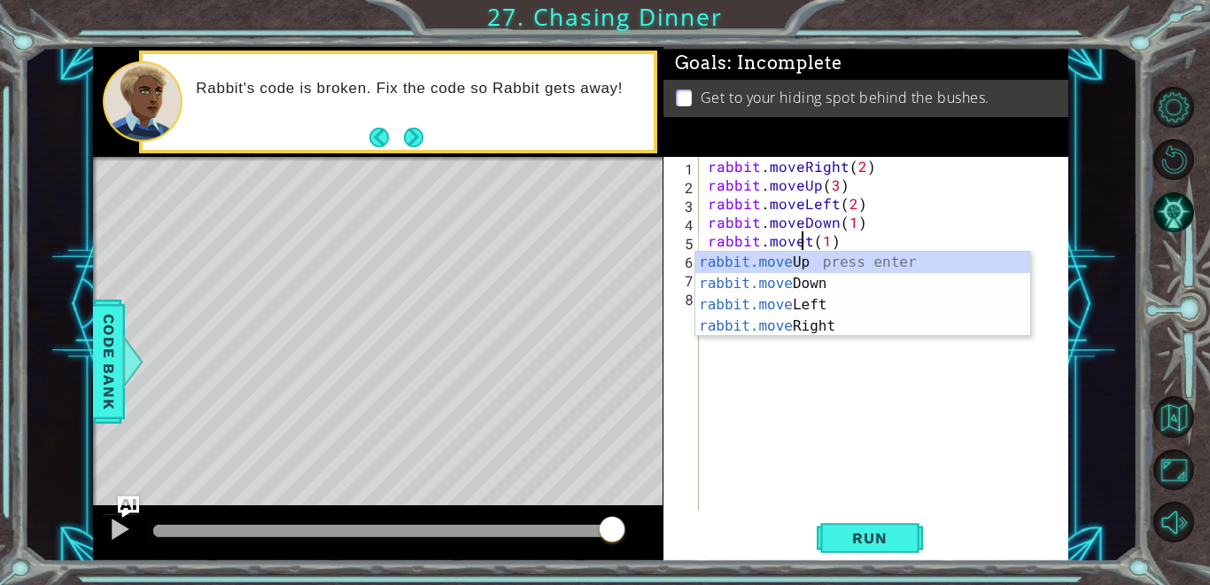
scroll to position [0, 7]
click at [845, 307] on div "rabbit.move Up press enter rabbit.move Down press enter rabbit.move Left press …" at bounding box center [863, 316] width 335 height 128
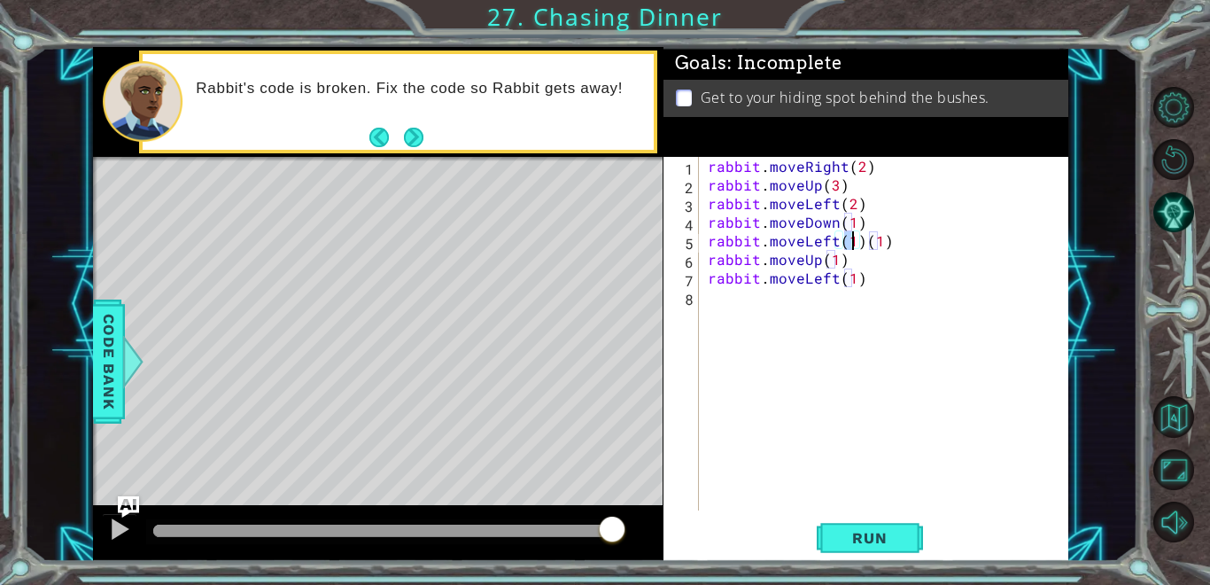
click at [883, 252] on div "rabbit . moveRight ( 2 ) rabbit . moveUp ( 3 ) rabbit . moveLeft ( 2 ) rabbit .…" at bounding box center [889, 352] width 370 height 391
type textarea "rabbit.moveLeft(1)"
click at [858, 539] on span "Run" at bounding box center [870, 538] width 70 height 18
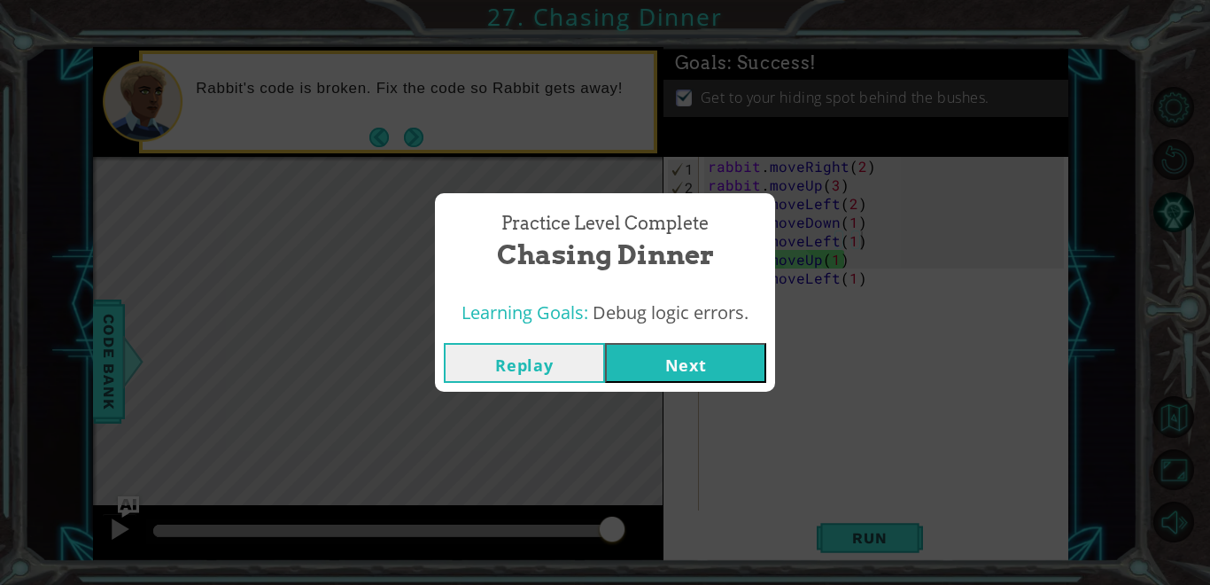
click at [708, 362] on button "Next" at bounding box center [685, 363] width 161 height 40
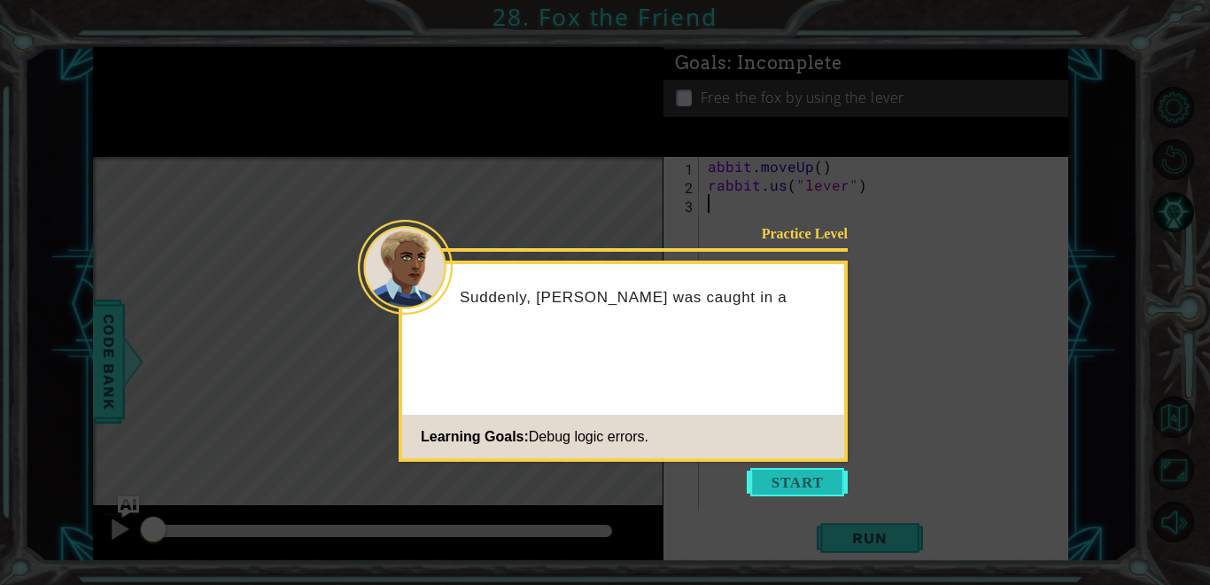
click at [788, 478] on button "Start" at bounding box center [797, 482] width 101 height 28
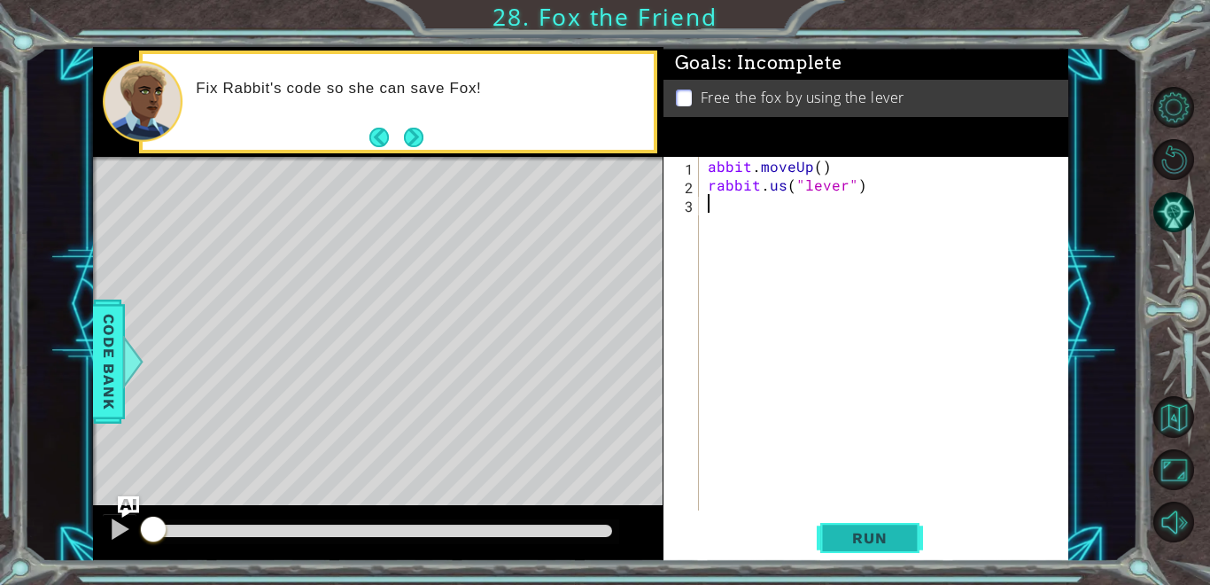
click at [858, 521] on button "Run" at bounding box center [870, 537] width 106 height 41
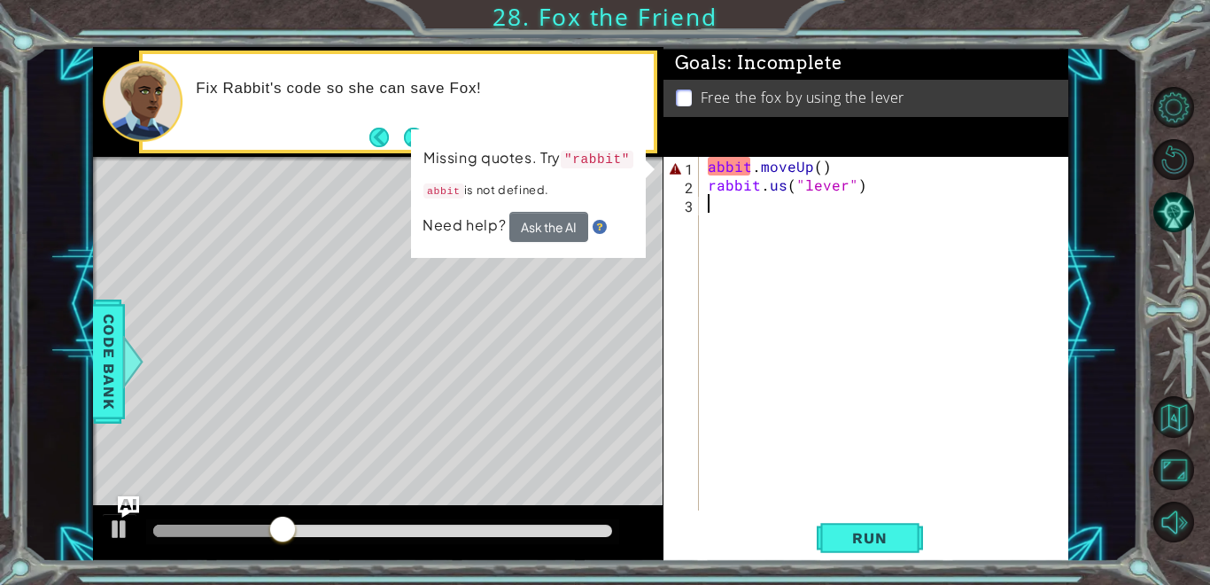
click at [704, 163] on div "abbit . moveUp ( ) rabbit . us ( "lever" )" at bounding box center [889, 352] width 370 height 391
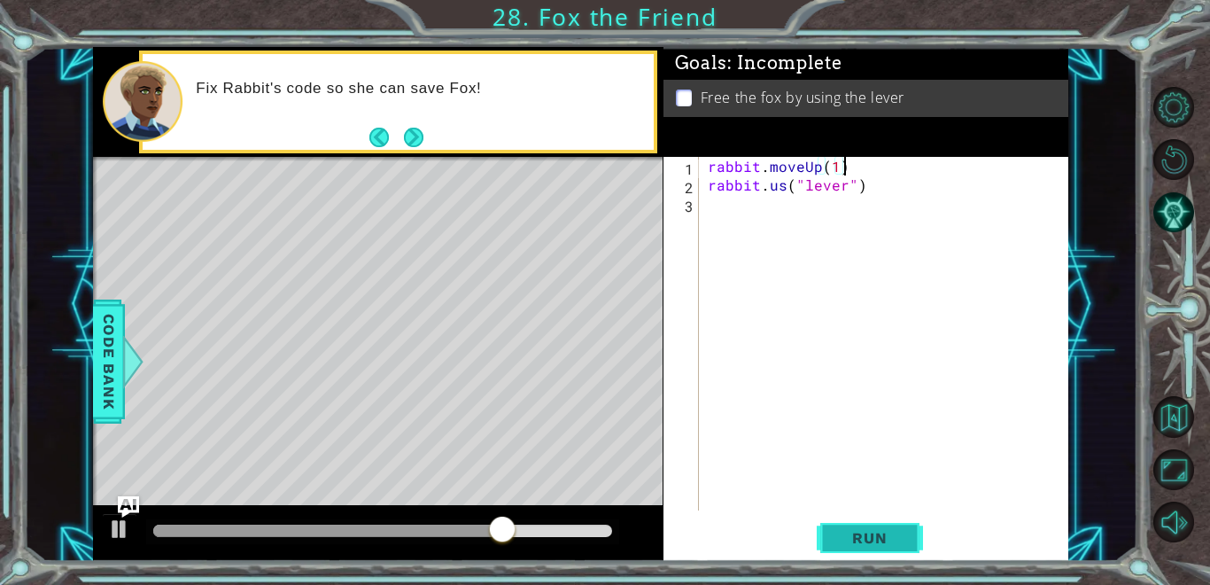
click at [888, 538] on span "Run" at bounding box center [870, 538] width 70 height 18
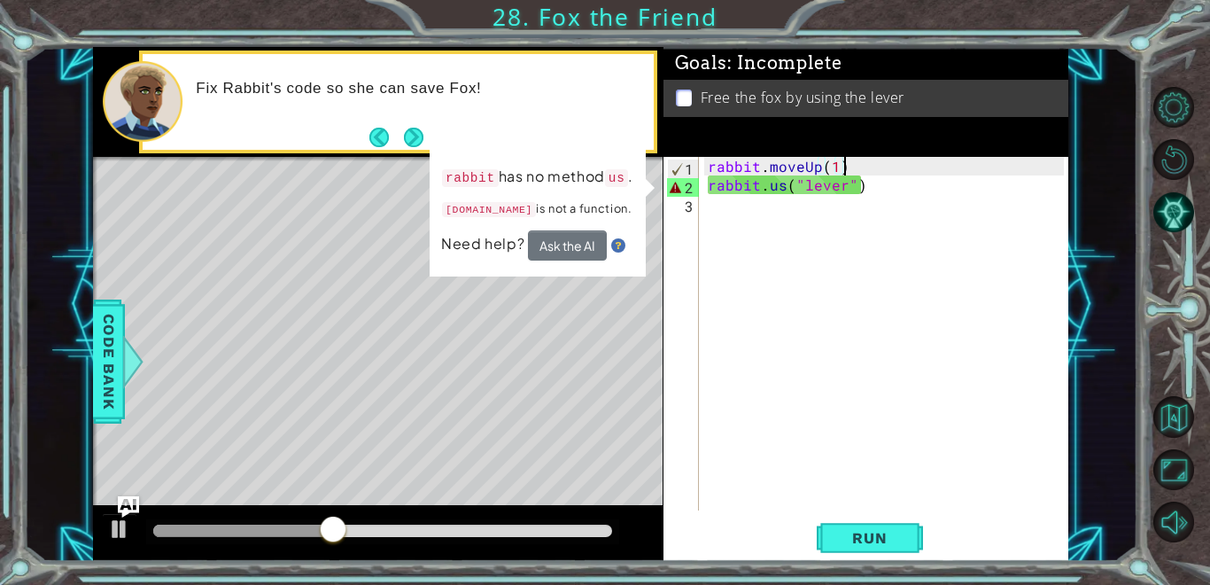
click at [871, 190] on div "rabbit . moveUp ( 1 ) rabbit . us ( "lever" )" at bounding box center [889, 352] width 370 height 391
type textarea "[DOMAIN_NAME]("lever""
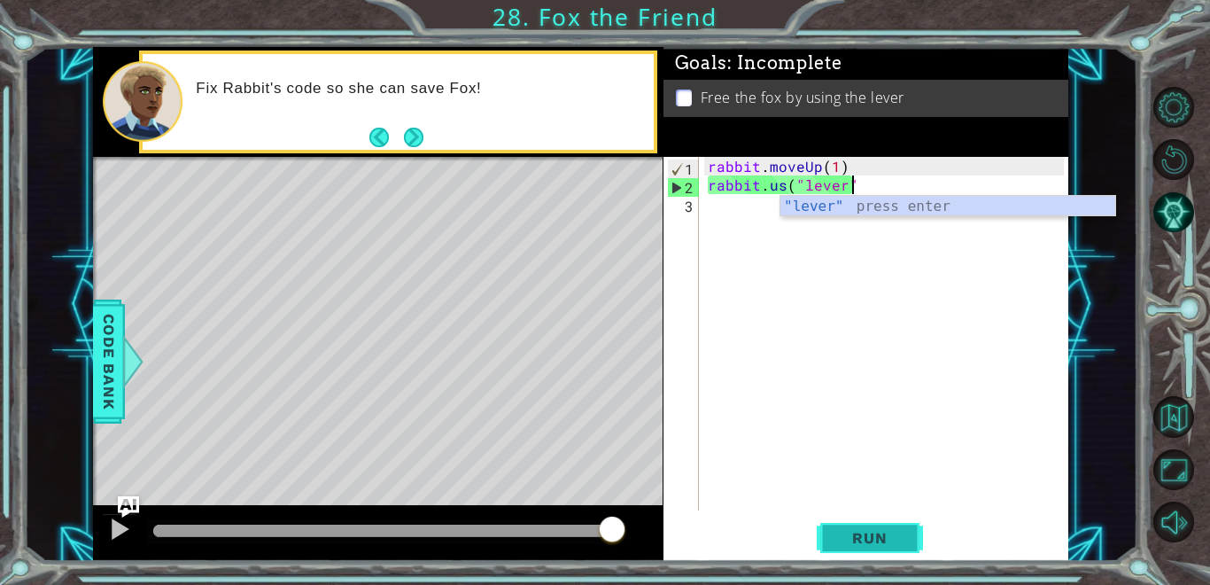
click at [864, 531] on span "Run" at bounding box center [870, 538] width 70 height 18
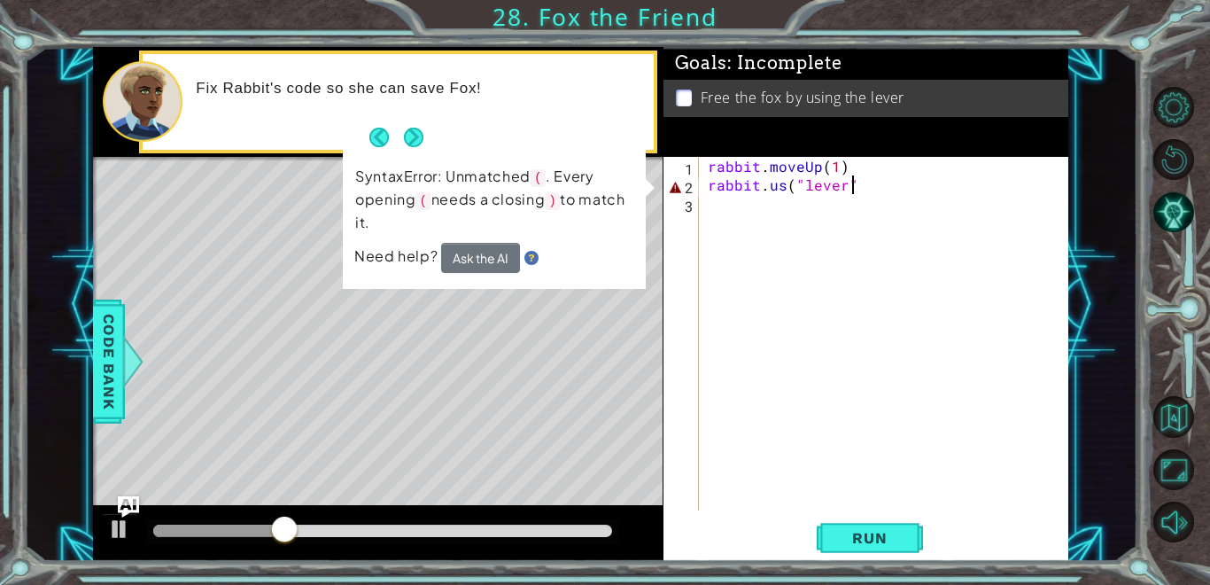
click at [856, 198] on div "rabbit . moveUp ( 1 ) rabbit . us ( "lever"" at bounding box center [889, 352] width 370 height 391
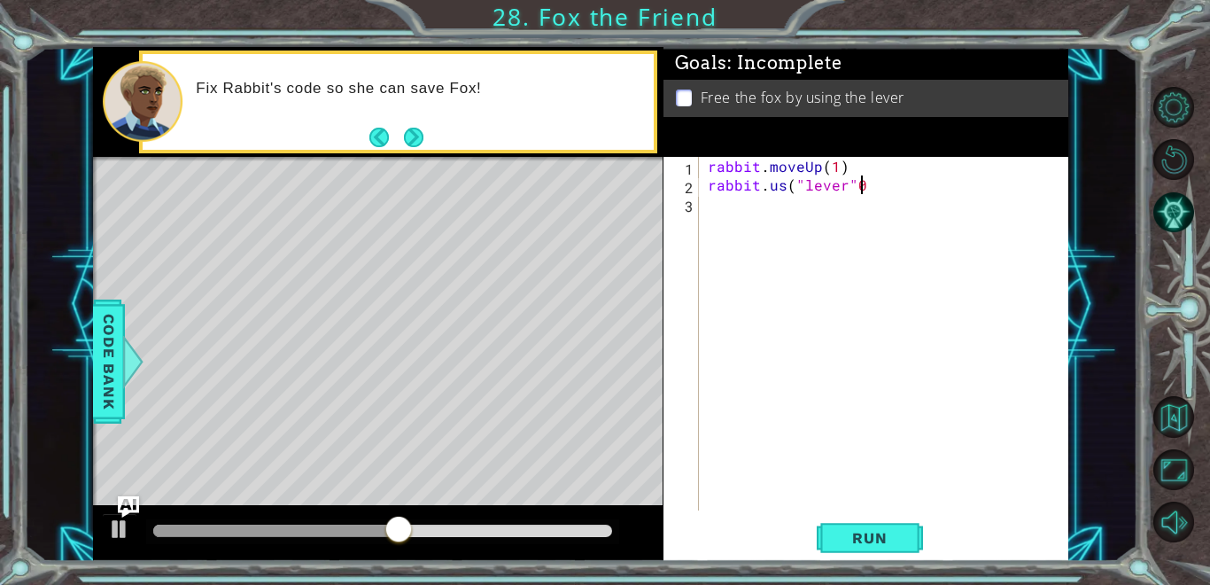
scroll to position [0, 8]
type textarea "[DOMAIN_NAME]("lever")"
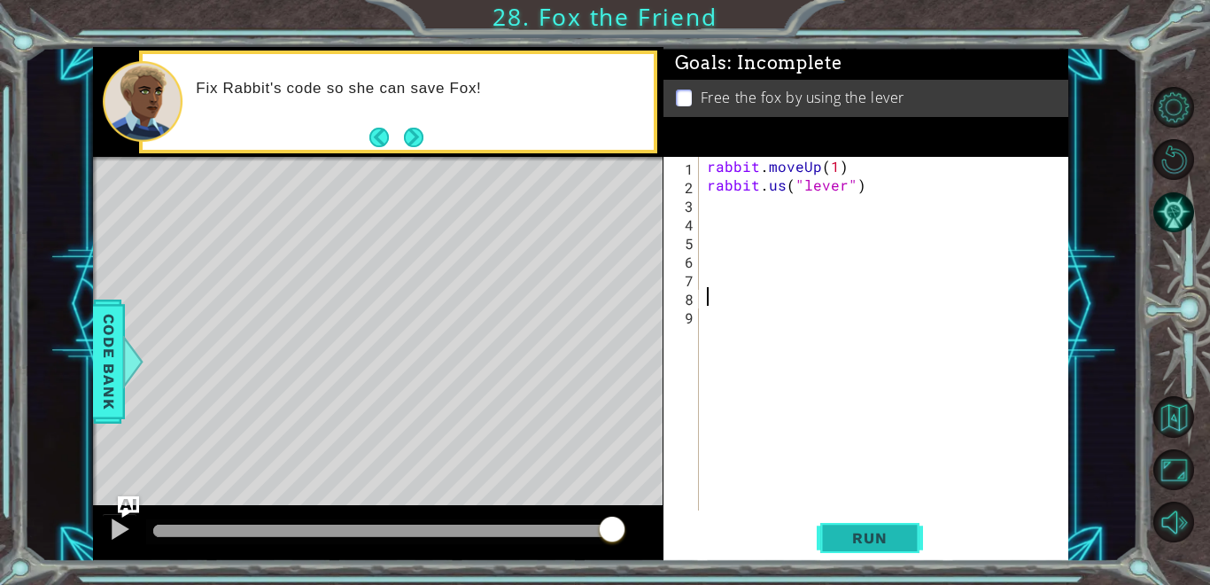
click at [891, 533] on span "Run" at bounding box center [870, 538] width 70 height 18
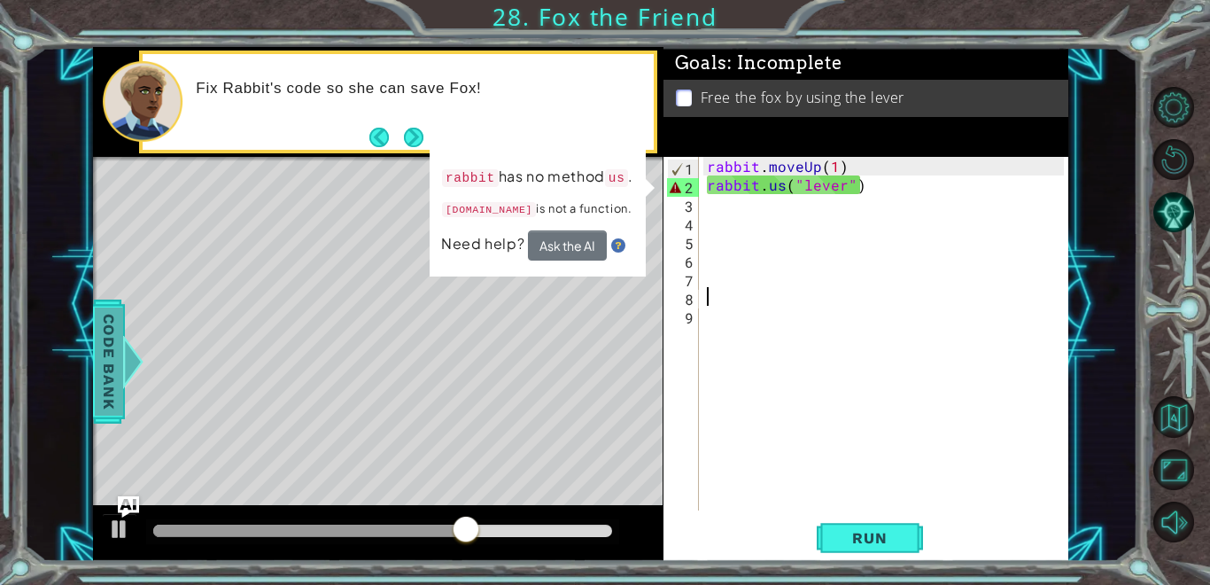
click at [120, 314] on span "Code Bank" at bounding box center [109, 361] width 28 height 108
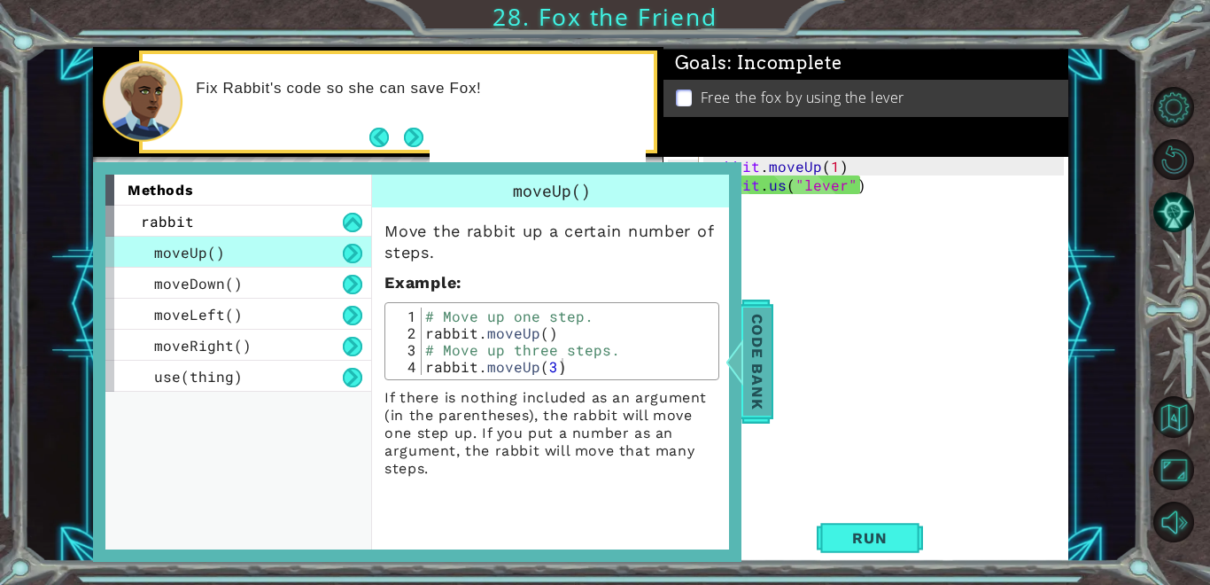
click at [747, 352] on span "Code Bank" at bounding box center [757, 361] width 28 height 108
